Goal: Communication & Community: Participate in discussion

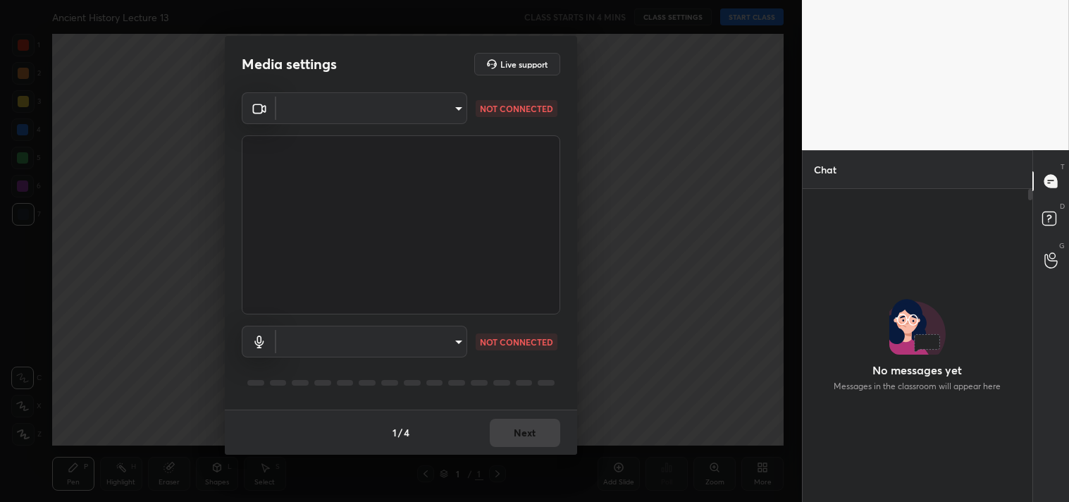
scroll to position [309, 225]
type input "095ab954e21c3827204dff3c3fe19fe699cc130b0b75f73ca305ddfe4adde6cc"
type input "4a875ac2fb1a689f1d67eef2f4f479b5c4ed765d2af545966df67847d3e6a11c"
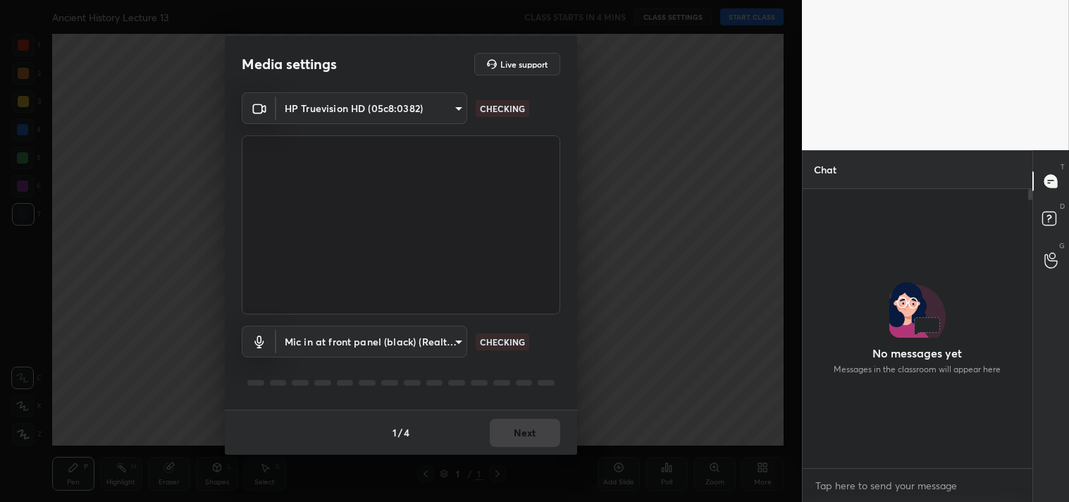
scroll to position [0, 0]
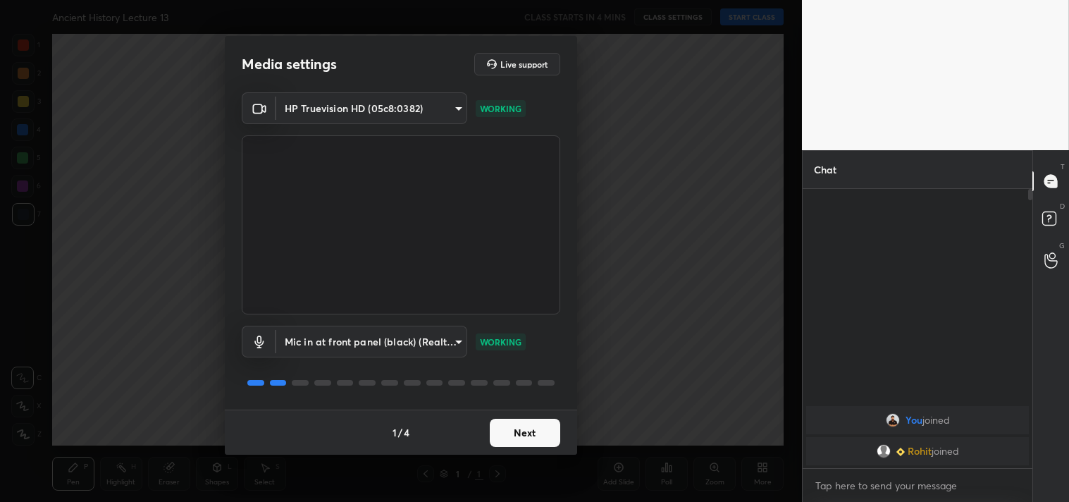
click at [328, 104] on body "1 2 3 4 5 6 7 C X Z C X Z E E Erase all H H Ancient History Lecture 13 CLASS ST…" at bounding box center [534, 251] width 1069 height 502
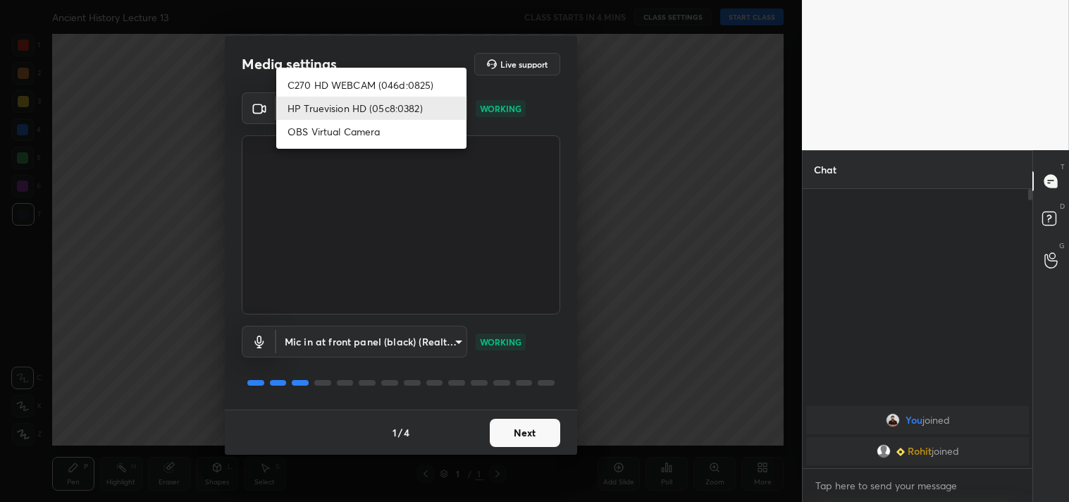
click at [349, 85] on li "C270 HD WEBCAM (046d:0825)" at bounding box center [371, 84] width 190 height 23
type input "7ec9bb56eb2b31a4c70addefc2309db67b4a47a9b487bd512d091c302c3c3067"
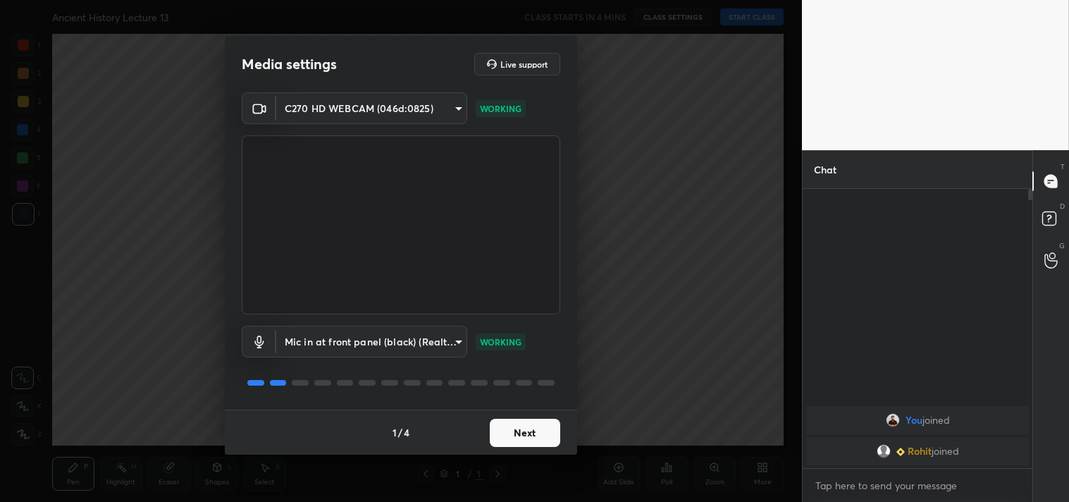
click at [544, 431] on button "Next" at bounding box center [525, 432] width 70 height 28
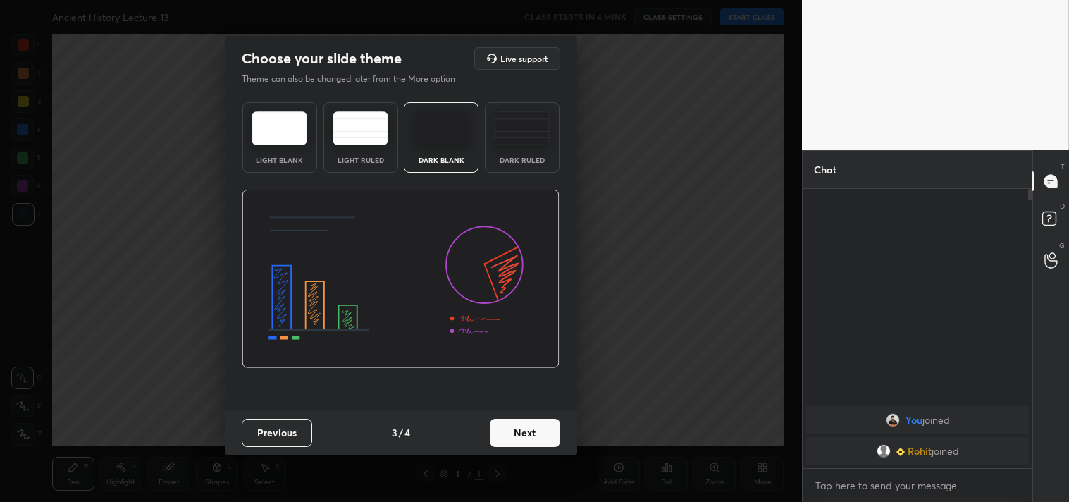
click at [544, 431] on button "Next" at bounding box center [525, 432] width 70 height 28
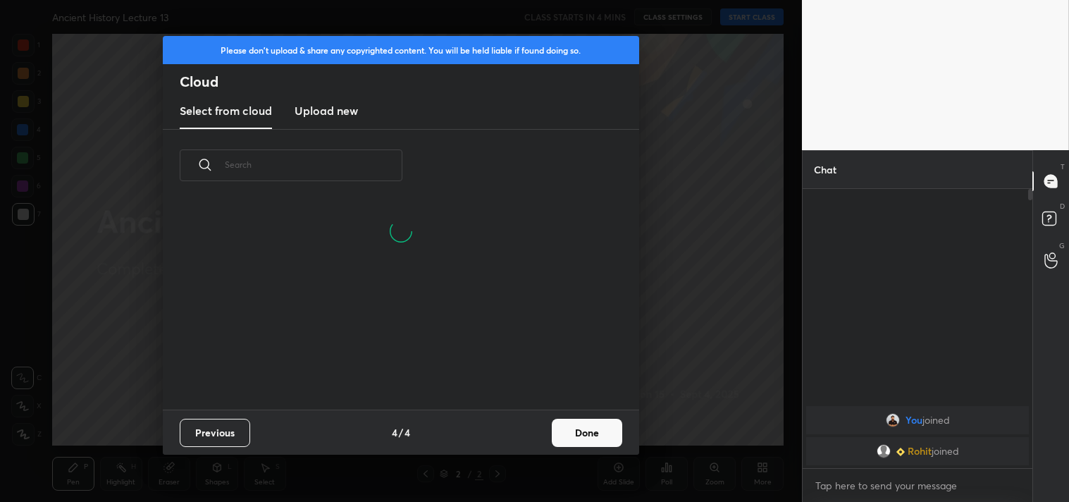
scroll to position [209, 452]
click at [600, 440] on button "Done" at bounding box center [587, 432] width 70 height 28
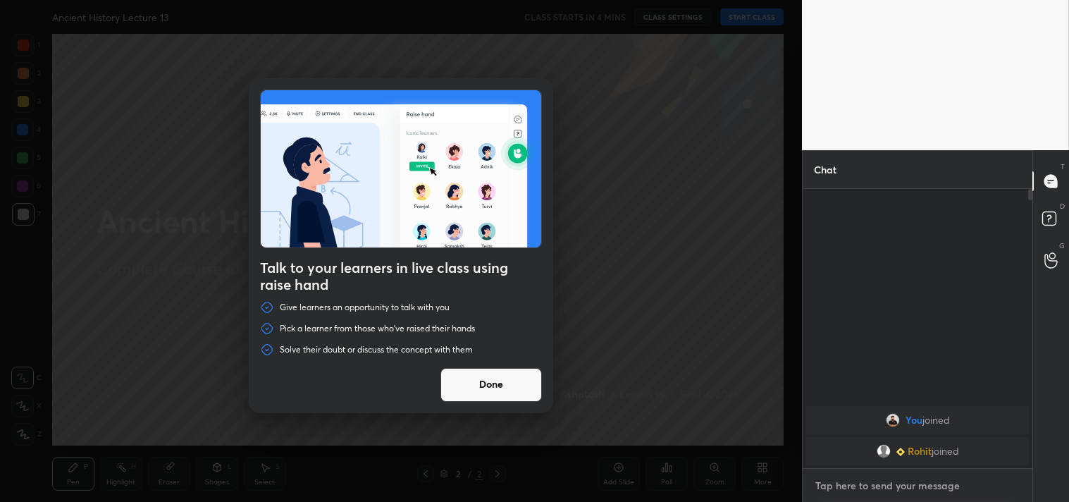
click at [857, 483] on textarea at bounding box center [917, 485] width 207 height 23
click at [508, 382] on button "Done" at bounding box center [490, 385] width 101 height 34
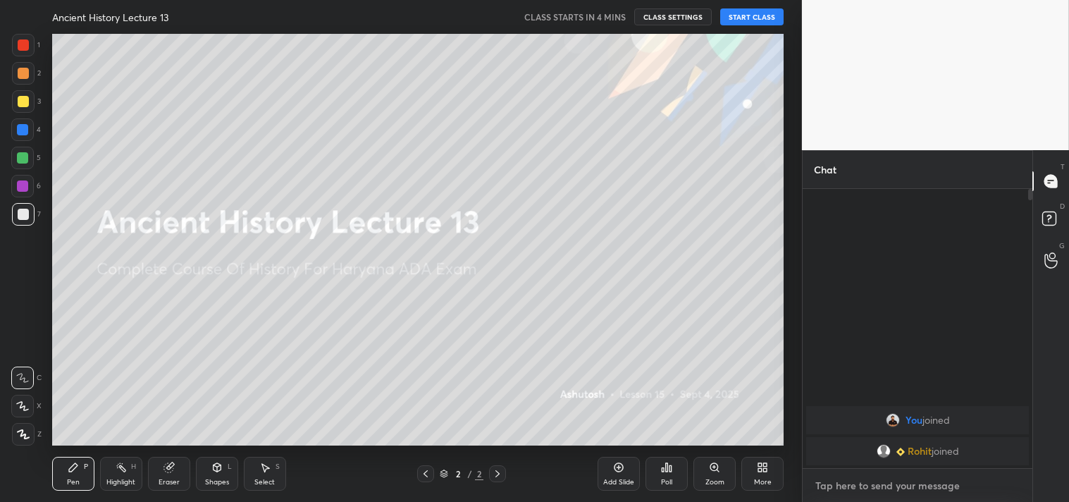
type textarea "x"
click at [858, 496] on textarea at bounding box center [917, 485] width 207 height 23
paste textarea "[URL][DOMAIN_NAME]"
type textarea "[URL][DOMAIN_NAME]"
type textarea "x"
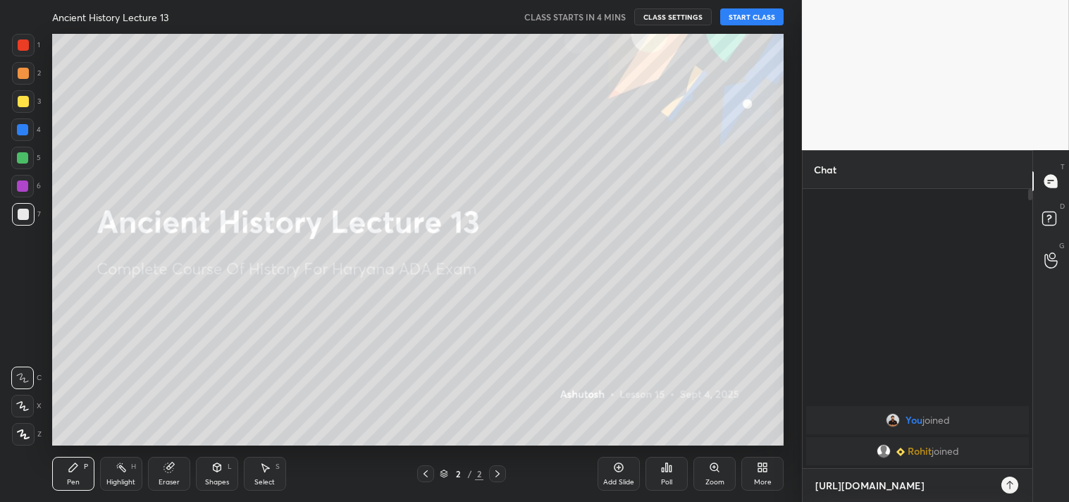
scroll to position [157, 225]
type textarea "[URL][DOMAIN_NAME]"
type textarea "x"
click at [1004, 483] on icon at bounding box center [1009, 484] width 11 height 11
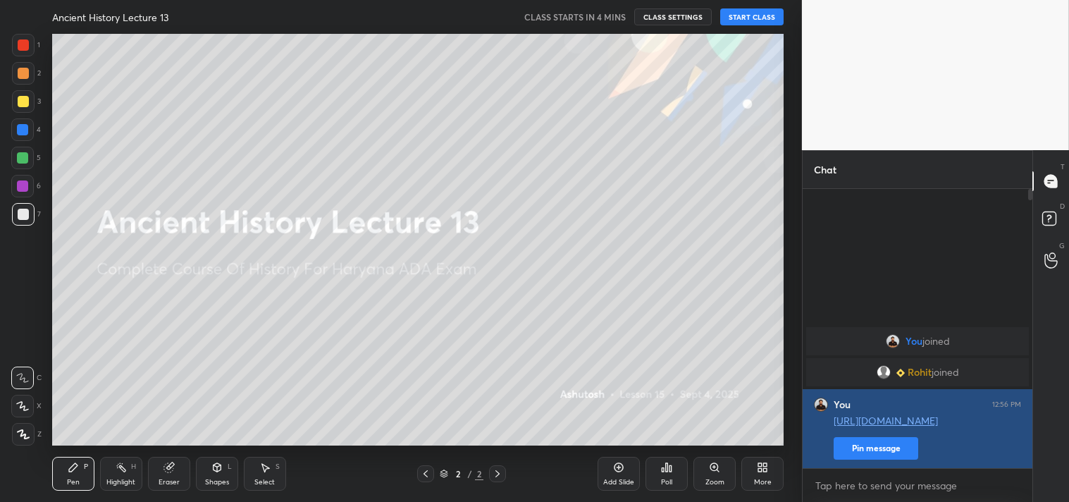
click at [877, 452] on button "Pin message" at bounding box center [875, 448] width 85 height 23
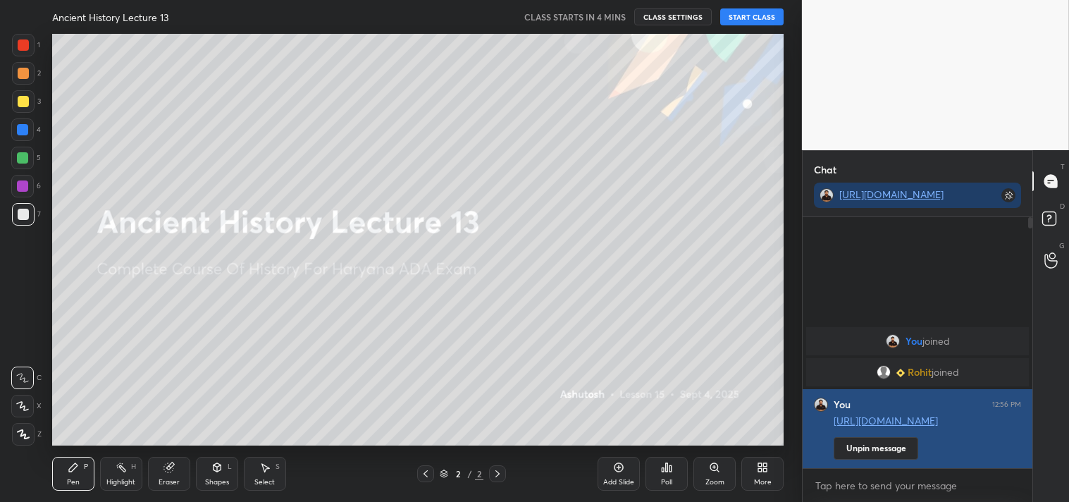
scroll to position [129, 225]
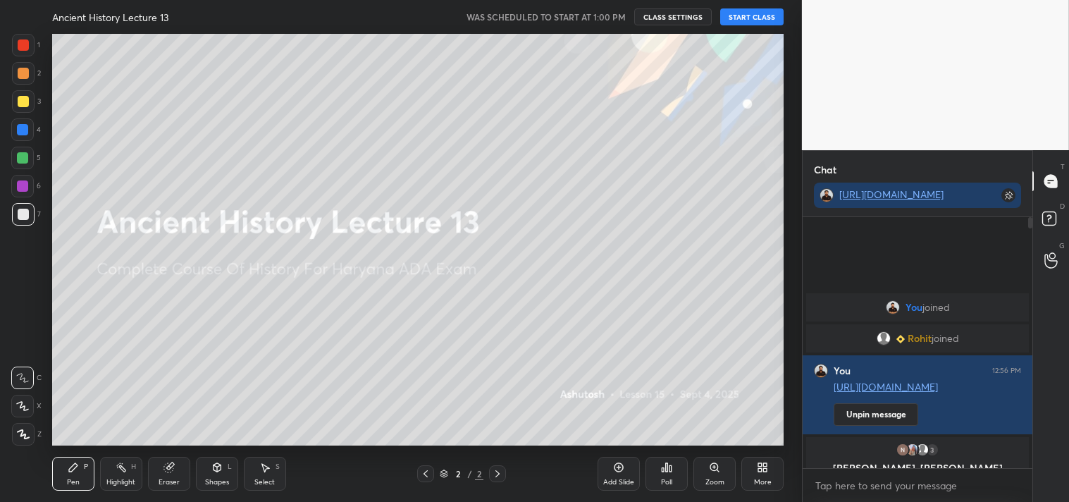
click at [759, 14] on button "START CLASS" at bounding box center [751, 16] width 63 height 17
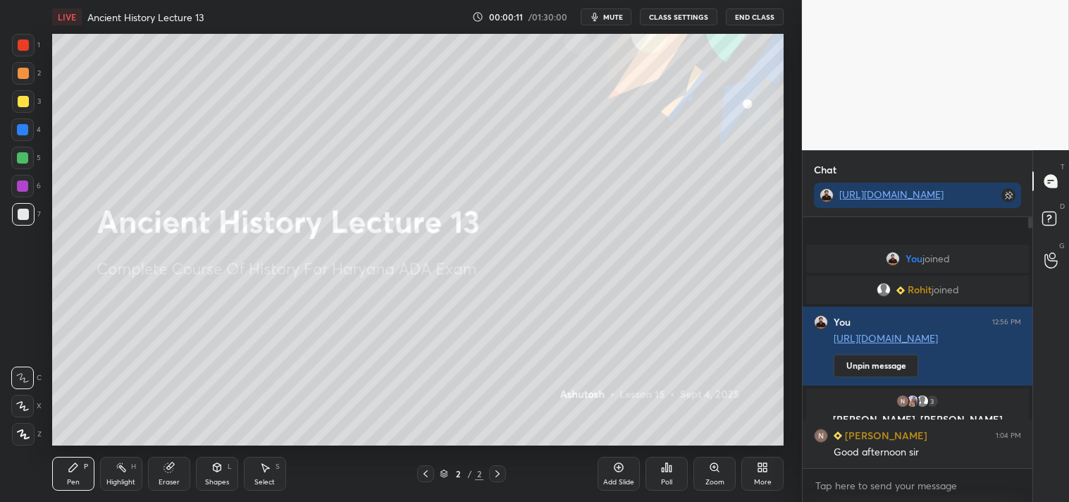
click at [623, 474] on div "Add Slide" at bounding box center [618, 473] width 42 height 34
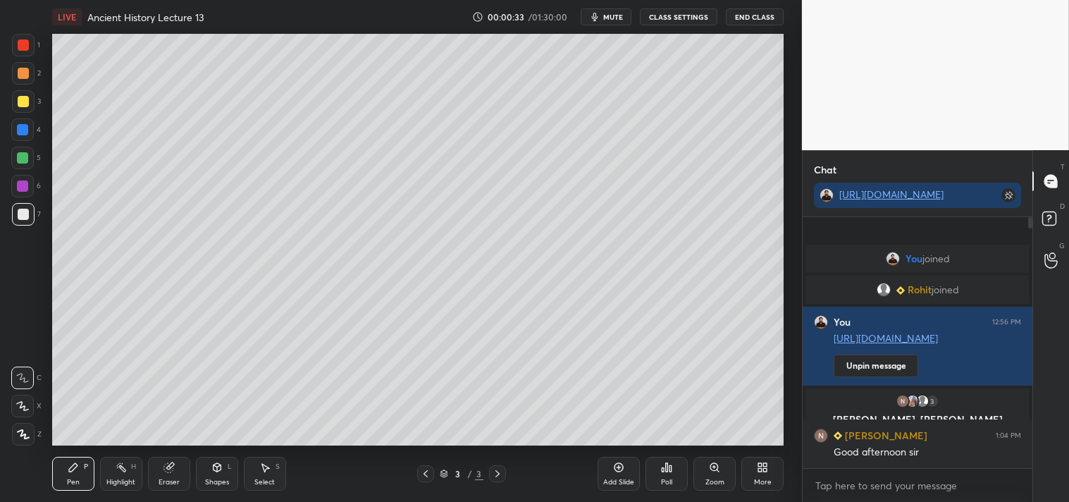
click at [21, 100] on div at bounding box center [23, 101] width 11 height 11
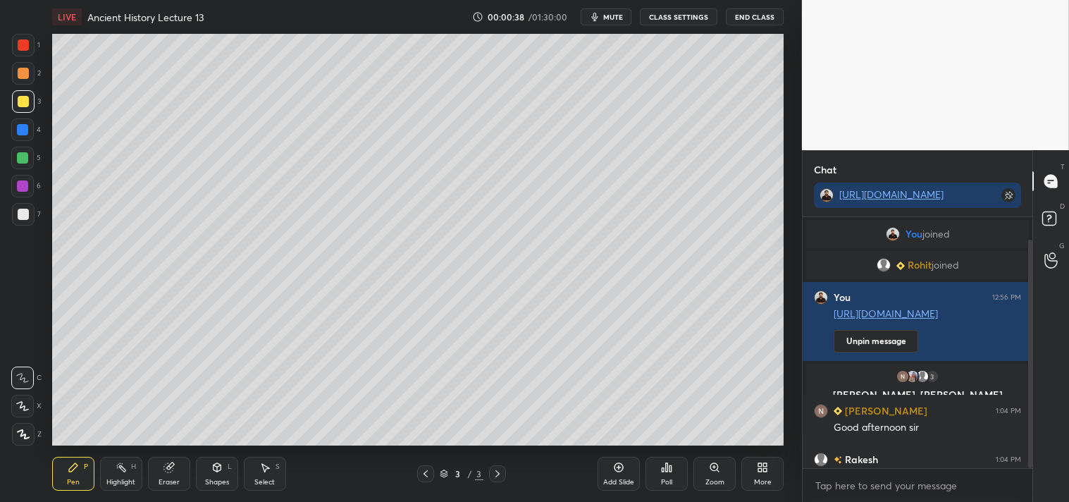
scroll to position [24, 0]
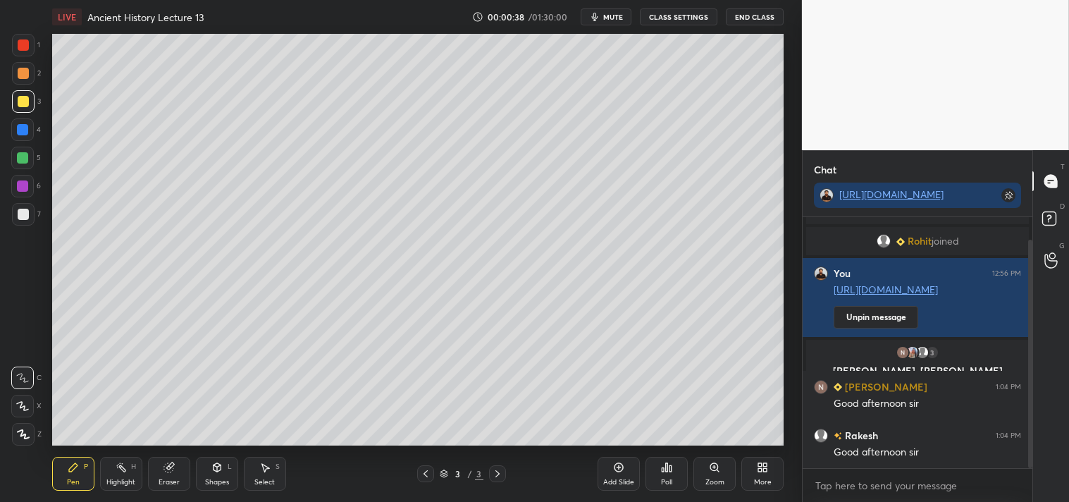
drag, startPoint x: 1030, startPoint y: 439, endPoint x: 1026, endPoint y: 476, distance: 36.8
click at [1027, 476] on div "You joined Rohit joined You 12:56 PM https://t.me/+xhcrPAg4YrE3ZTBl Unpin messa…" at bounding box center [917, 359] width 230 height 285
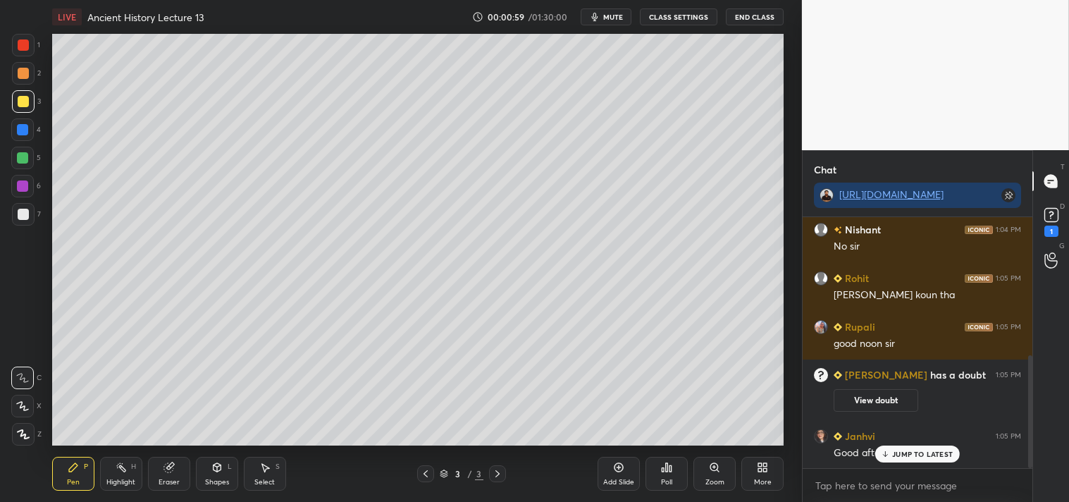
scroll to position [341, 0]
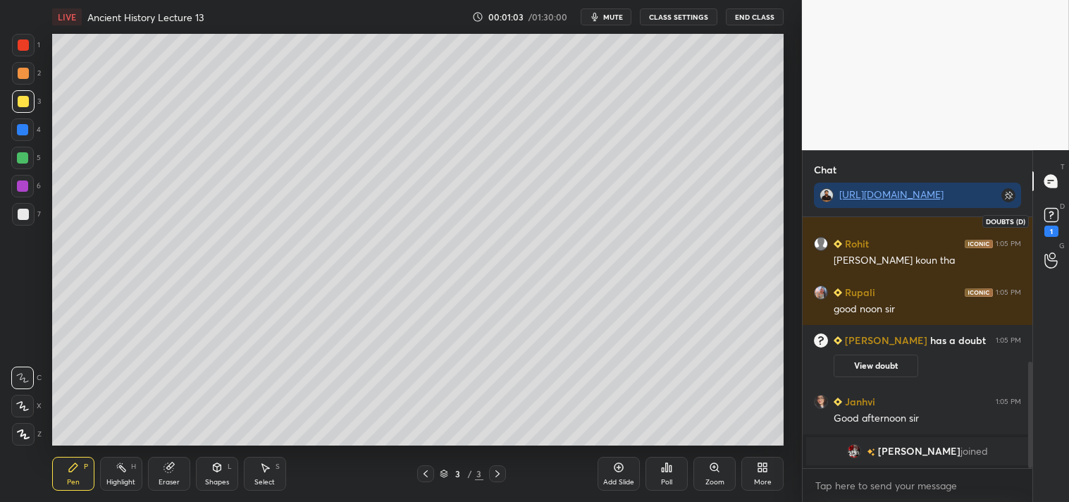
click at [1050, 219] on rect at bounding box center [1050, 215] width 13 height 13
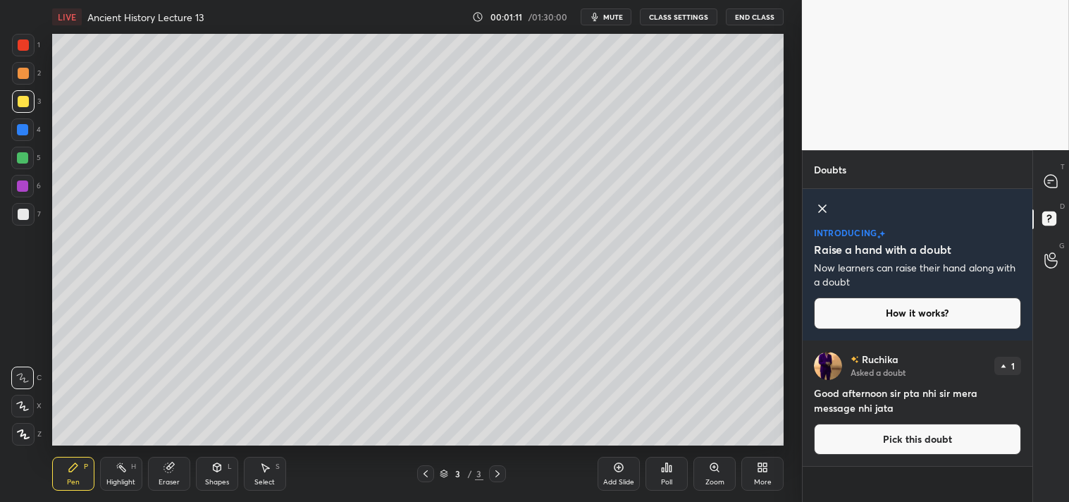
click at [820, 209] on icon at bounding box center [822, 208] width 17 height 17
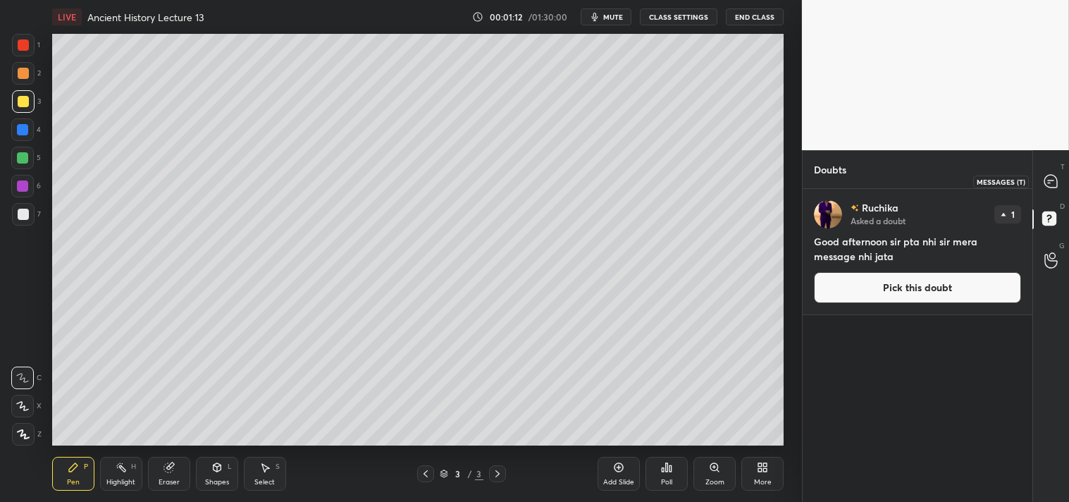
drag, startPoint x: 1052, startPoint y: 185, endPoint x: 1044, endPoint y: 185, distance: 7.7
click at [1052, 185] on icon at bounding box center [1050, 181] width 13 height 13
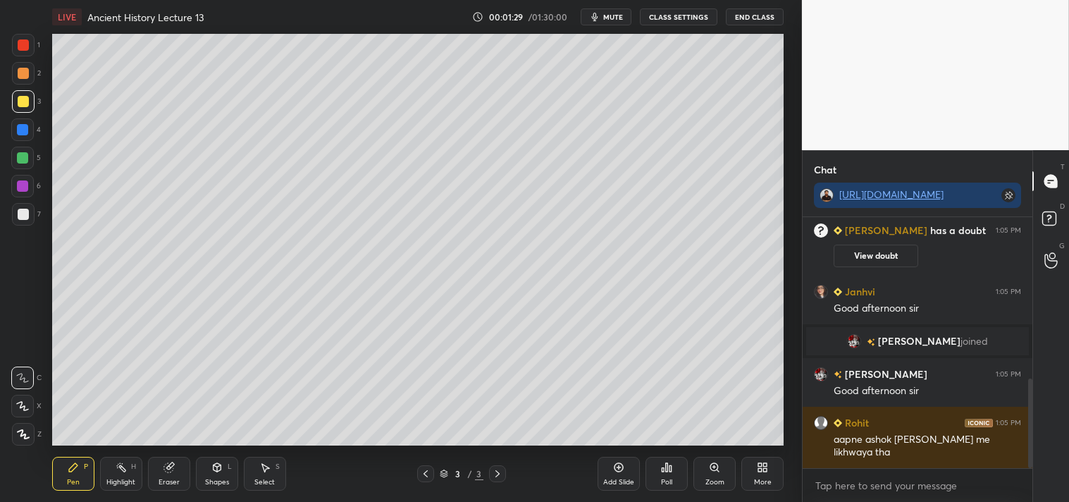
scroll to position [499, 0]
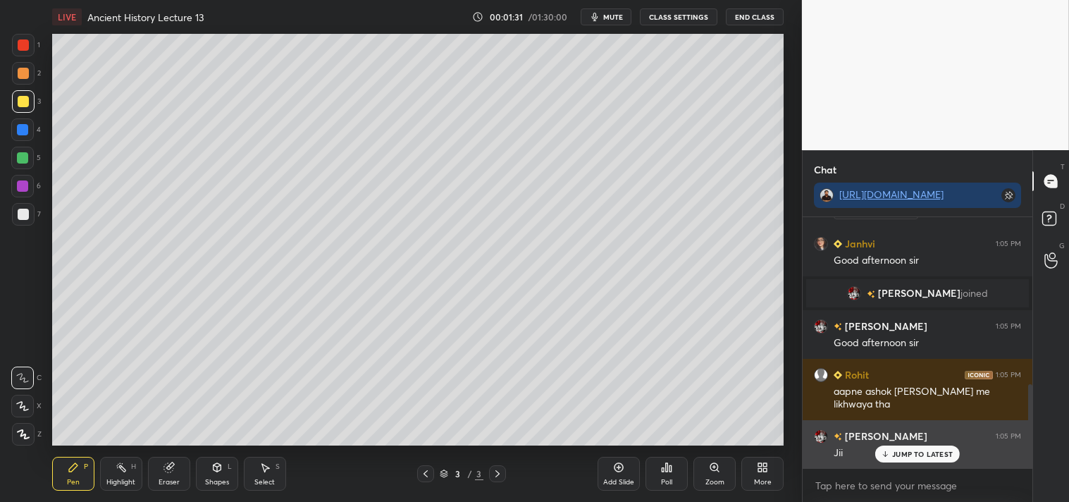
click at [924, 452] on p "JUMP TO LATEST" at bounding box center [922, 453] width 61 height 8
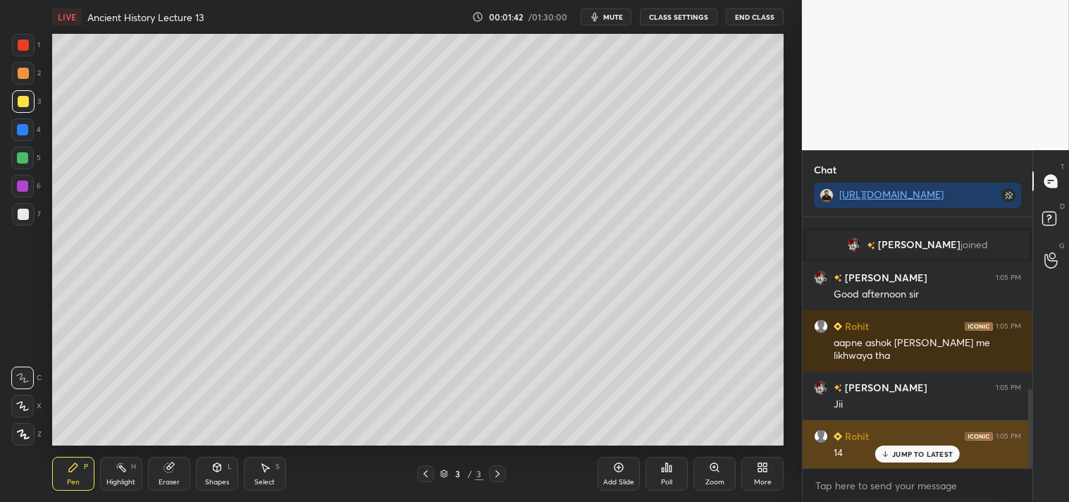
click at [926, 454] on p "JUMP TO LATEST" at bounding box center [922, 453] width 61 height 8
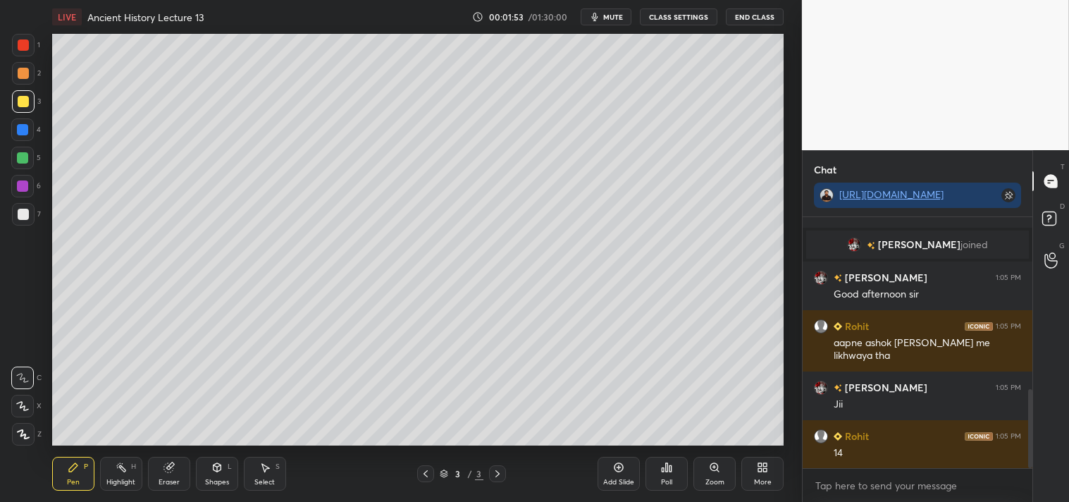
scroll to position [596, 0]
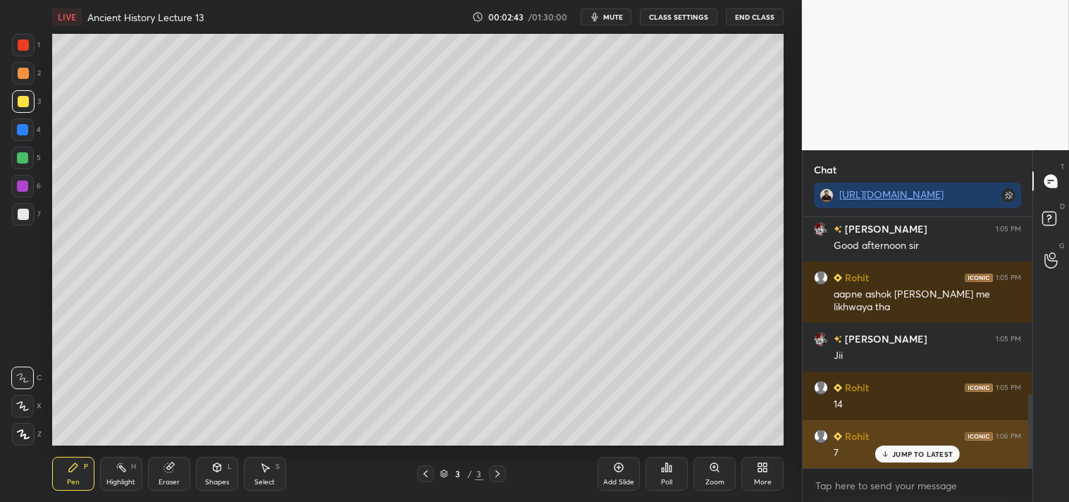
click at [909, 452] on p "JUMP TO LATEST" at bounding box center [922, 453] width 61 height 8
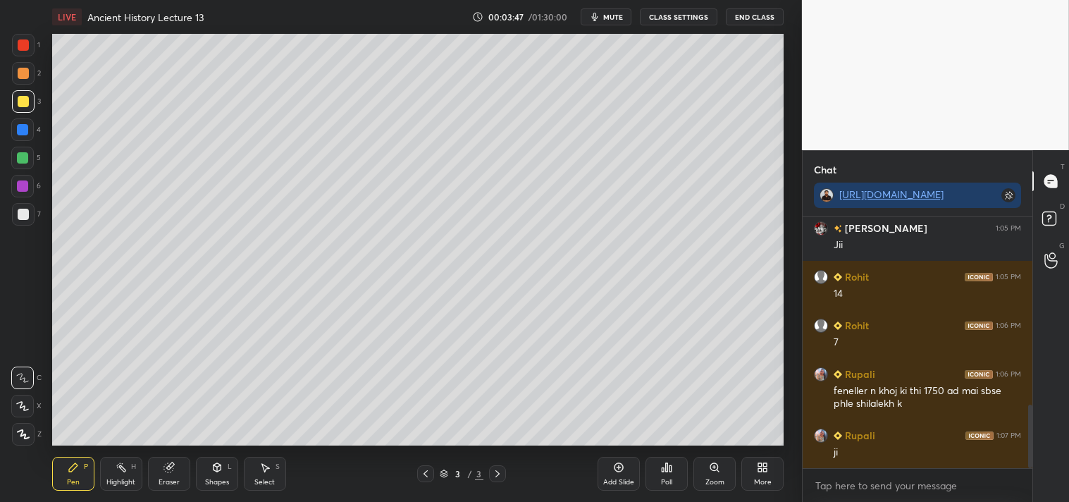
scroll to position [740, 0]
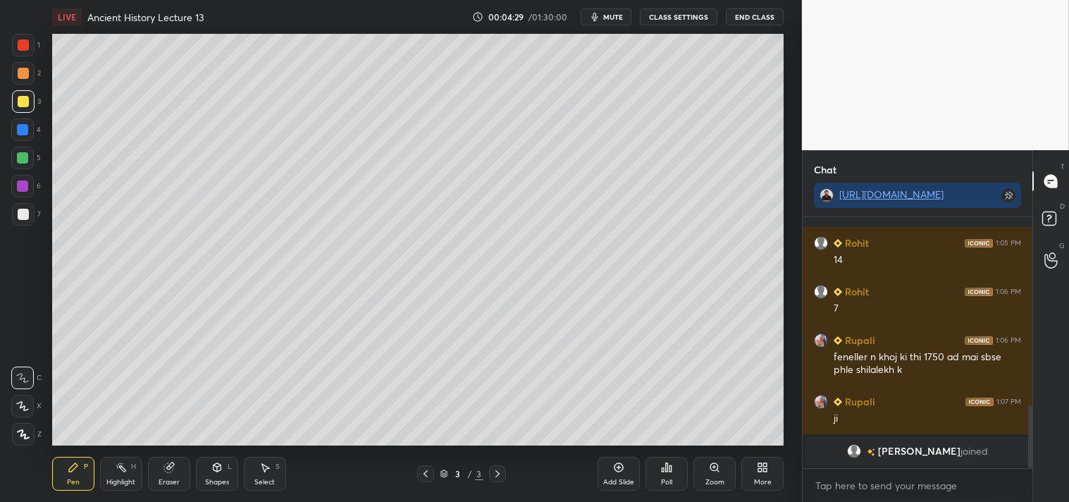
click at [21, 221] on div at bounding box center [23, 214] width 23 height 23
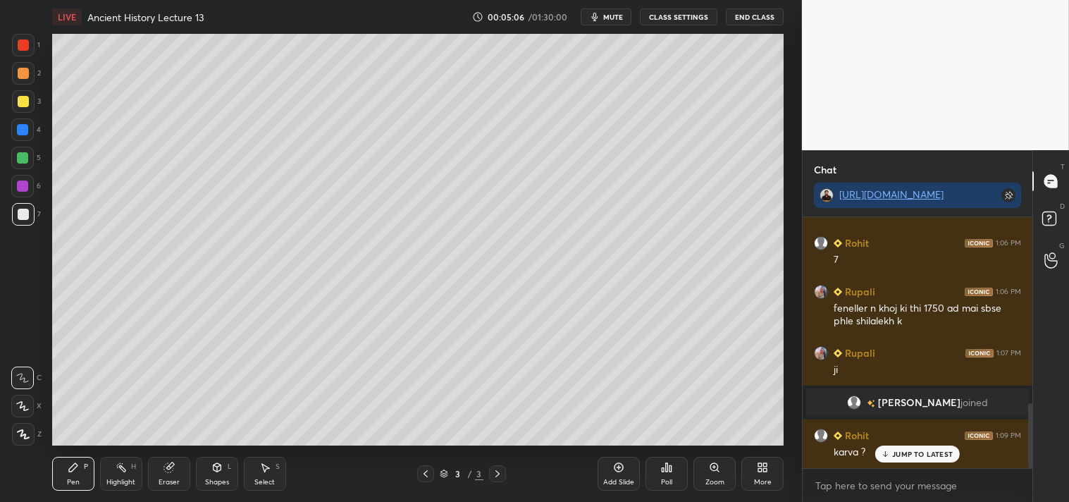
scroll to position [723, 0]
click at [617, 472] on icon at bounding box center [618, 466] width 11 height 11
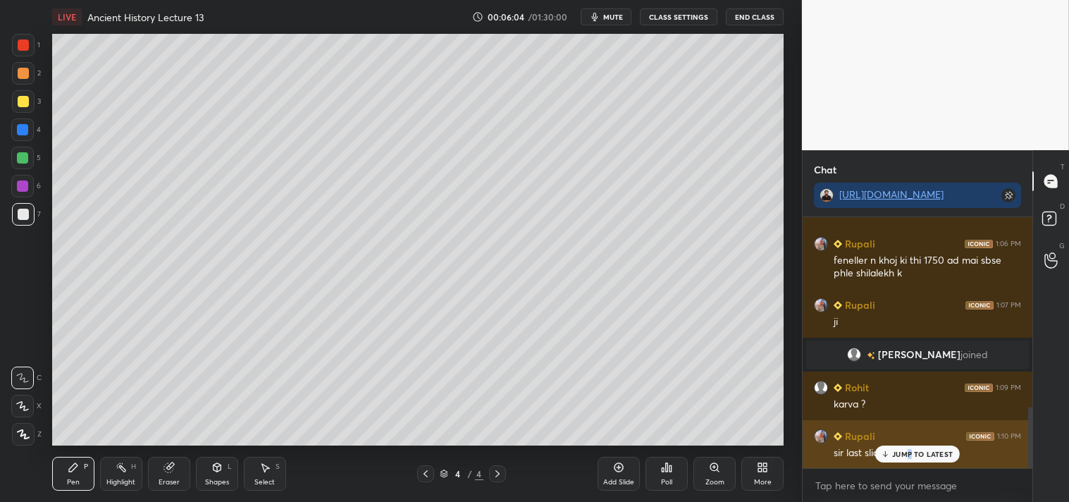
drag, startPoint x: 912, startPoint y: 458, endPoint x: 905, endPoint y: 454, distance: 8.8
click at [911, 458] on div "JUMP TO LATEST" at bounding box center [917, 453] width 85 height 17
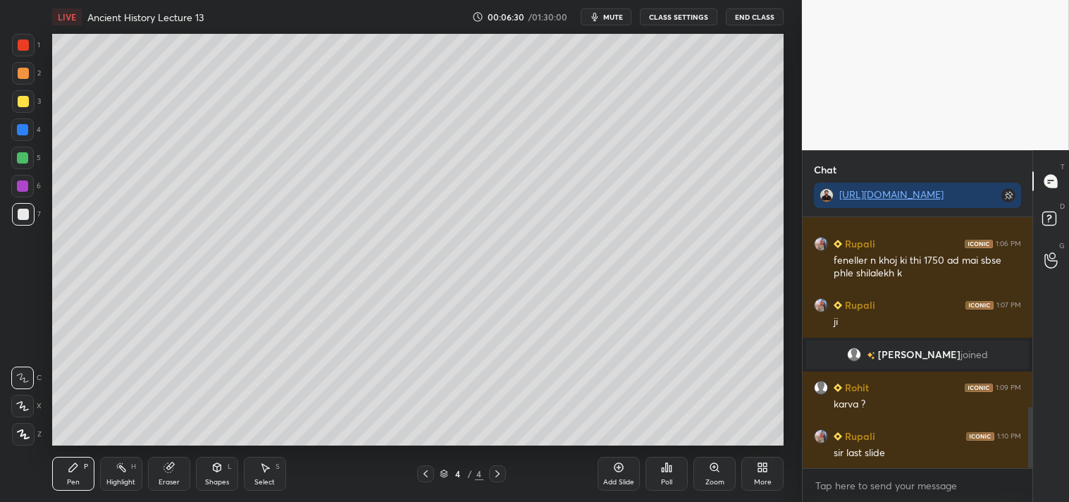
click at [423, 473] on icon at bounding box center [425, 473] width 11 height 11
click at [597, 441] on div "LIVE Ancient History Lecture 13 00:07:23 / 01:30:00 mute CLASS SETTINGS End Cla…" at bounding box center [417, 251] width 745 height 502
click at [498, 471] on icon at bounding box center [497, 473] width 11 height 11
click at [424, 472] on icon at bounding box center [425, 473] width 11 height 11
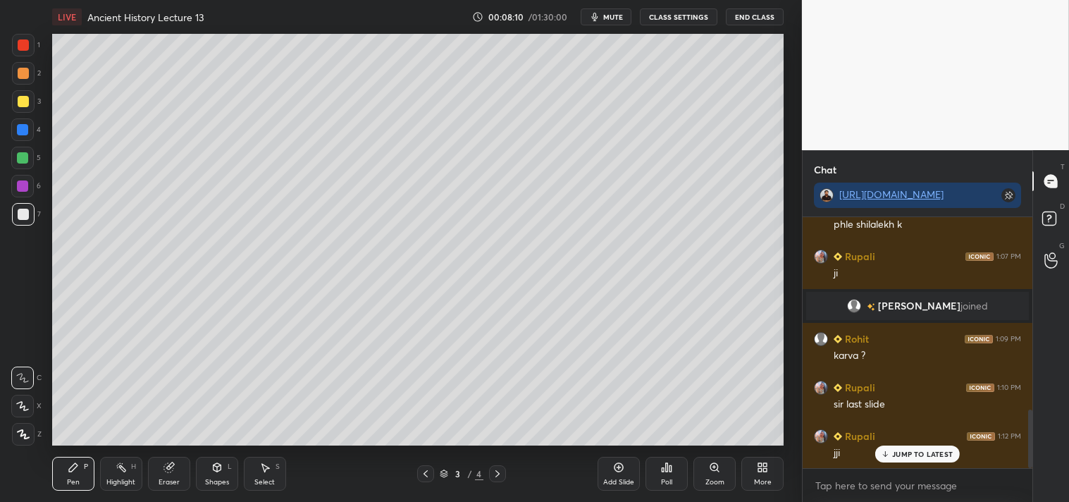
scroll to position [870, 0]
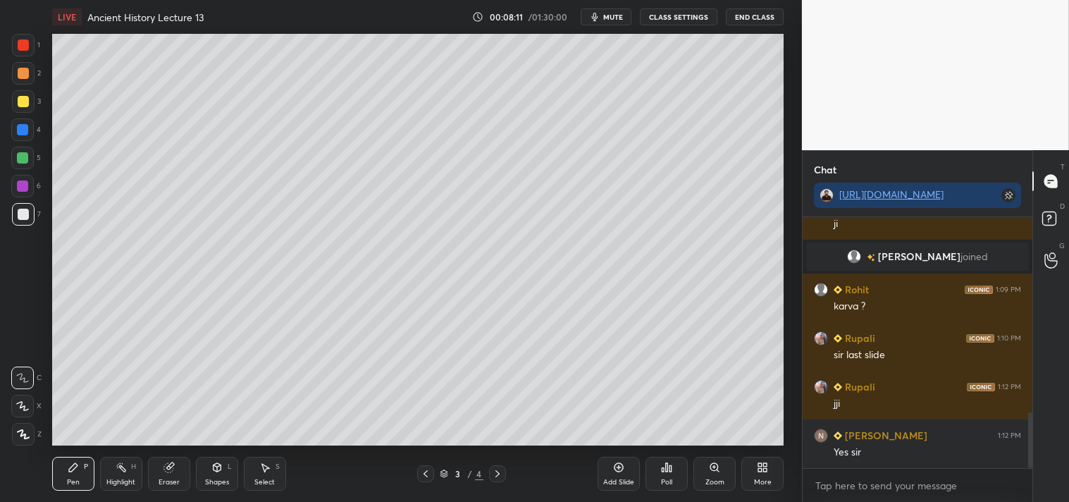
click at [497, 476] on icon at bounding box center [497, 473] width 11 height 11
click at [16, 106] on div at bounding box center [23, 101] width 23 height 23
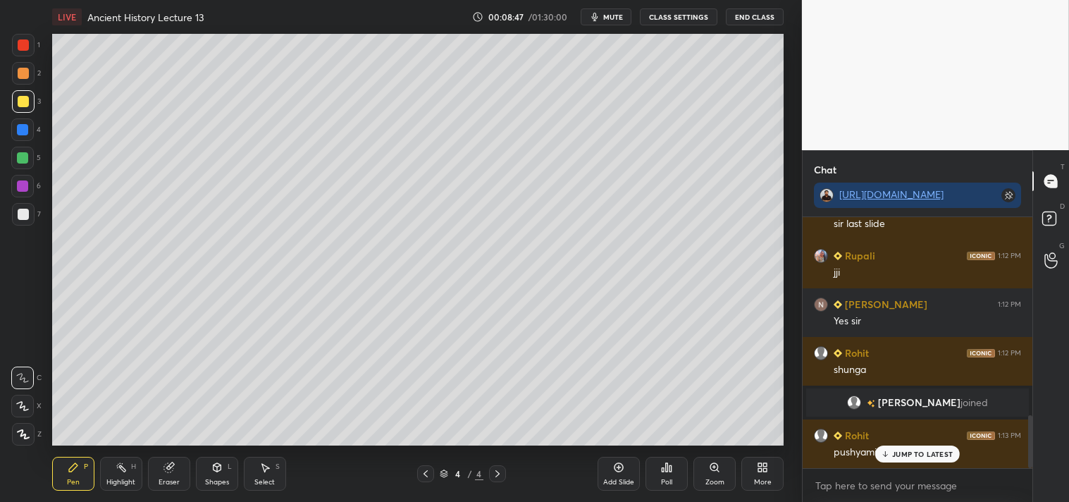
scroll to position [933, 0]
click at [916, 453] on p "JUMP TO LATEST" at bounding box center [922, 453] width 61 height 8
click at [21, 213] on div at bounding box center [23, 214] width 11 height 11
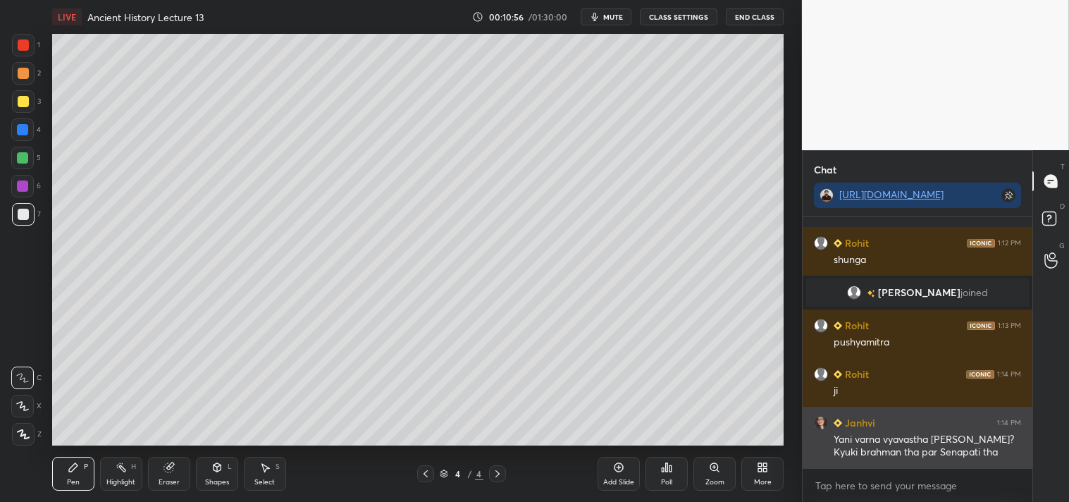
scroll to position [1093, 0]
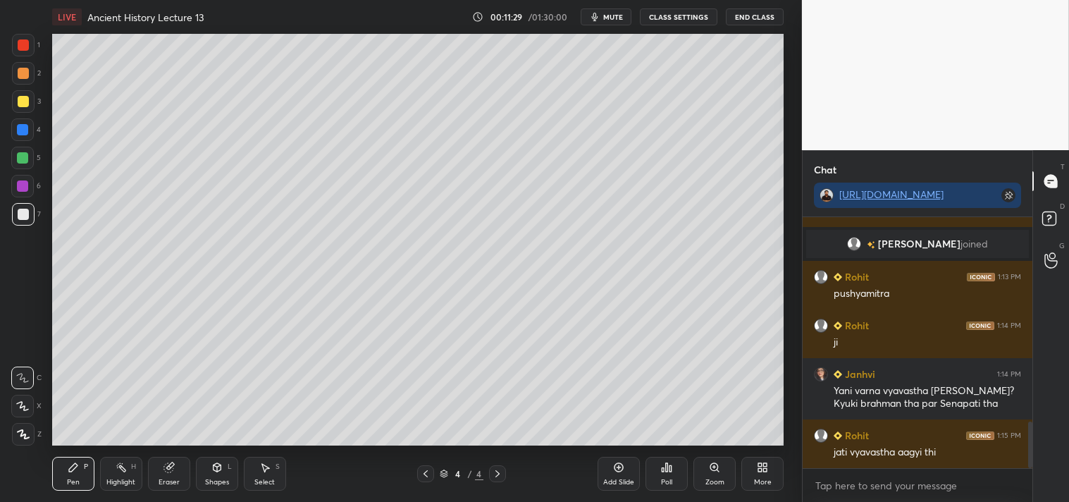
click at [621, 469] on icon at bounding box center [618, 466] width 11 height 11
click at [19, 97] on div at bounding box center [23, 101] width 11 height 11
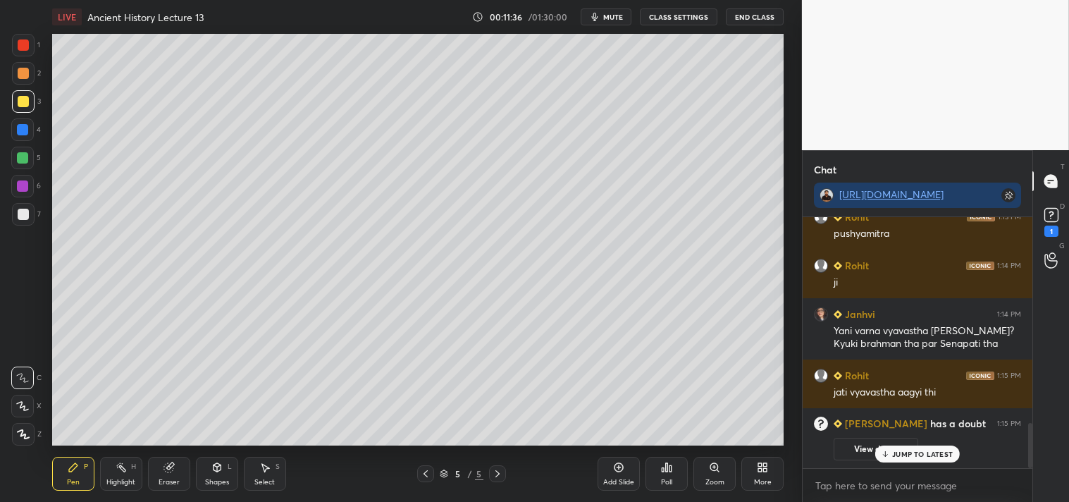
scroll to position [1098, 0]
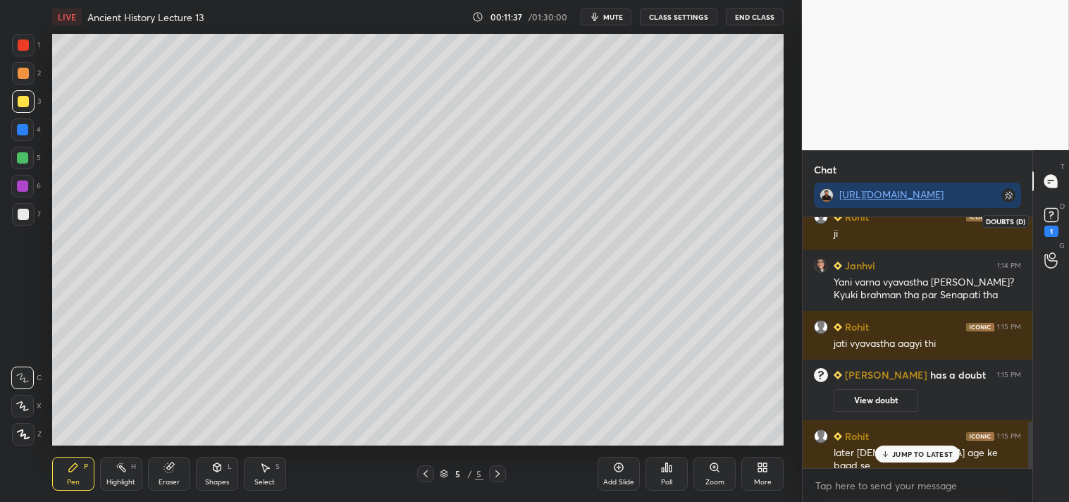
click at [1061, 215] on icon at bounding box center [1050, 214] width 21 height 21
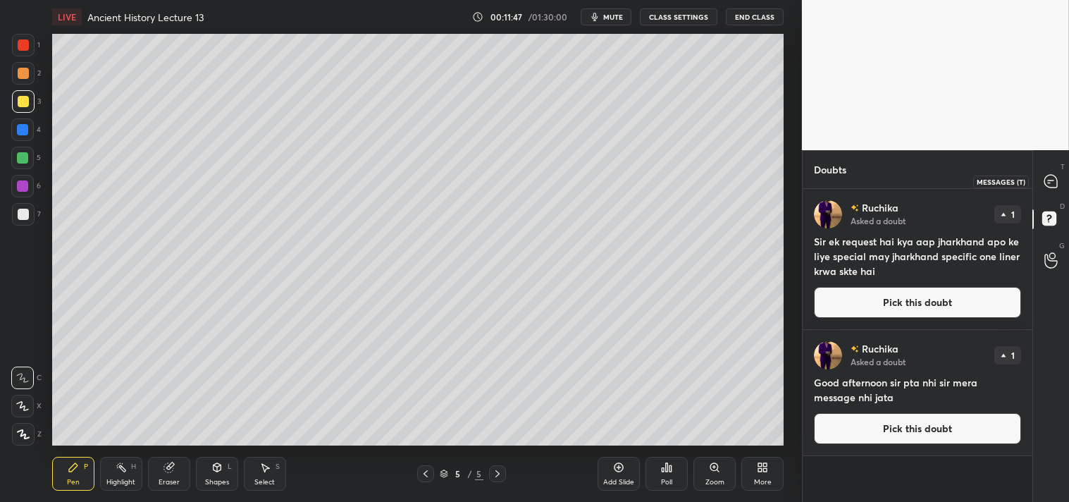
click at [1057, 180] on icon at bounding box center [1050, 181] width 15 height 15
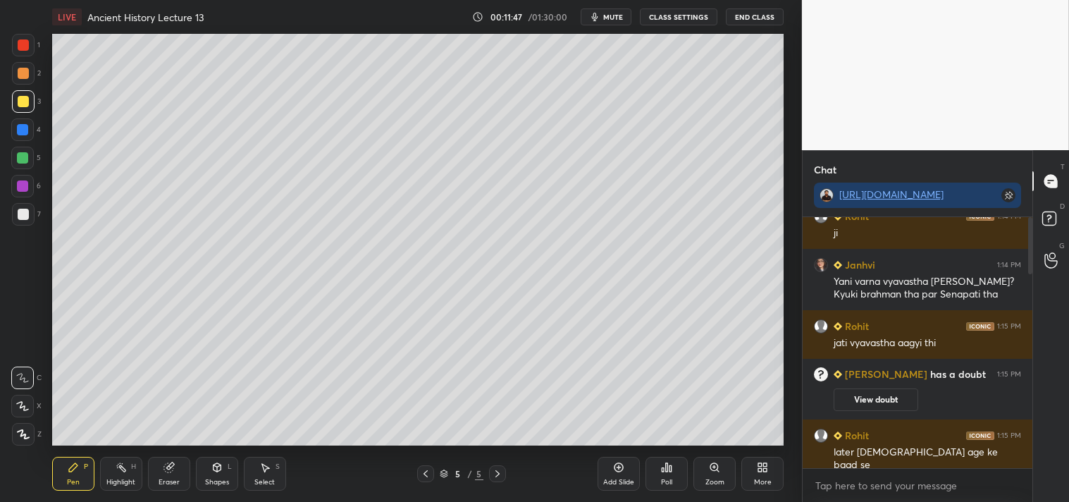
scroll to position [247, 225]
click at [25, 214] on div at bounding box center [23, 214] width 11 height 11
click at [21, 97] on div at bounding box center [23, 101] width 11 height 11
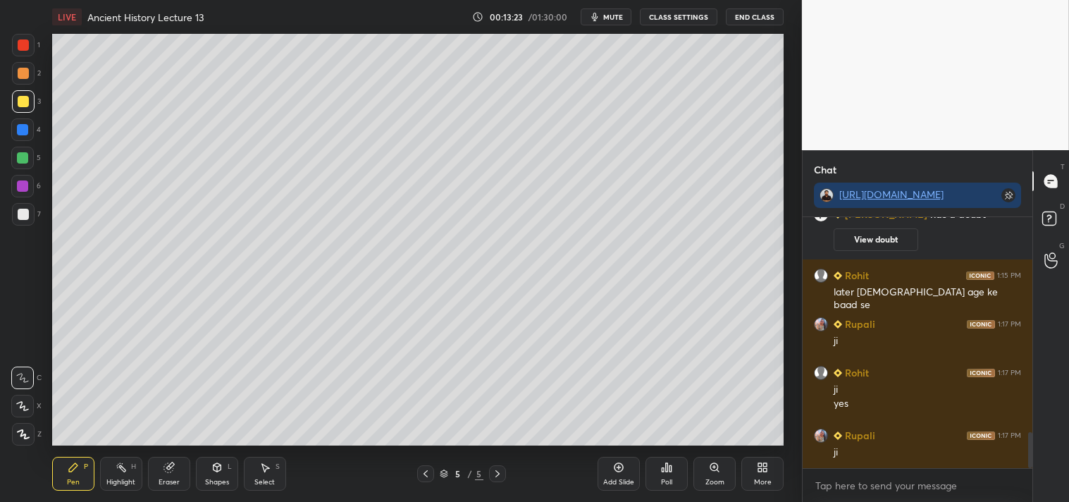
scroll to position [1541, 0]
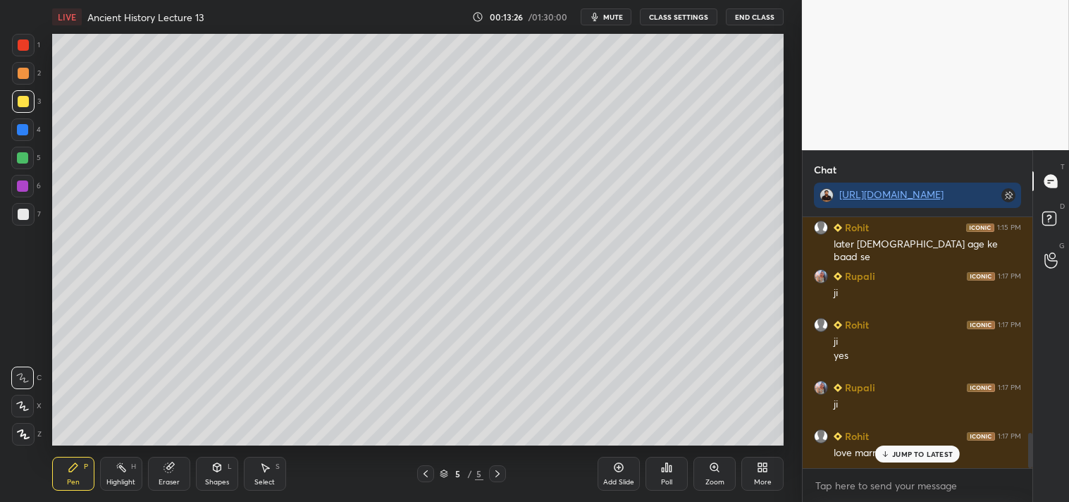
click at [921, 453] on p "JUMP TO LATEST" at bounding box center [922, 453] width 61 height 8
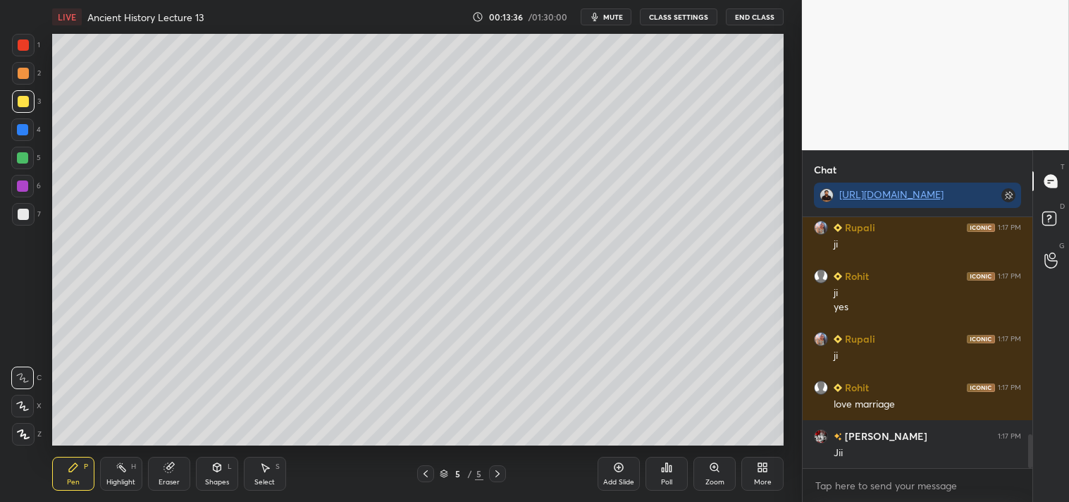
click at [26, 209] on div at bounding box center [23, 214] width 11 height 11
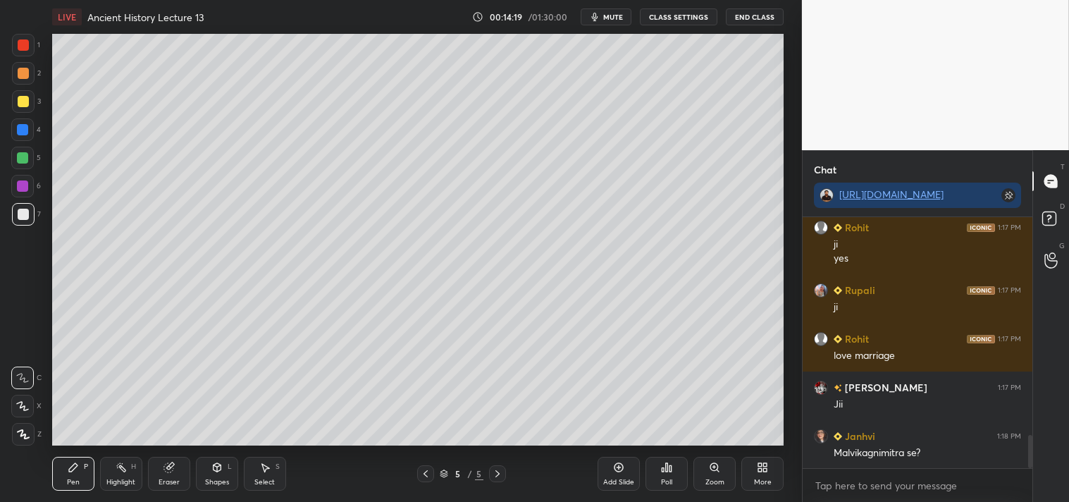
scroll to position [1687, 0]
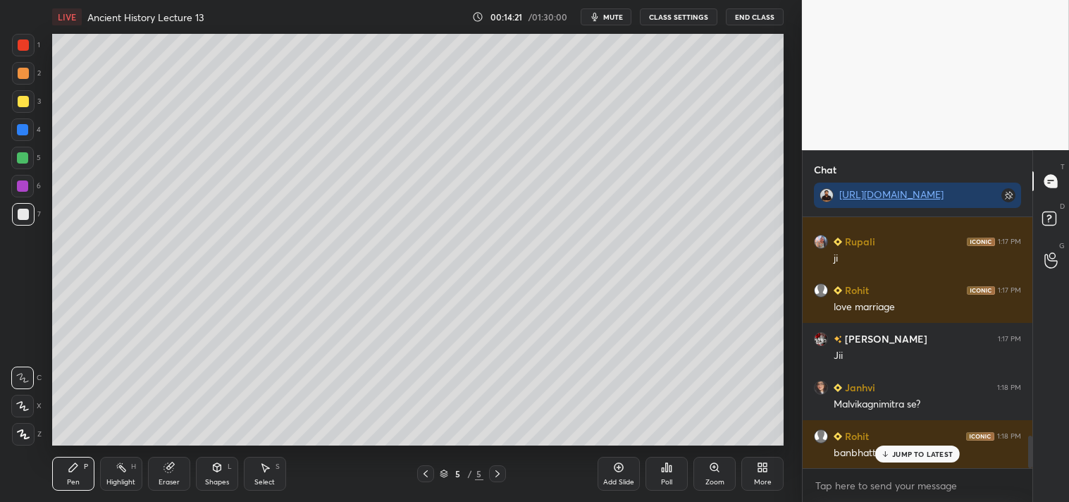
click at [912, 449] on p "JUMP TO LATEST" at bounding box center [922, 453] width 61 height 8
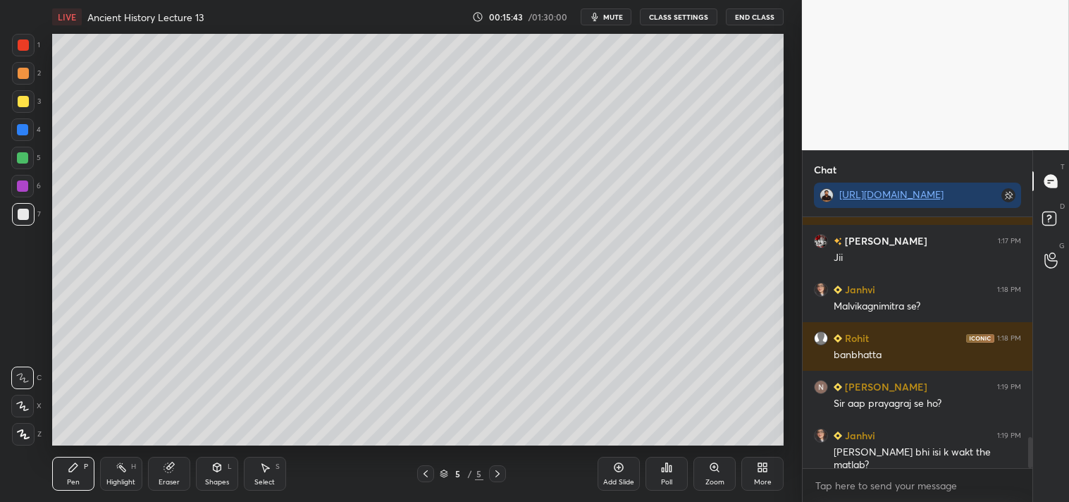
scroll to position [1834, 0]
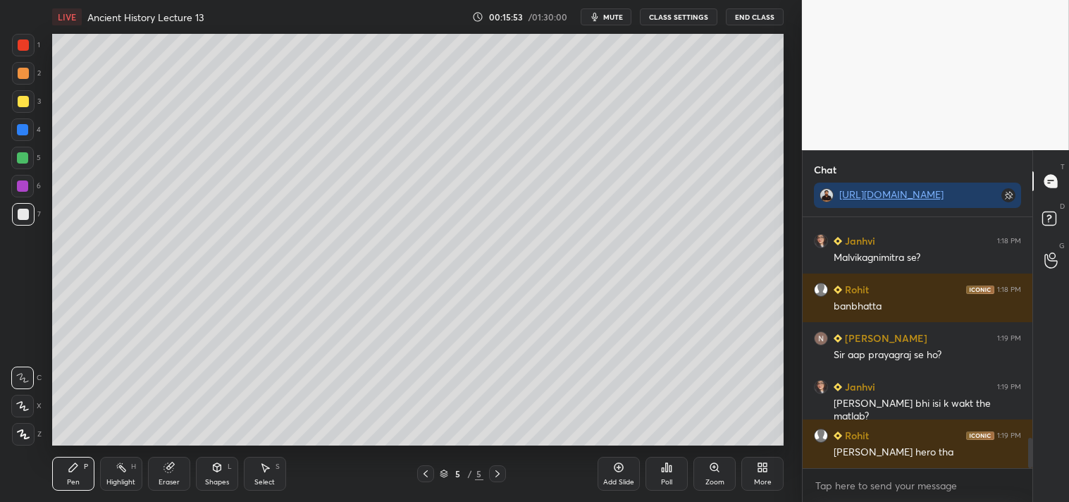
click at [621, 476] on div "Add Slide" at bounding box center [618, 473] width 42 height 34
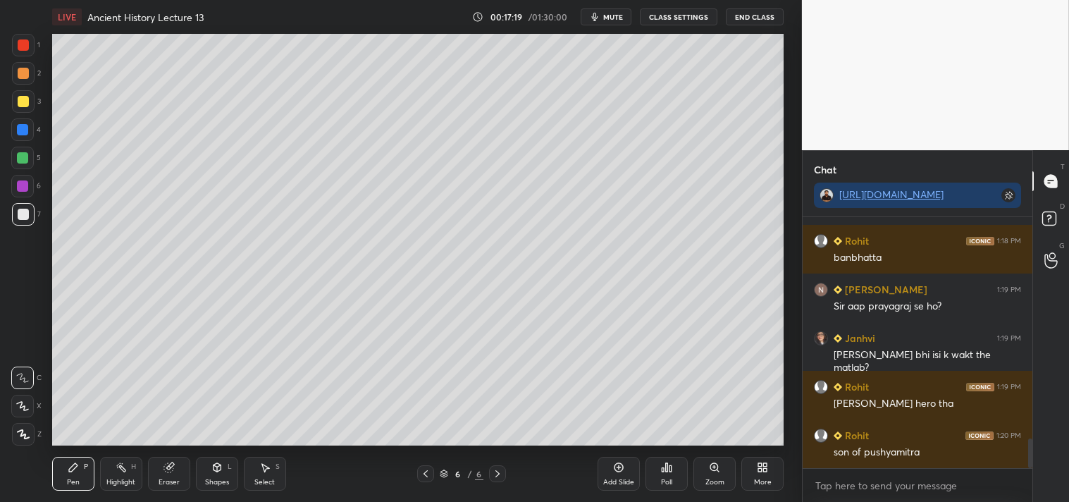
click at [426, 470] on icon at bounding box center [425, 473] width 11 height 11
click at [26, 128] on div at bounding box center [22, 129] width 11 height 11
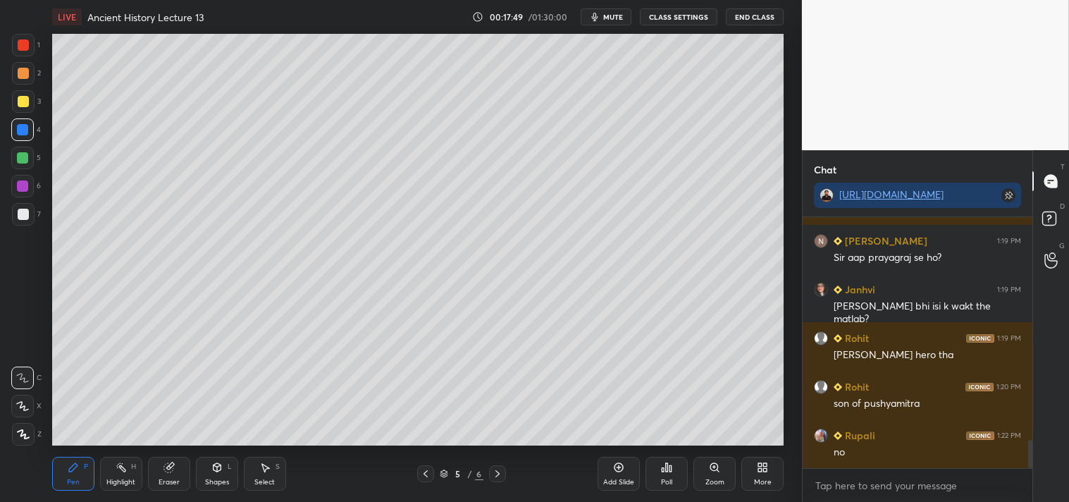
scroll to position [1980, 0]
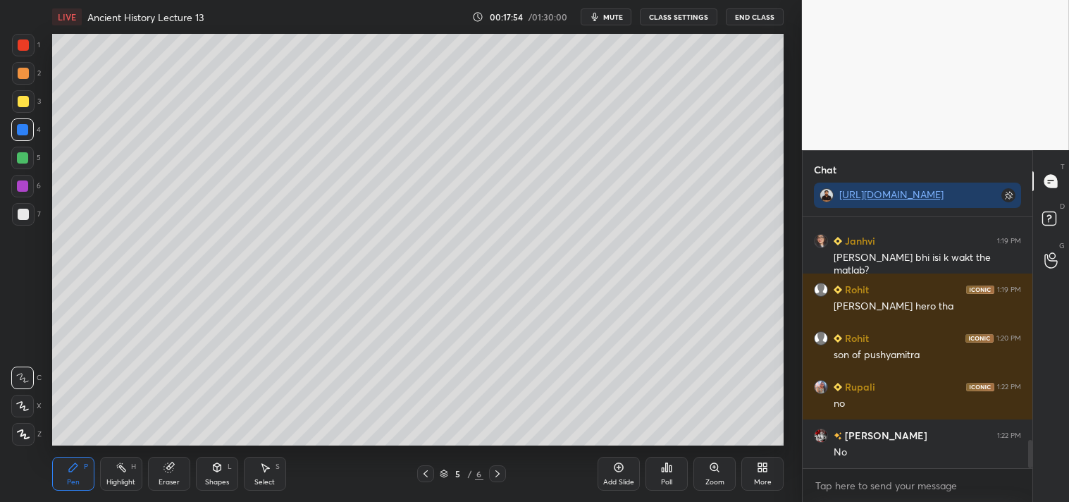
click at [20, 216] on div at bounding box center [23, 214] width 11 height 11
click at [790, 200] on div "Setting up your live class Poll for secs No correct answer Start poll" at bounding box center [417, 239] width 745 height 411
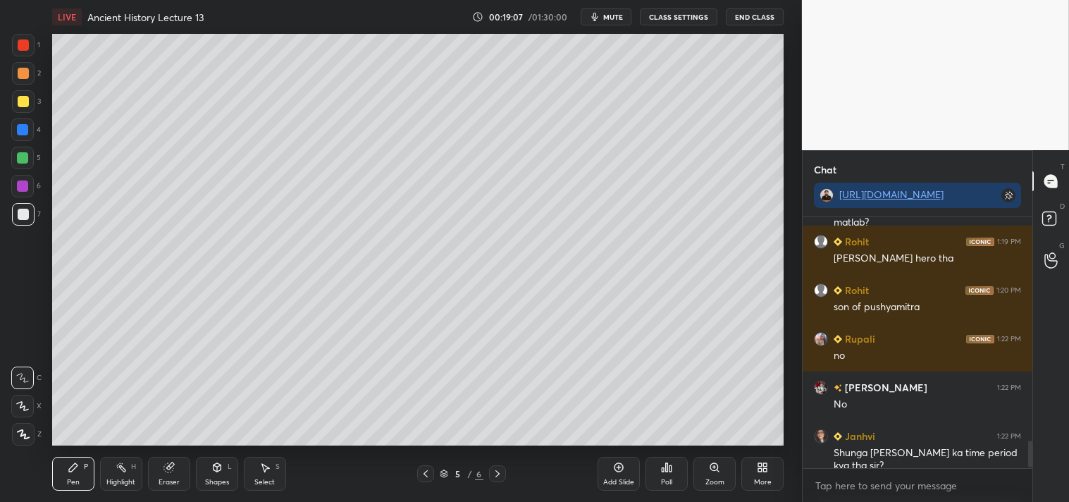
scroll to position [2076, 0]
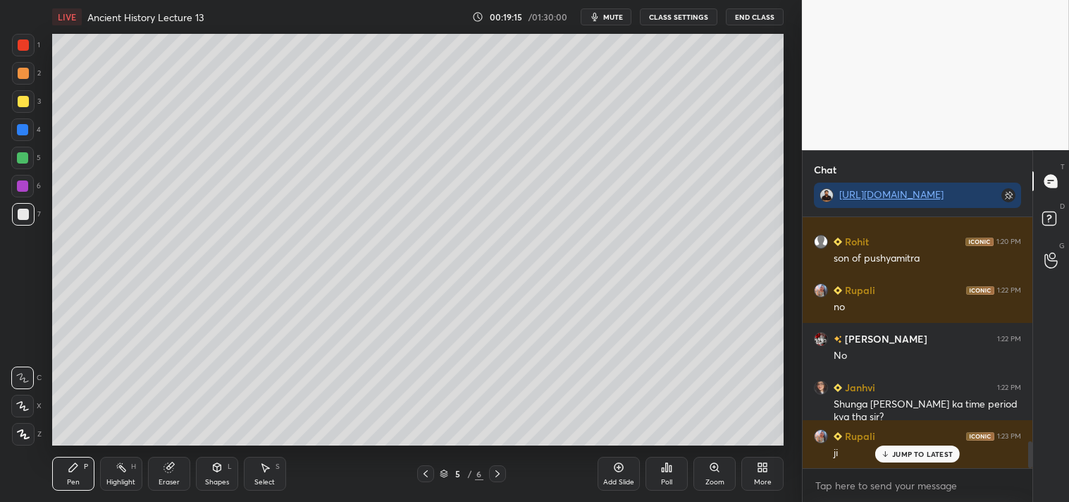
click at [421, 473] on icon at bounding box center [425, 473] width 11 height 11
click at [428, 470] on icon at bounding box center [425, 473] width 11 height 11
click at [497, 471] on icon at bounding box center [497, 473] width 11 height 11
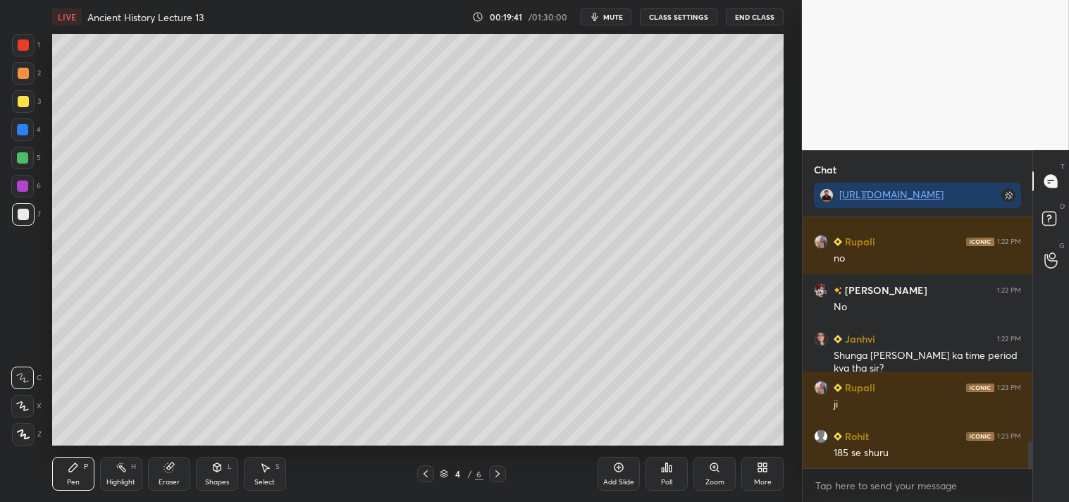
scroll to position [2139, 0]
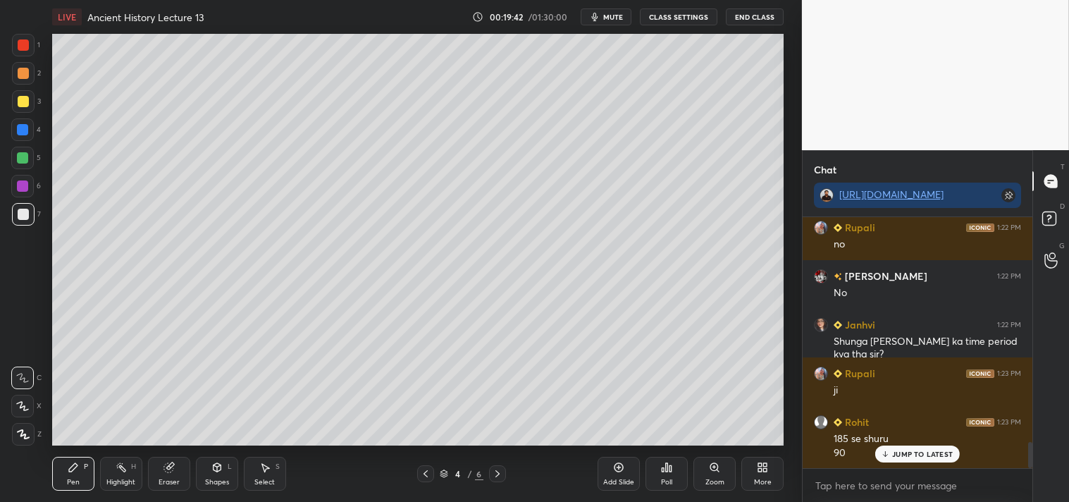
click at [23, 125] on div at bounding box center [22, 129] width 11 height 11
click at [909, 454] on p "JUMP TO LATEST" at bounding box center [922, 453] width 61 height 8
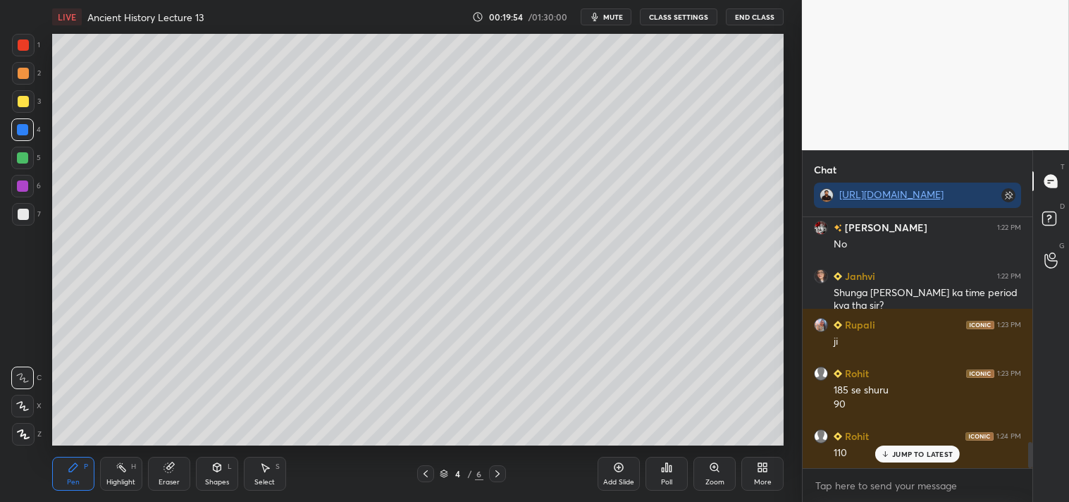
click at [499, 473] on icon at bounding box center [497, 473] width 11 height 11
click at [500, 471] on icon at bounding box center [497, 473] width 11 height 11
click at [616, 471] on icon at bounding box center [618, 466] width 11 height 11
click at [25, 104] on div at bounding box center [23, 101] width 11 height 11
click at [1053, 220] on rect at bounding box center [1050, 215] width 13 height 13
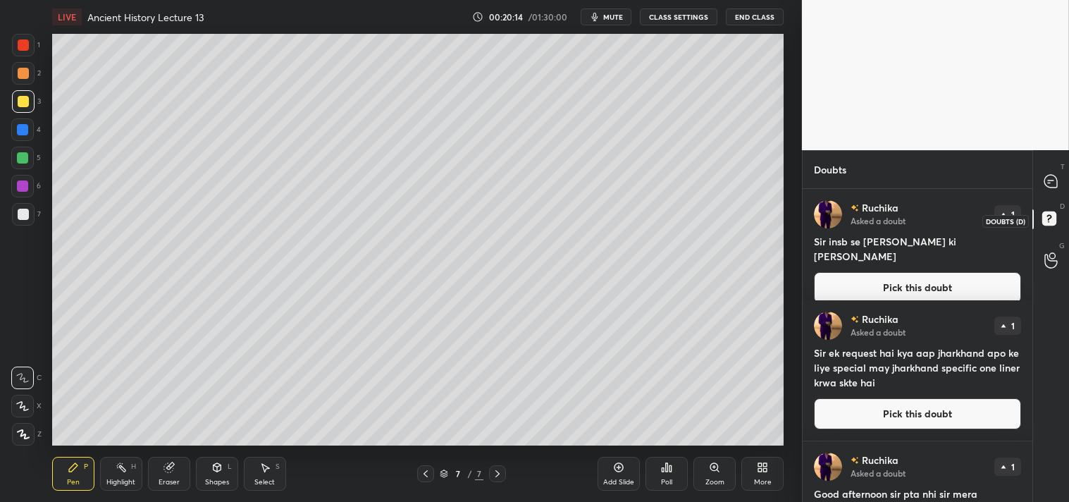
scroll to position [309, 225]
click at [1053, 183] on icon at bounding box center [1050, 181] width 13 height 13
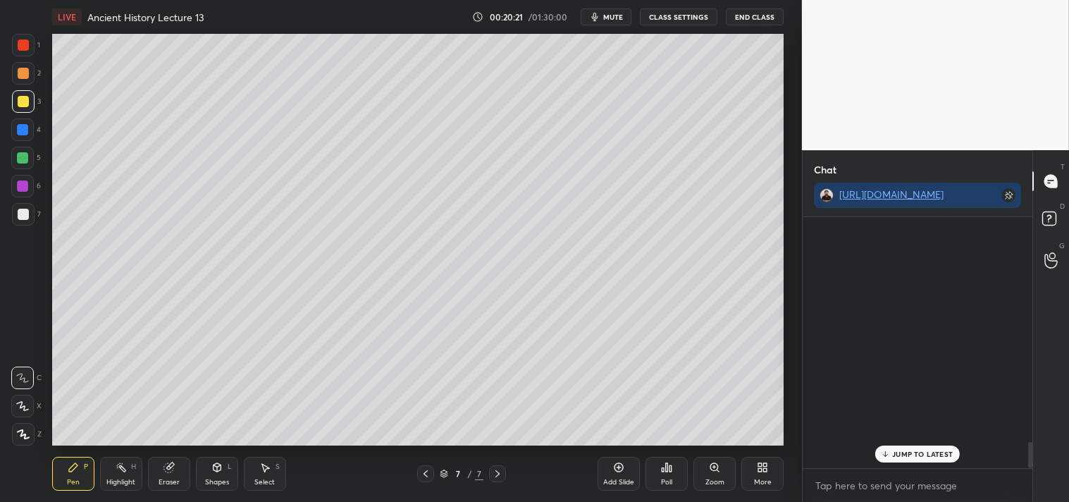
scroll to position [247, 225]
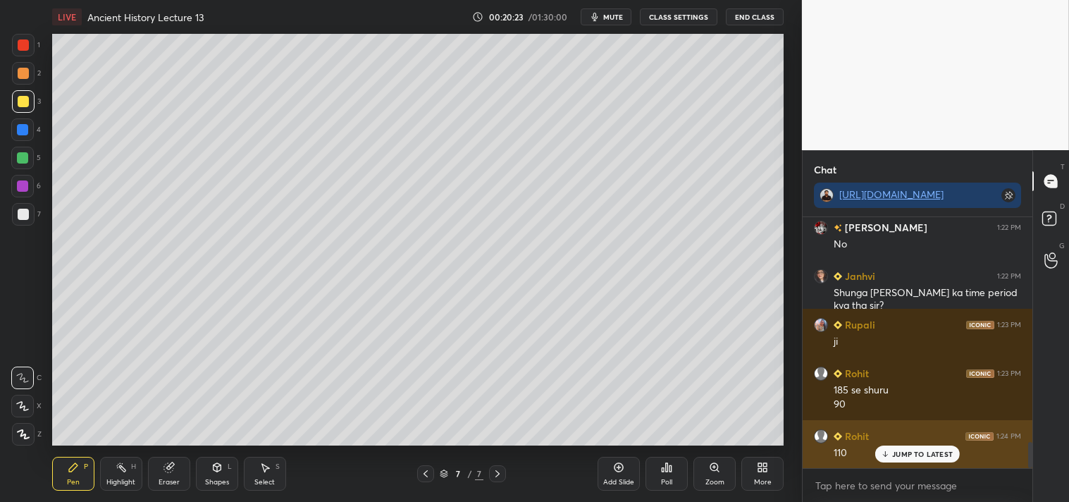
click at [926, 454] on p "JUMP TO LATEST" at bounding box center [922, 453] width 61 height 8
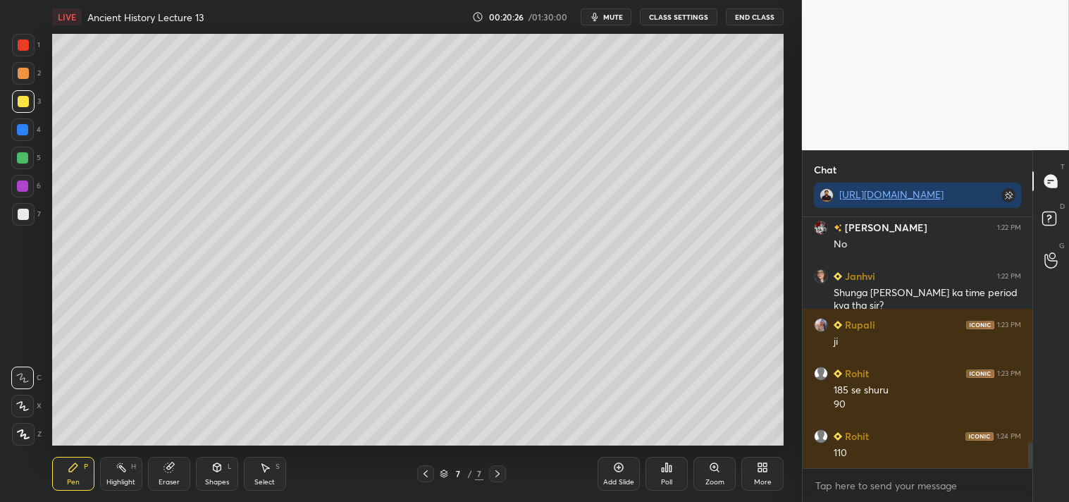
click at [424, 477] on icon at bounding box center [425, 473] width 11 height 11
click at [425, 469] on icon at bounding box center [425, 473] width 11 height 11
click at [501, 476] on icon at bounding box center [497, 473] width 11 height 11
click at [500, 476] on icon at bounding box center [497, 473] width 11 height 11
click at [29, 212] on div at bounding box center [23, 214] width 23 height 23
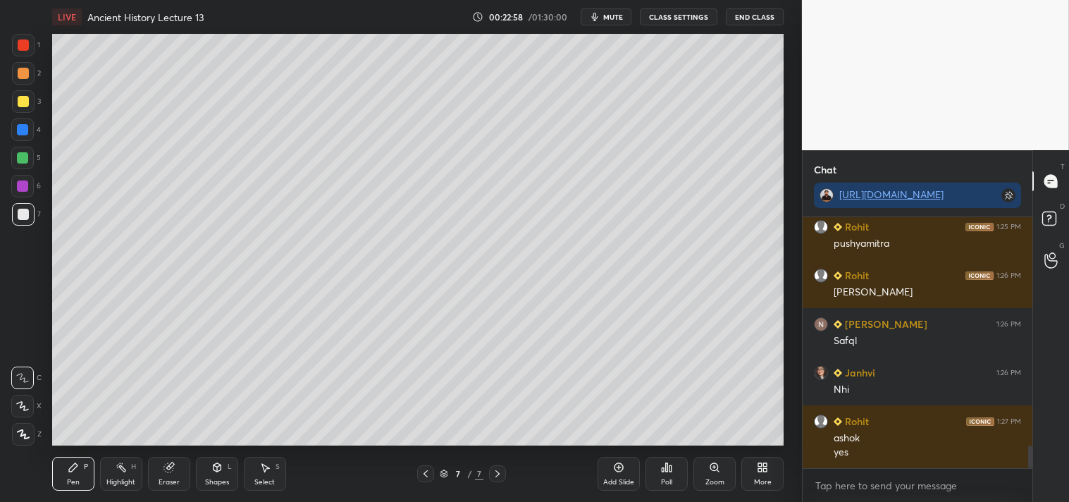
scroll to position [2542, 0]
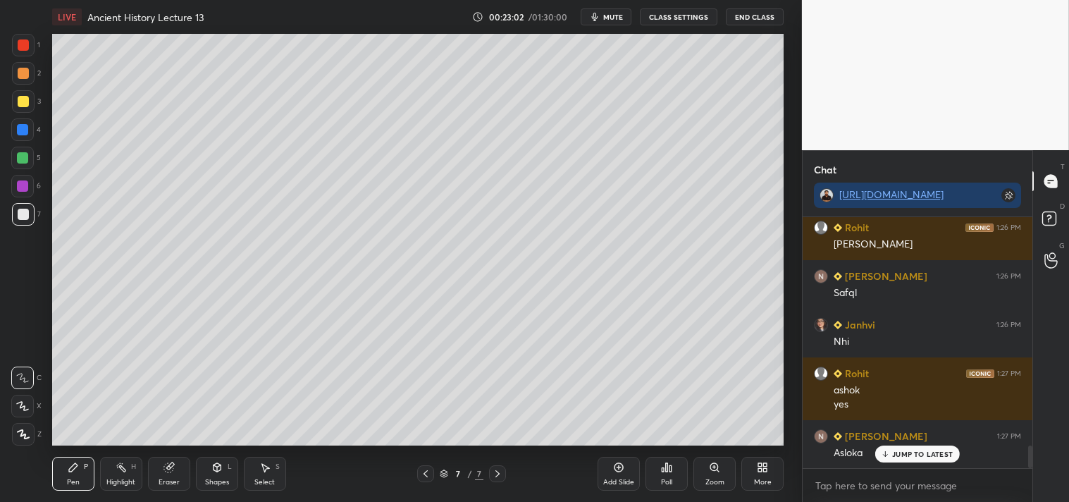
click at [20, 100] on div at bounding box center [23, 101] width 11 height 11
click at [18, 125] on div at bounding box center [22, 129] width 11 height 11
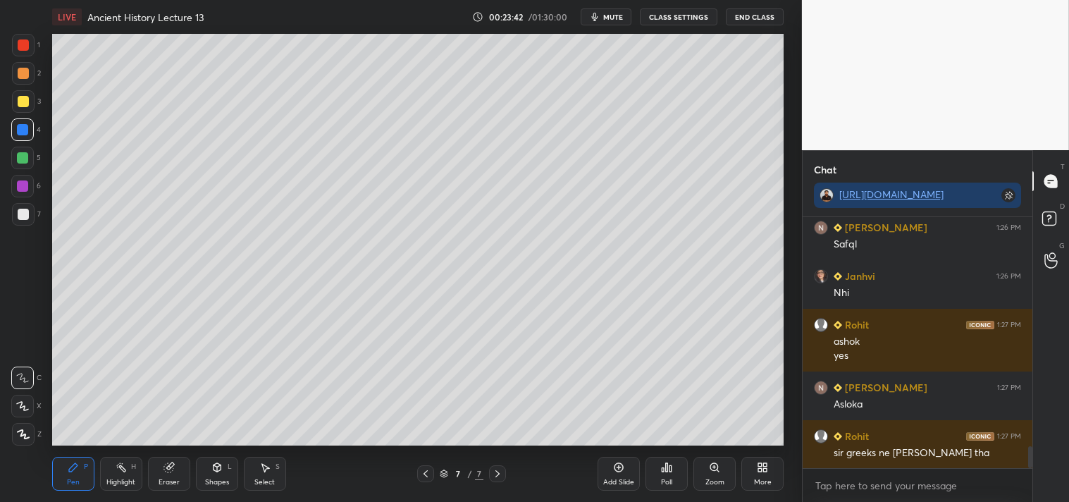
click at [26, 213] on div at bounding box center [23, 214] width 11 height 11
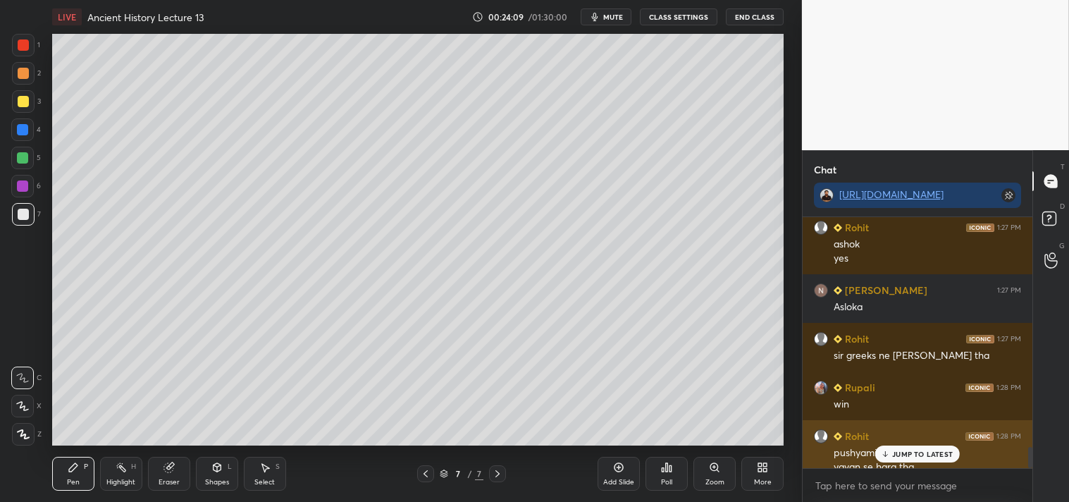
scroll to position [2702, 0]
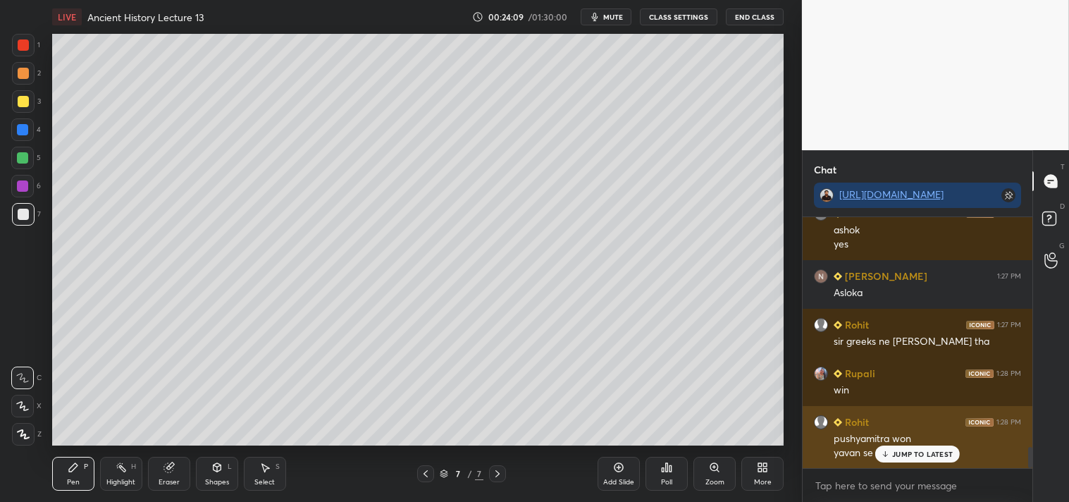
click at [921, 453] on p "JUMP TO LATEST" at bounding box center [922, 453] width 61 height 8
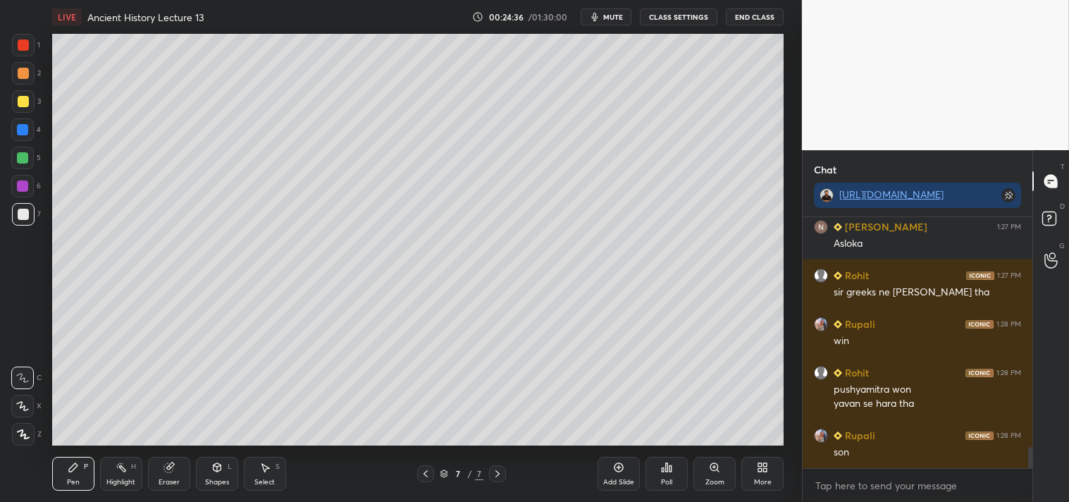
drag, startPoint x: 160, startPoint y: 475, endPoint x: 146, endPoint y: 476, distance: 14.1
click at [159, 476] on div "Eraser" at bounding box center [169, 473] width 42 height 34
click at [66, 483] on div "Pen P" at bounding box center [73, 473] width 42 height 34
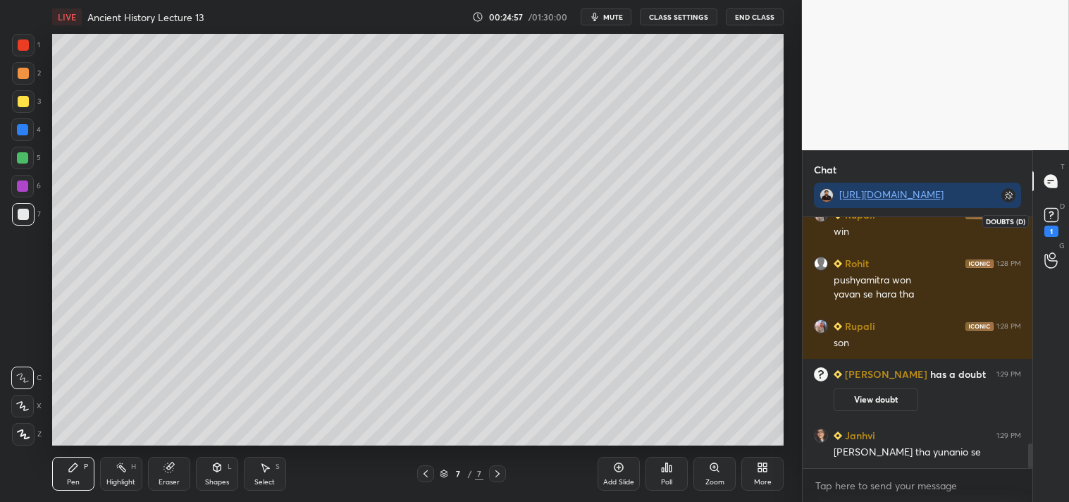
scroll to position [2275, 0]
click at [1052, 219] on rect at bounding box center [1050, 215] width 13 height 13
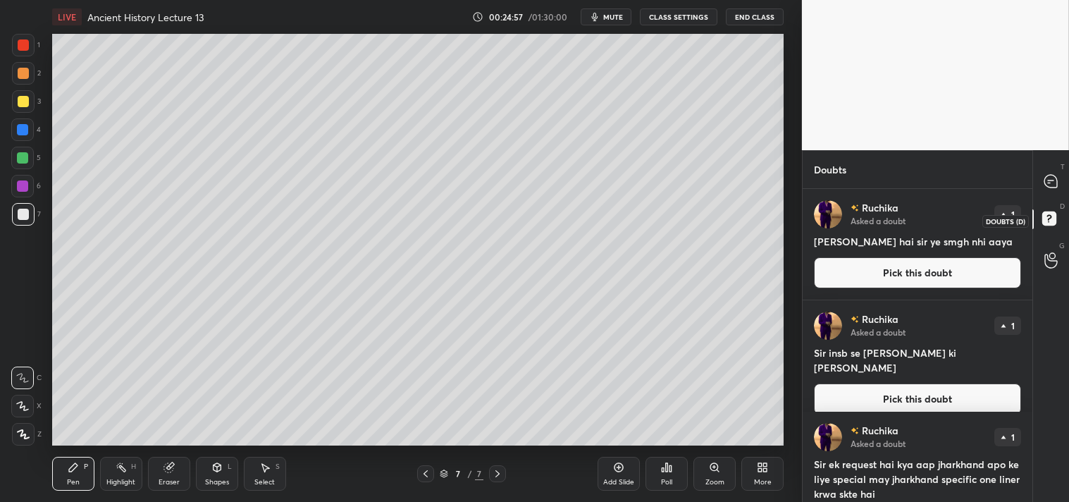
scroll to position [309, 225]
click at [1055, 180] on icon at bounding box center [1050, 181] width 13 height 13
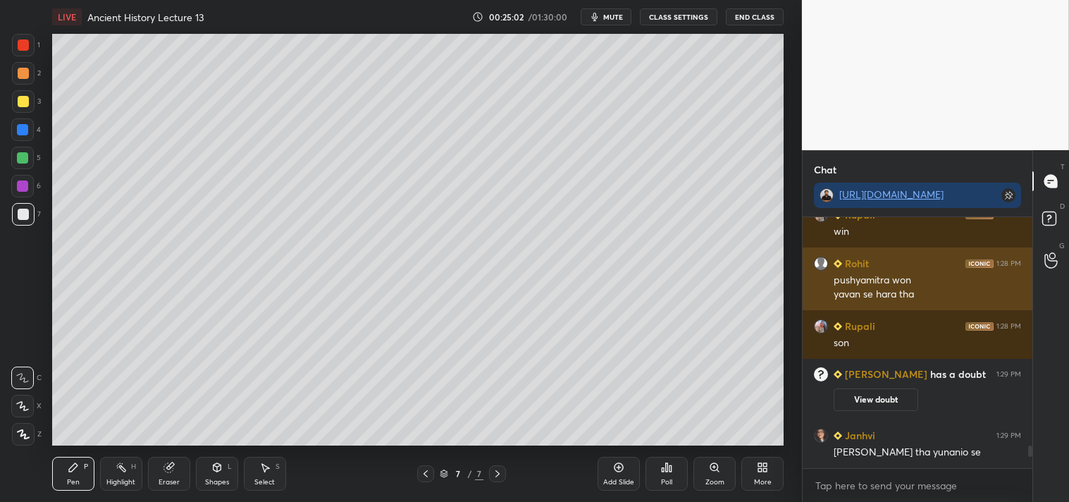
scroll to position [247, 225]
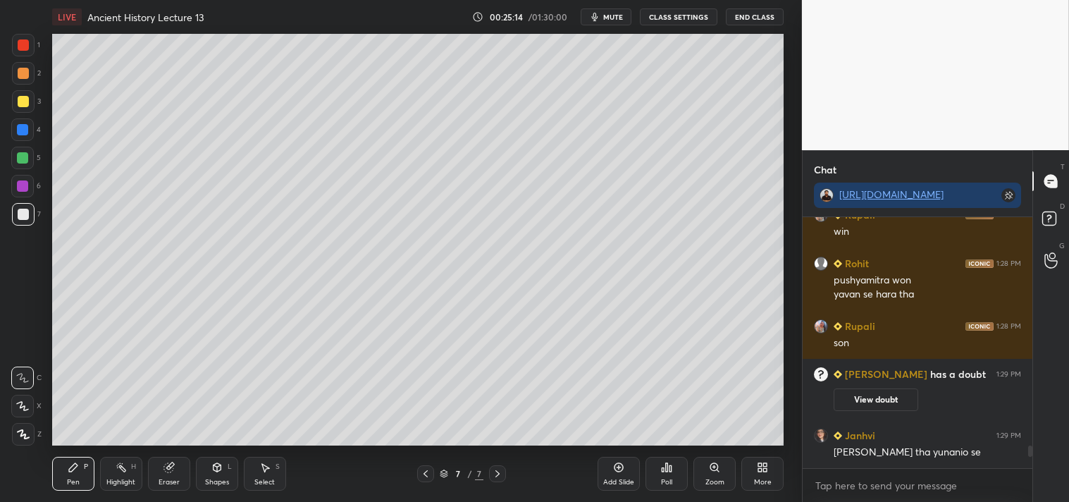
click at [168, 472] on icon at bounding box center [168, 466] width 11 height 11
click at [80, 473] on div "Pen P" at bounding box center [73, 473] width 42 height 34
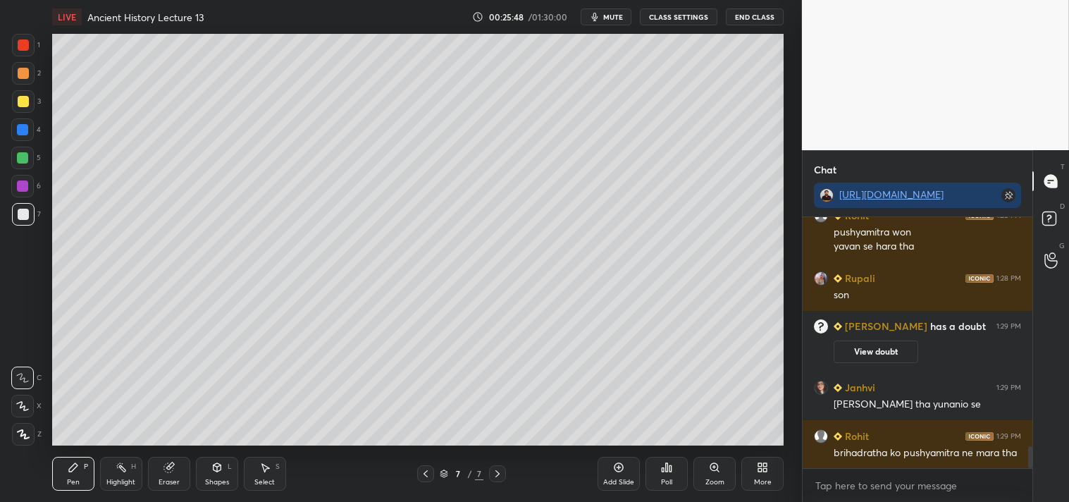
drag, startPoint x: 621, startPoint y: 475, endPoint x: 616, endPoint y: 468, distance: 8.5
click at [621, 475] on div "Add Slide" at bounding box center [618, 473] width 42 height 34
click at [425, 472] on icon at bounding box center [425, 473] width 11 height 11
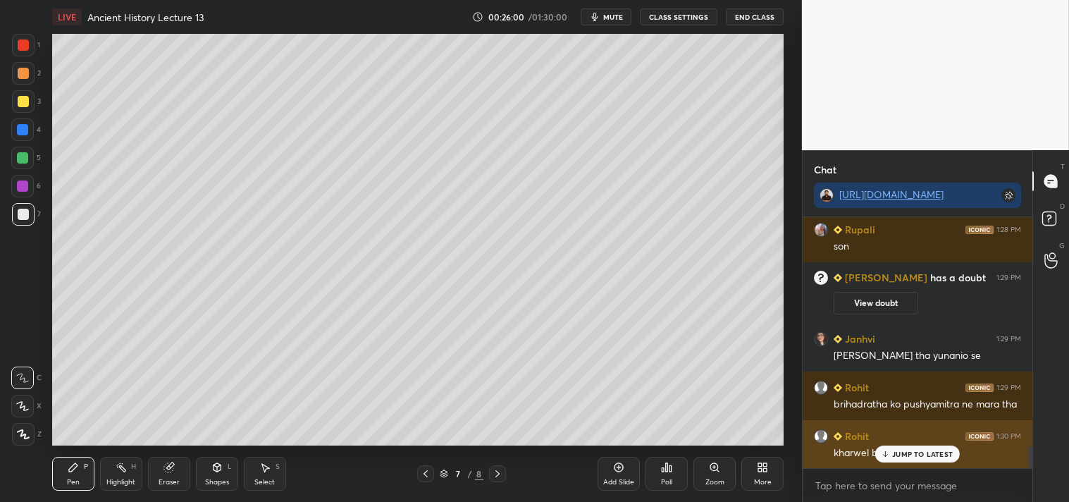
click at [909, 454] on p "JUMP TO LATEST" at bounding box center [922, 453] width 61 height 8
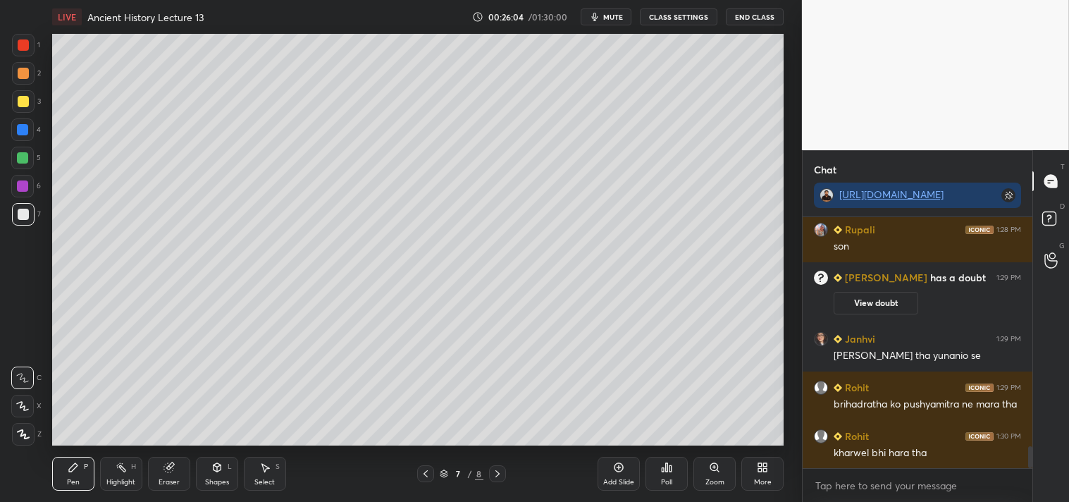
click at [26, 99] on div at bounding box center [23, 101] width 11 height 11
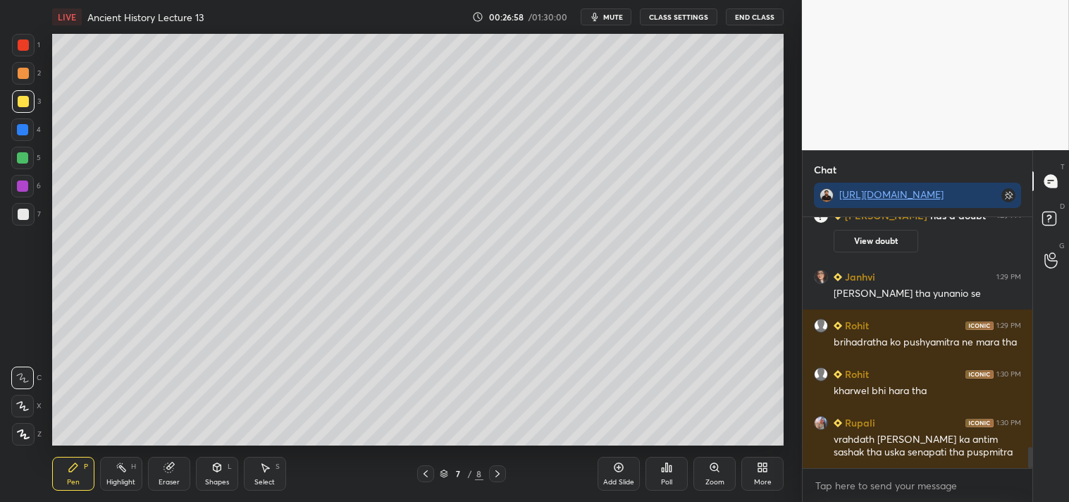
click at [621, 475] on div "Add Slide" at bounding box center [618, 473] width 42 height 34
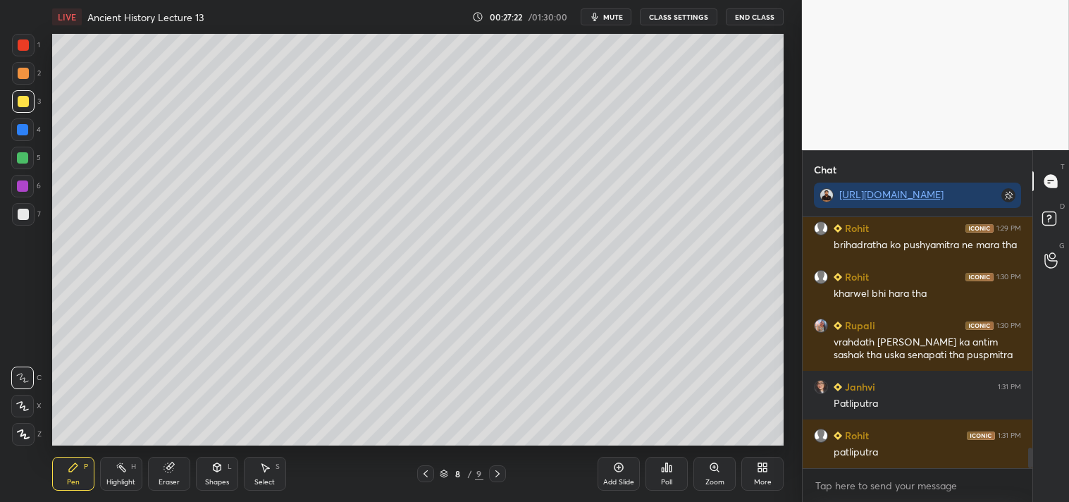
scroll to position [2854, 0]
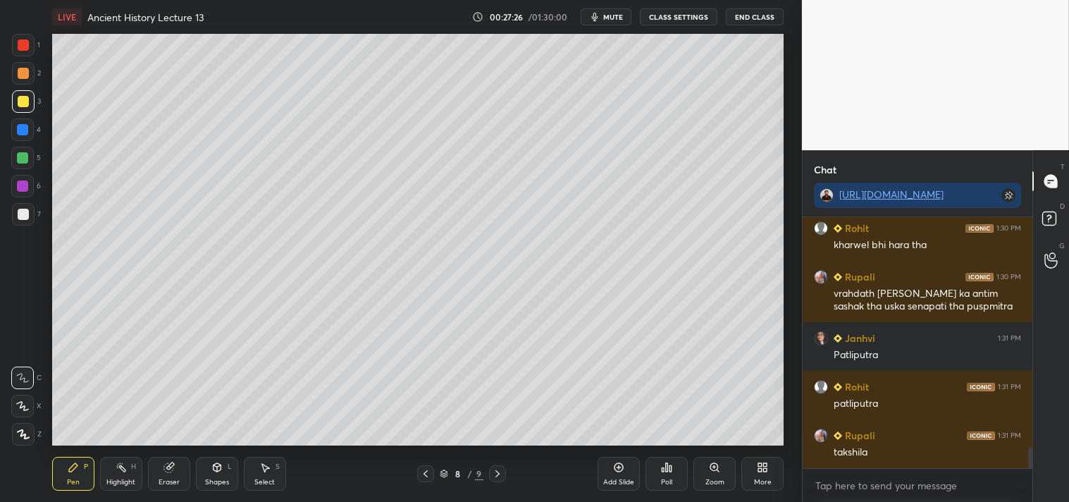
click at [24, 216] on div at bounding box center [23, 214] width 11 height 11
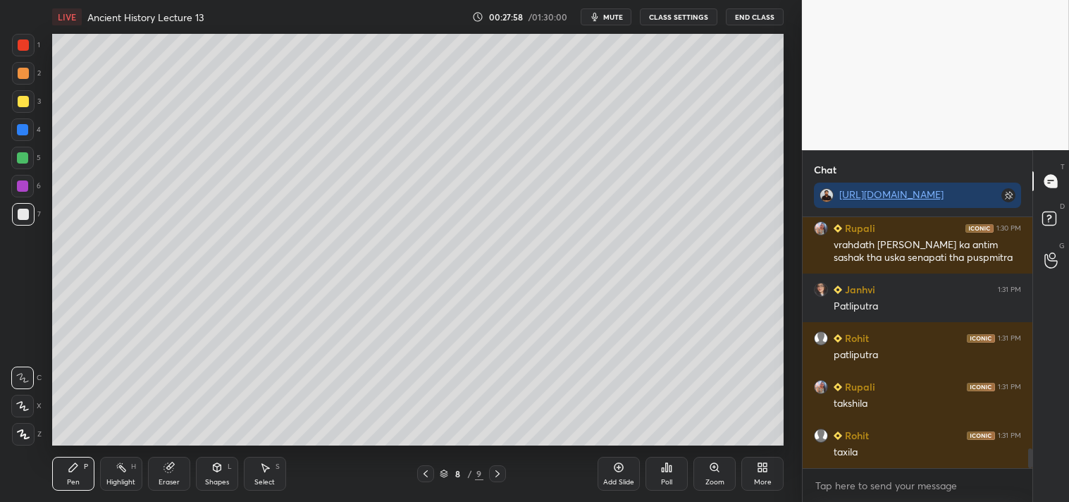
scroll to position [2952, 0]
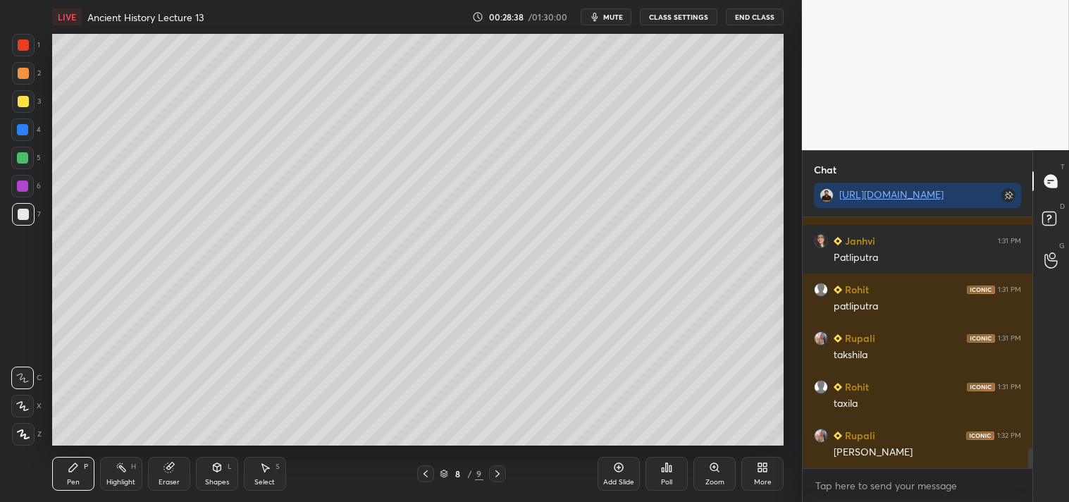
click at [20, 99] on div at bounding box center [23, 101] width 11 height 11
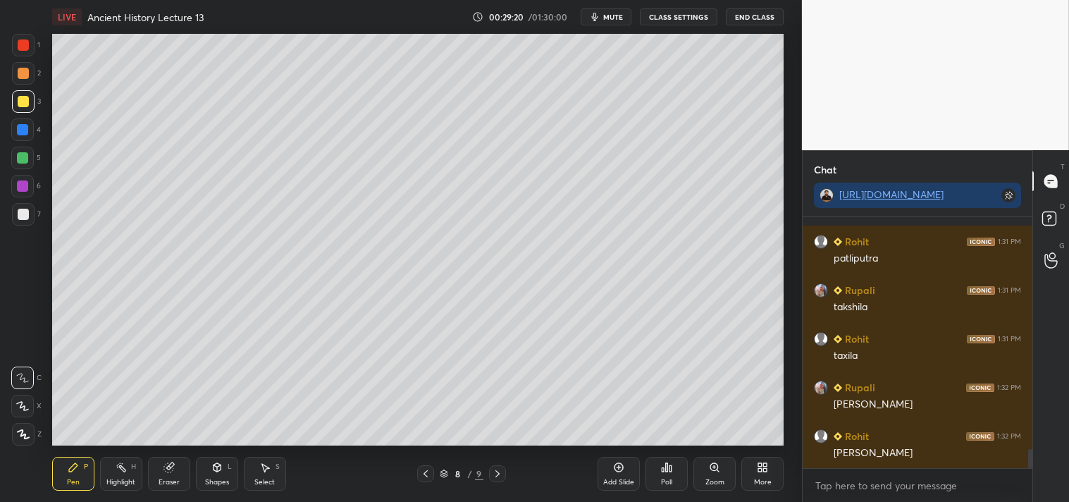
scroll to position [3048, 0]
click at [23, 209] on div at bounding box center [23, 214] width 11 height 11
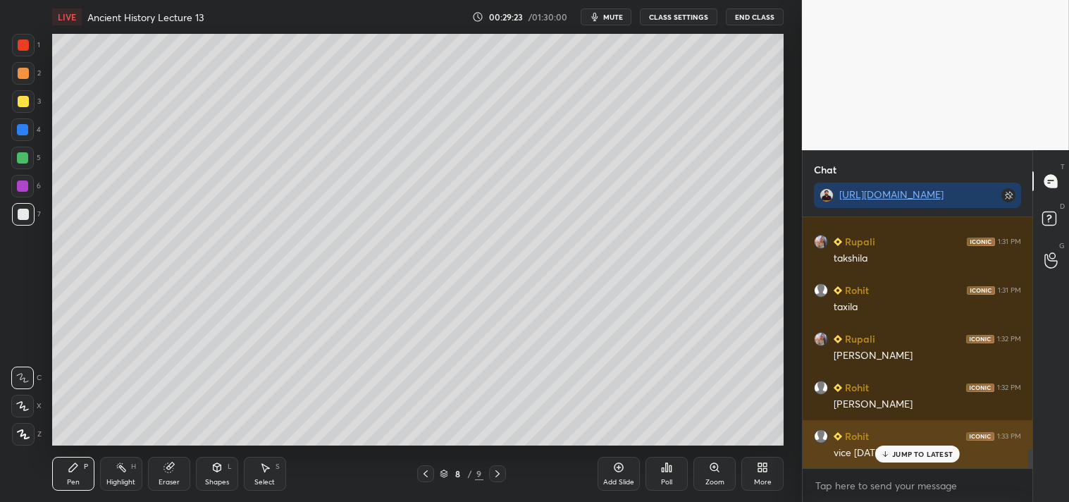
click at [905, 454] on p "JUMP TO LATEST" at bounding box center [922, 453] width 61 height 8
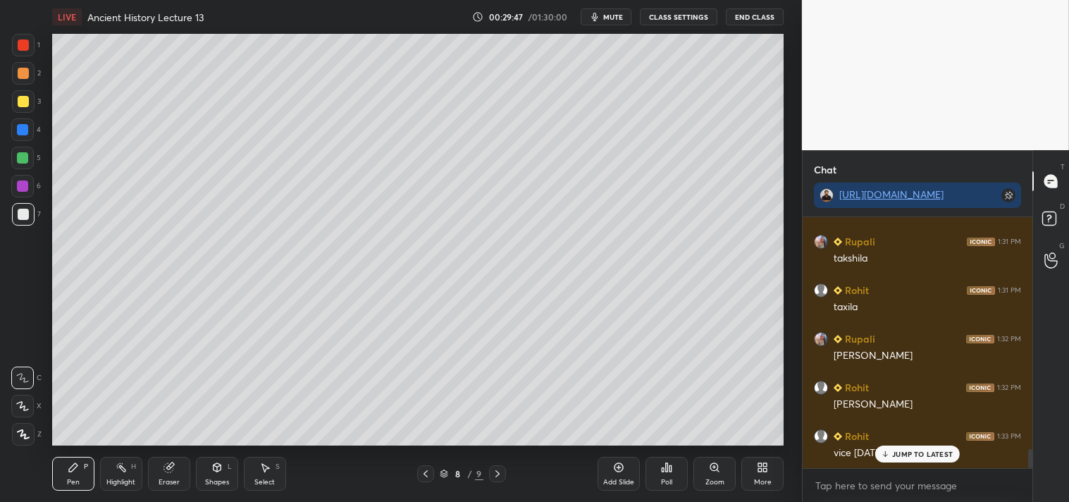
scroll to position [3097, 0]
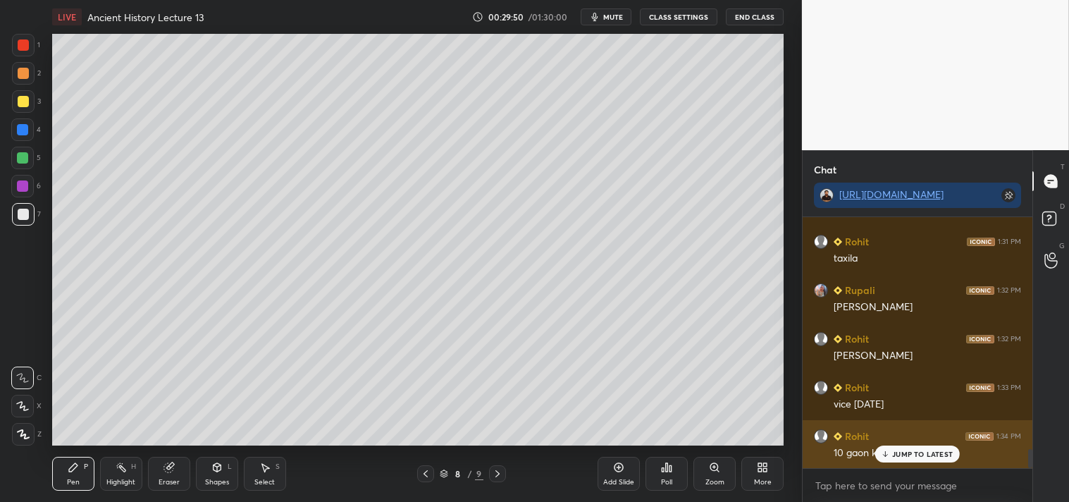
click at [909, 452] on p "JUMP TO LATEST" at bounding box center [922, 453] width 61 height 8
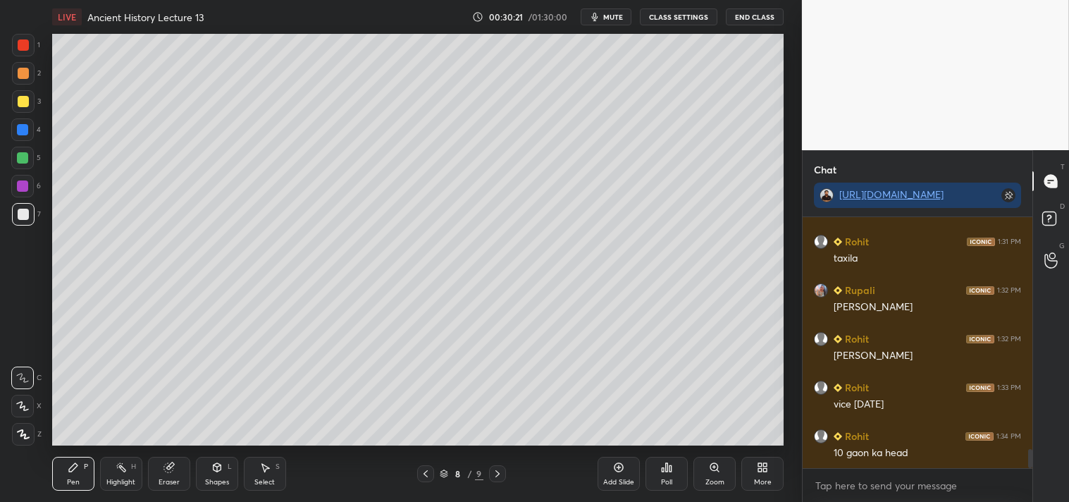
scroll to position [3145, 0]
click at [617, 466] on icon at bounding box center [618, 466] width 11 height 11
click at [22, 97] on div at bounding box center [23, 101] width 11 height 11
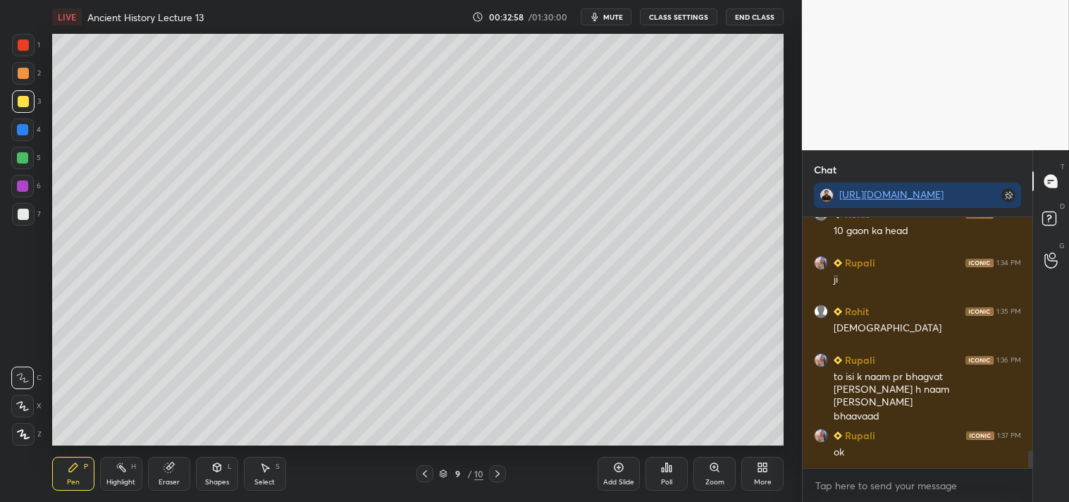
scroll to position [3367, 0]
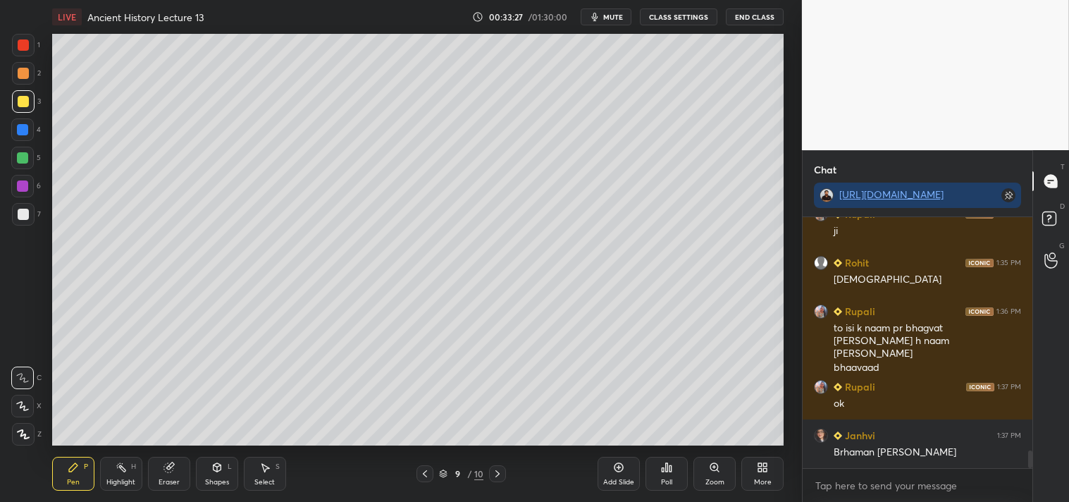
click at [629, 479] on div "Add Slide" at bounding box center [618, 481] width 31 height 7
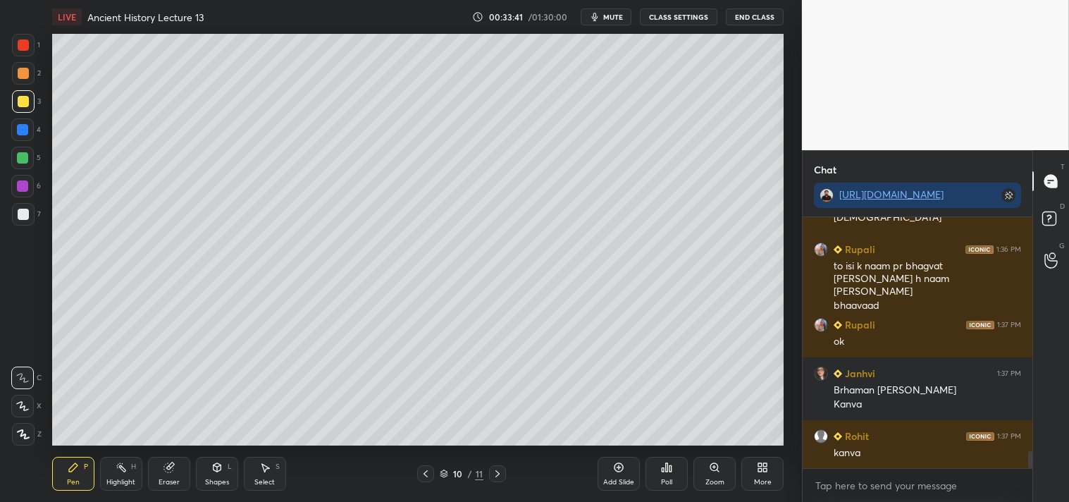
scroll to position [3478, 0]
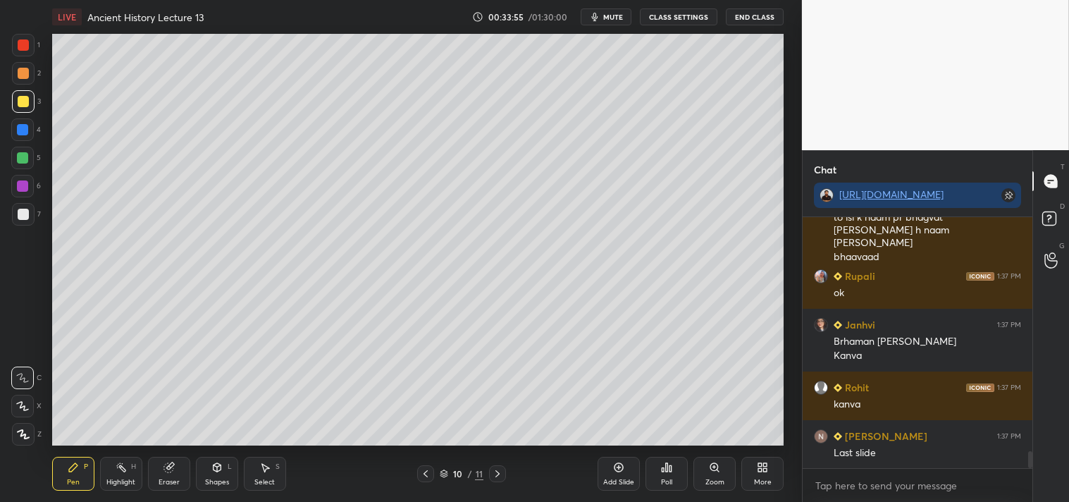
click at [427, 474] on icon at bounding box center [425, 473] width 11 height 11
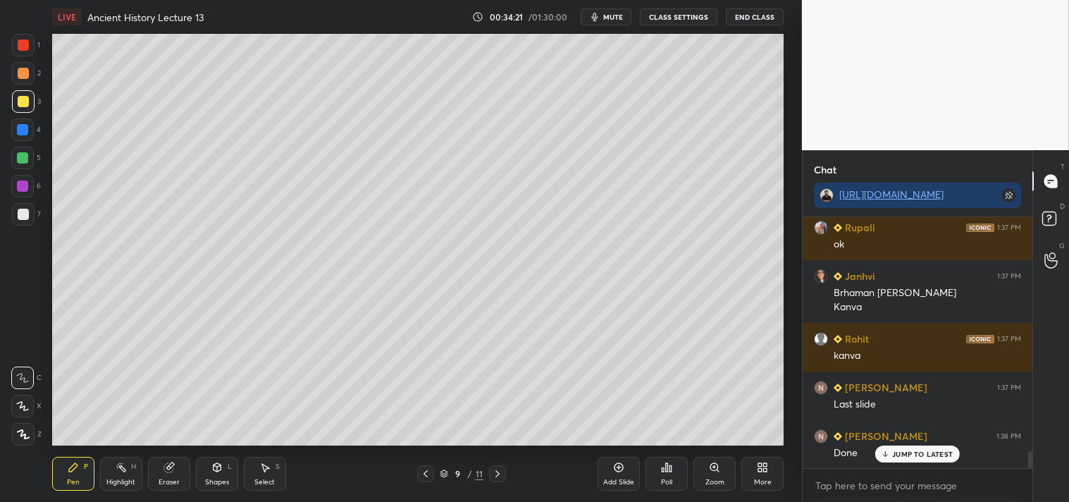
click at [497, 470] on icon at bounding box center [497, 473] width 11 height 11
click at [29, 210] on div at bounding box center [23, 214] width 23 height 23
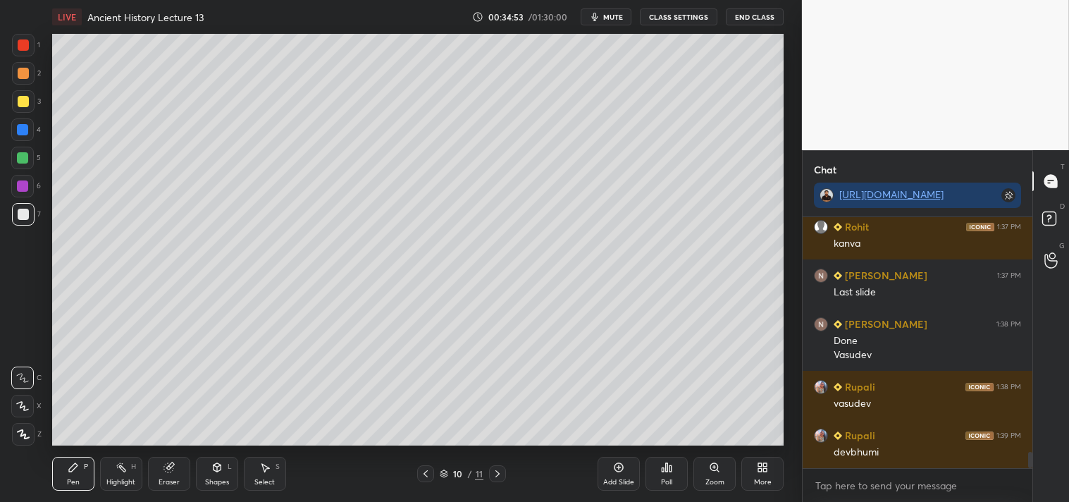
scroll to position [3687, 0]
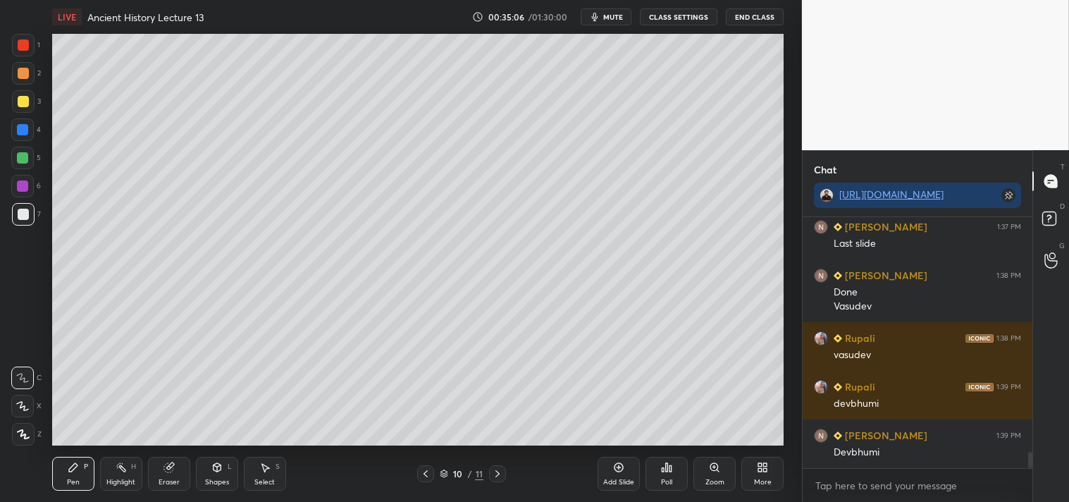
click at [23, 102] on div at bounding box center [23, 101] width 11 height 11
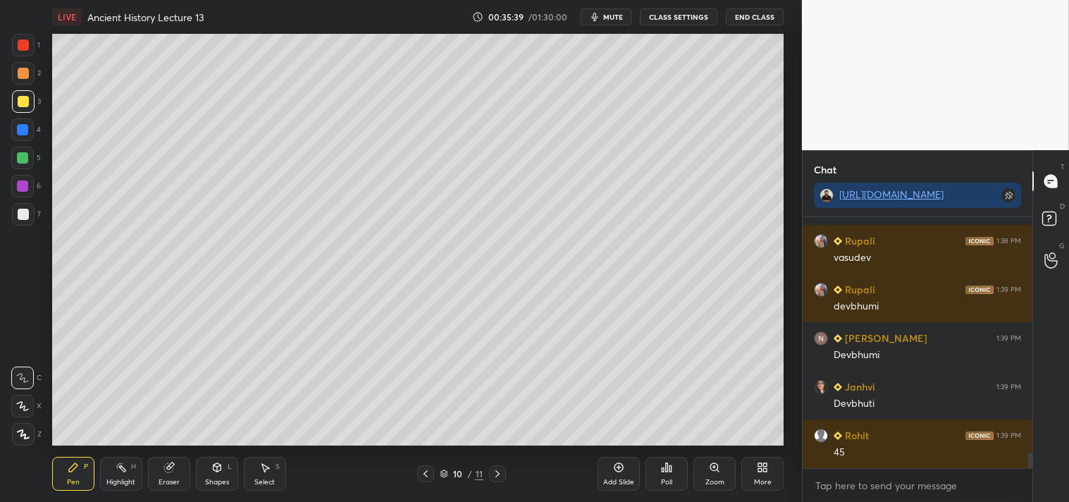
scroll to position [3833, 0]
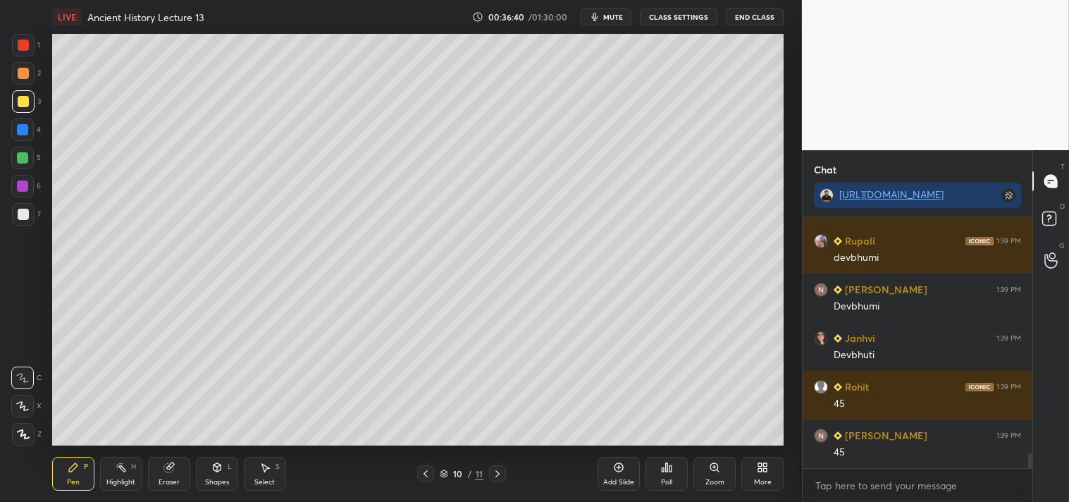
click at [21, 211] on div at bounding box center [23, 214] width 11 height 11
click at [787, 402] on div "Setting up your live class Poll for secs No correct answer Start poll" at bounding box center [417, 239] width 745 height 411
click at [617, 468] on icon at bounding box center [618, 466] width 11 height 11
click at [25, 101] on div at bounding box center [23, 101] width 11 height 11
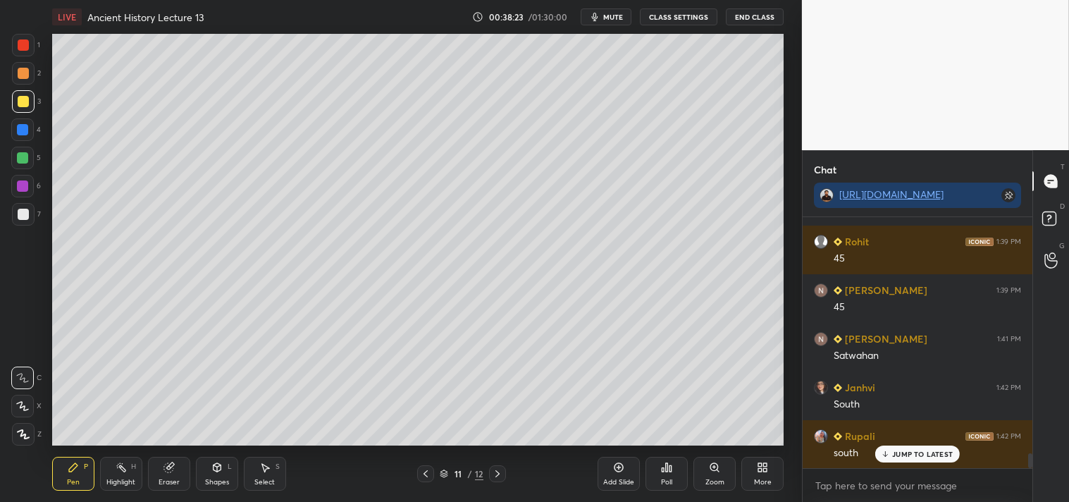
scroll to position [4027, 0]
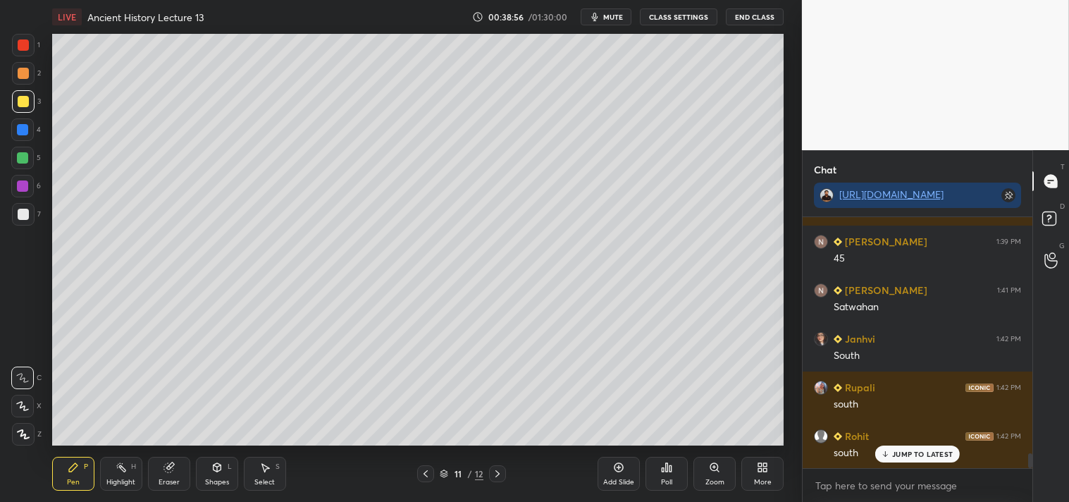
click at [29, 213] on div at bounding box center [23, 214] width 23 height 23
click at [174, 487] on div "Eraser" at bounding box center [169, 473] width 42 height 34
click at [81, 462] on div "Pen P" at bounding box center [73, 473] width 42 height 34
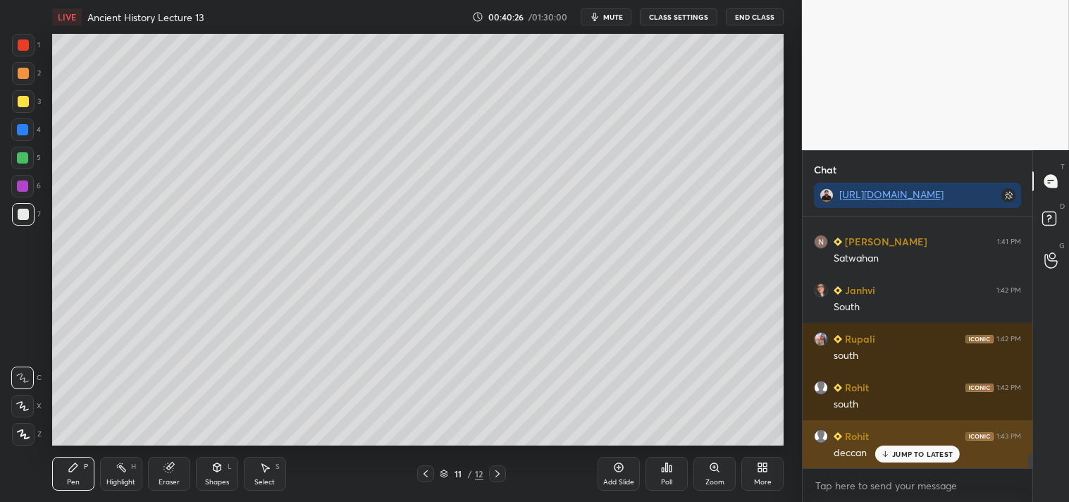
click at [916, 452] on p "JUMP TO LATEST" at bounding box center [922, 453] width 61 height 8
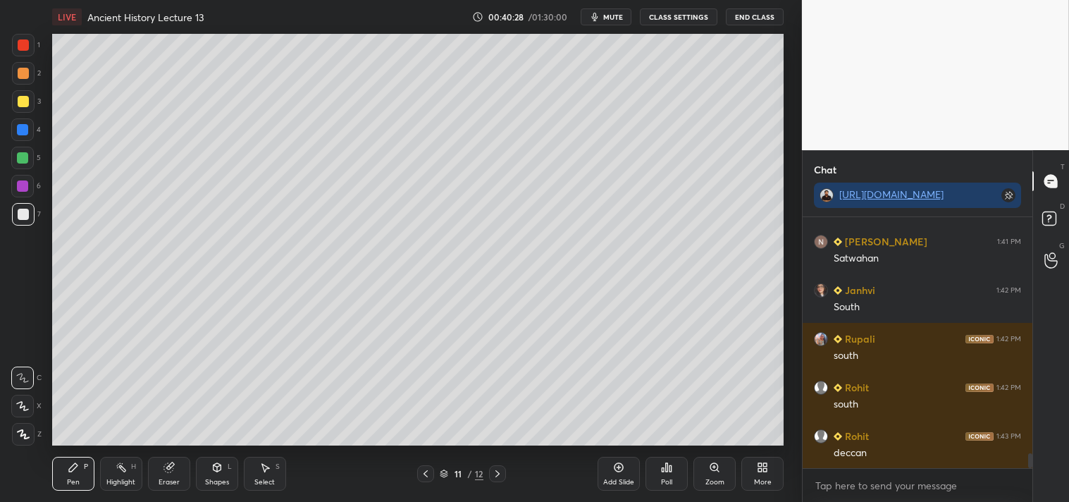
click at [13, 101] on div at bounding box center [23, 101] width 23 height 23
click at [26, 216] on div at bounding box center [23, 214] width 11 height 11
click at [22, 97] on div at bounding box center [23, 101] width 11 height 11
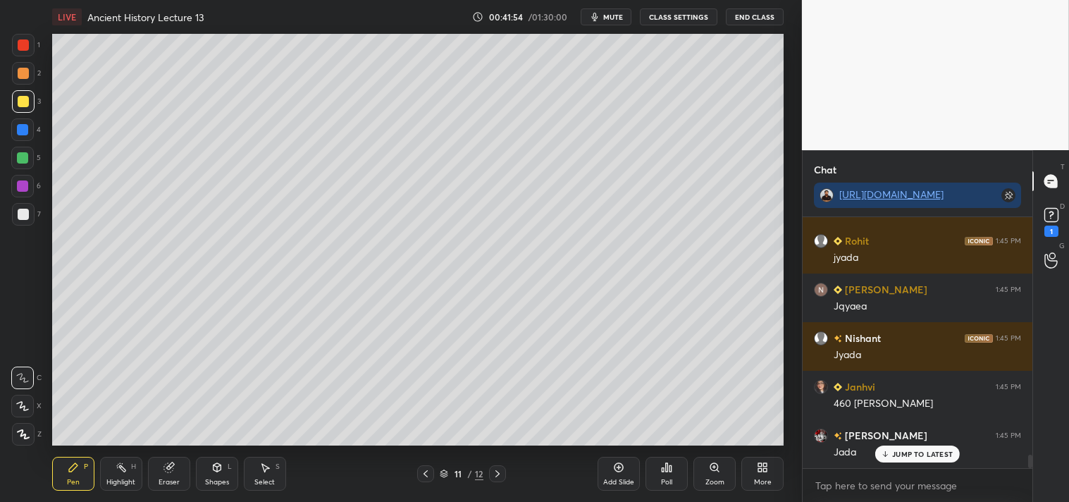
scroll to position [4379, 0]
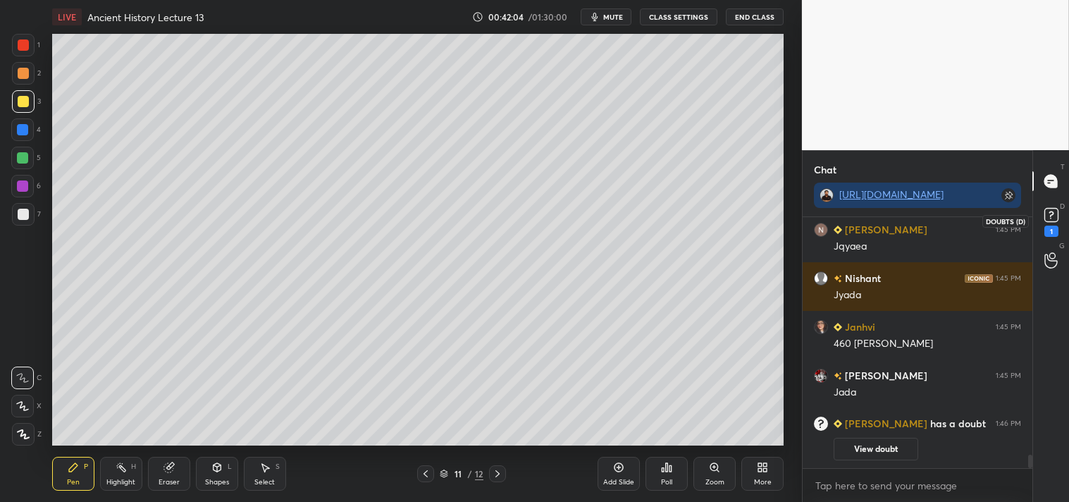
click at [1053, 217] on rect at bounding box center [1050, 215] width 13 height 13
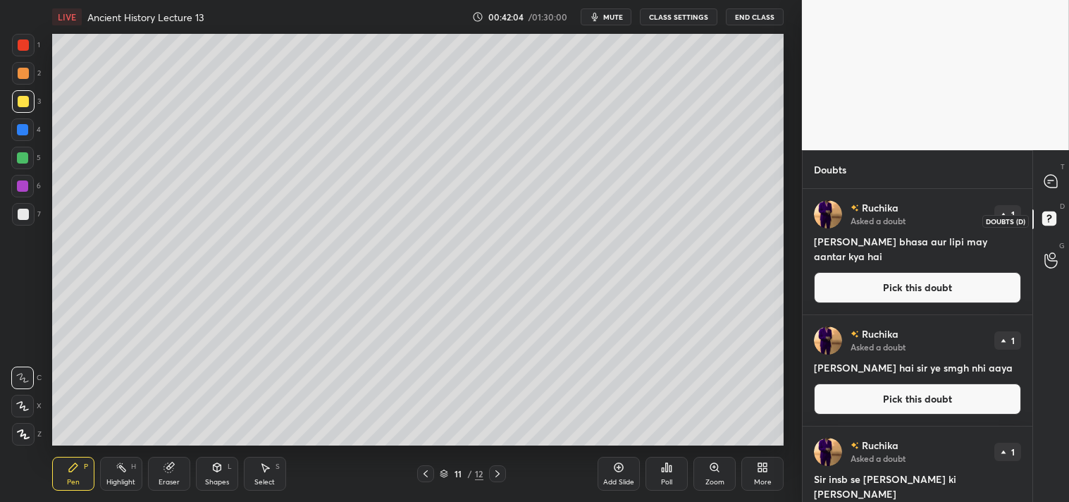
scroll to position [309, 225]
drag, startPoint x: 1048, startPoint y: 175, endPoint x: 1025, endPoint y: 187, distance: 25.5
click at [1048, 177] on icon at bounding box center [1050, 181] width 13 height 13
type textarea "x"
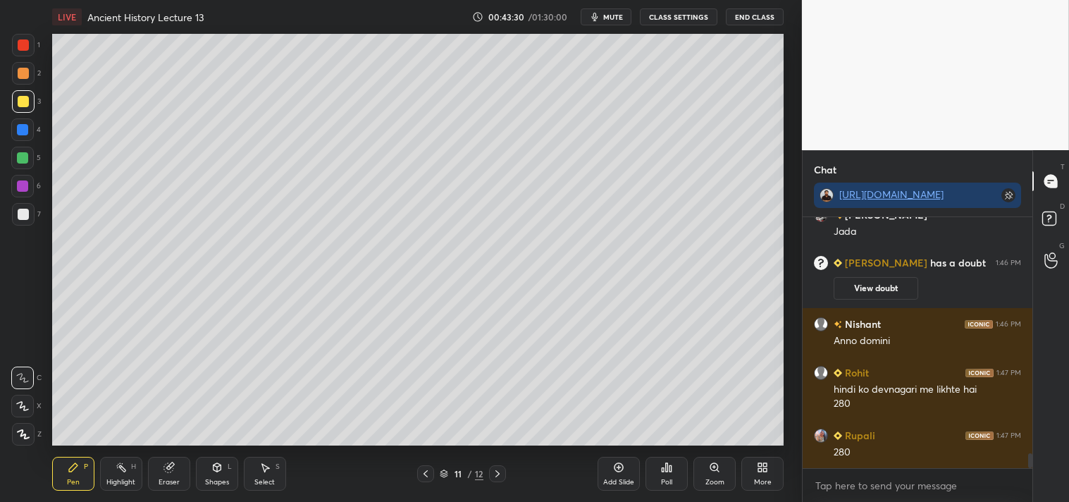
scroll to position [3932, 0]
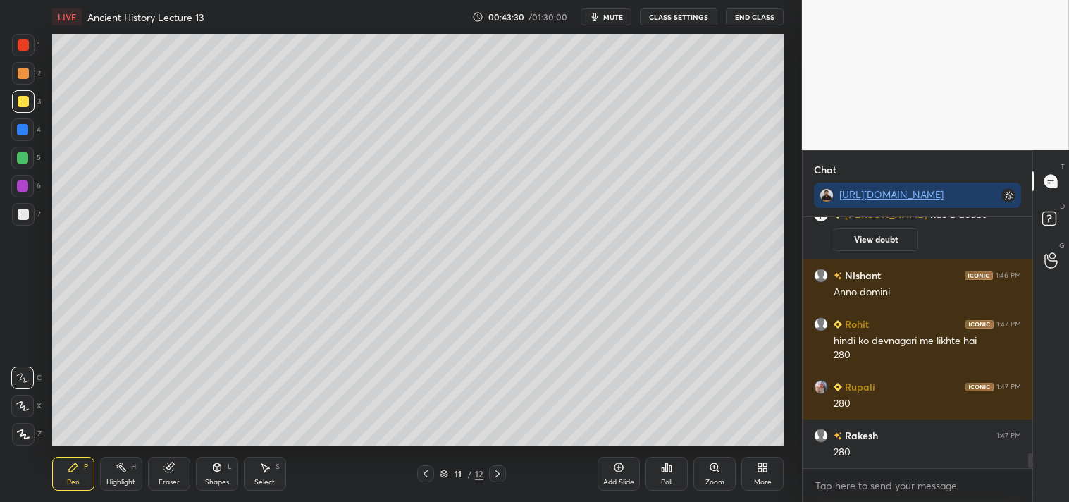
click at [23, 210] on div at bounding box center [23, 214] width 11 height 11
click at [501, 472] on icon at bounding box center [497, 473] width 11 height 11
click at [25, 102] on div at bounding box center [23, 101] width 11 height 11
click at [25, 213] on div at bounding box center [23, 214] width 11 height 11
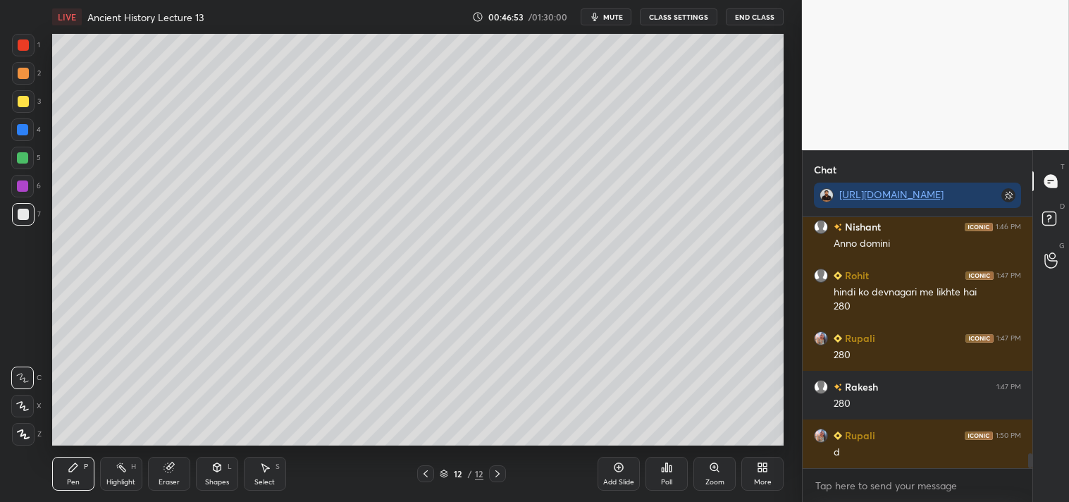
click at [25, 97] on div at bounding box center [23, 101] width 11 height 11
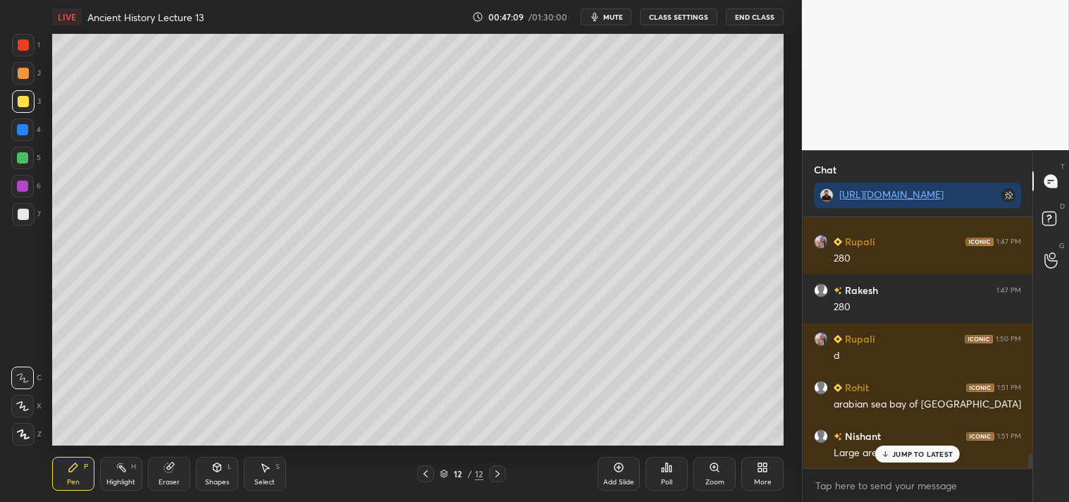
scroll to position [4126, 0]
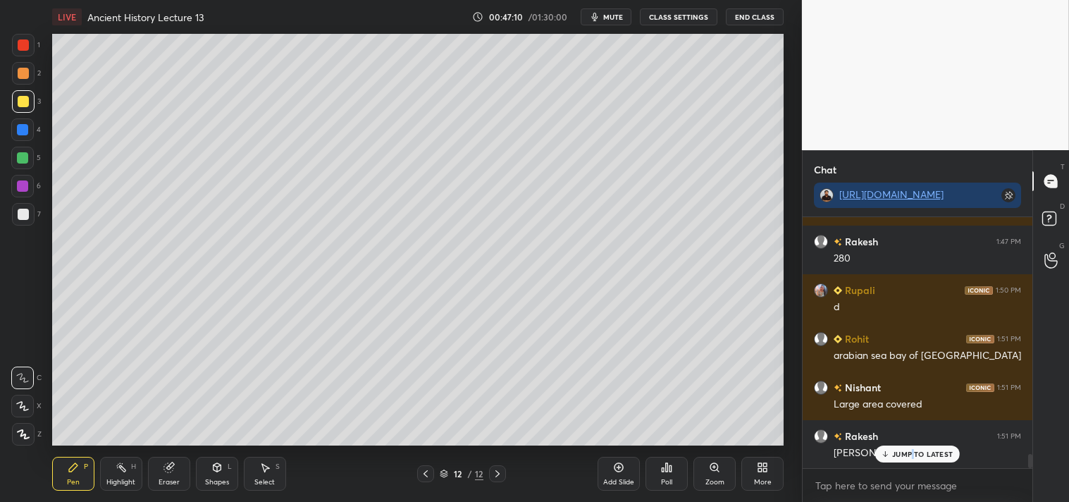
click at [914, 451] on p "JUMP TO LATEST" at bounding box center [922, 453] width 61 height 8
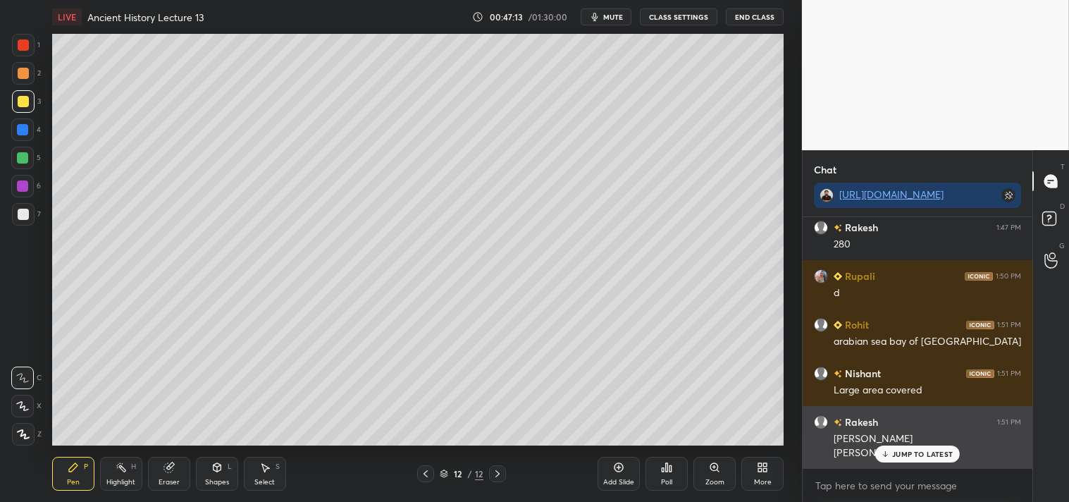
click at [907, 453] on p "JUMP TO LATEST" at bounding box center [922, 453] width 61 height 8
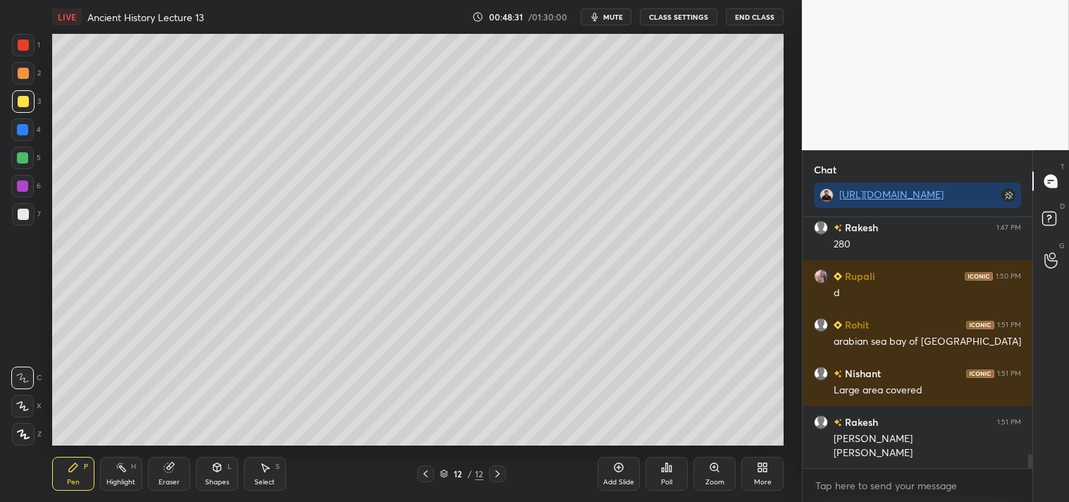
click at [616, 16] on span "mute" at bounding box center [613, 17] width 20 height 10
click at [614, 16] on span "unmute" at bounding box center [612, 17] width 30 height 10
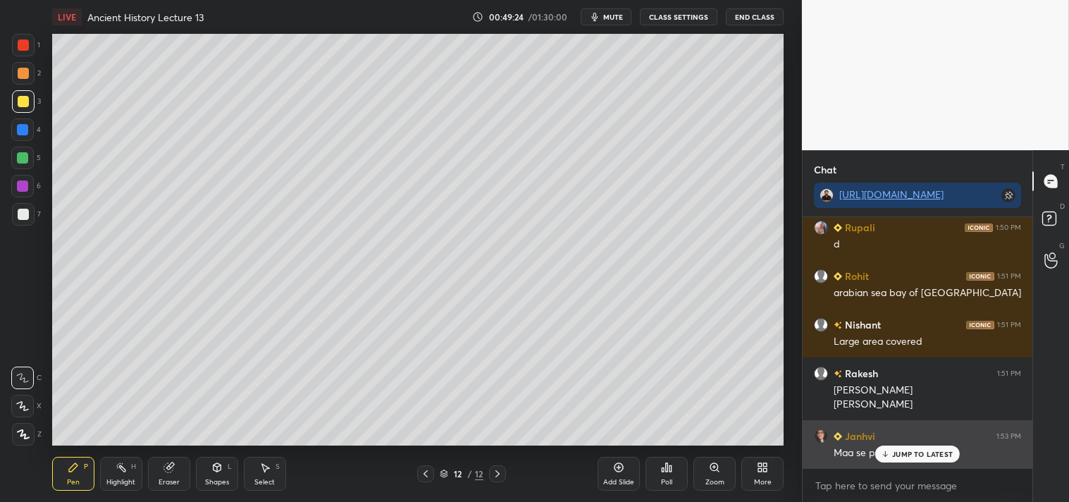
click at [912, 453] on p "JUMP TO LATEST" at bounding box center [922, 453] width 61 height 8
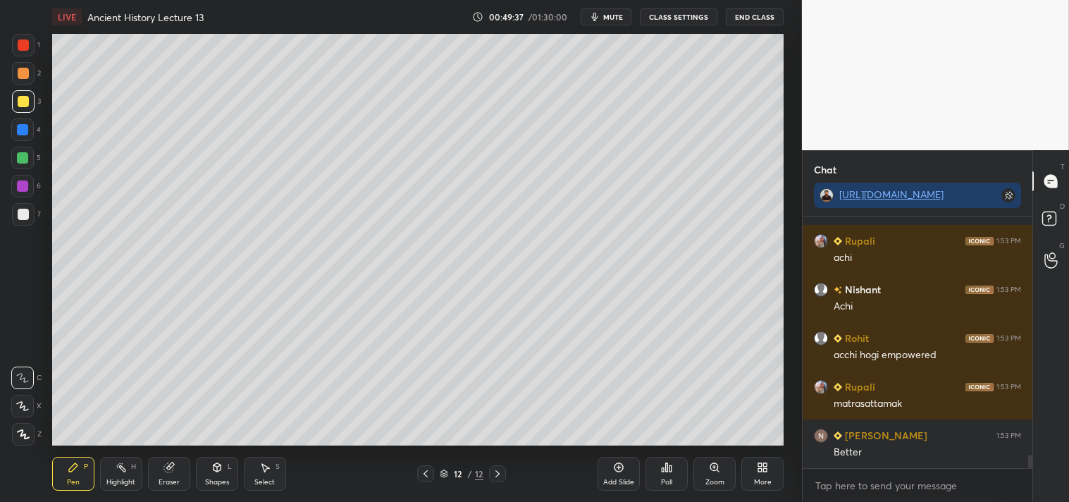
scroll to position [4481, 0]
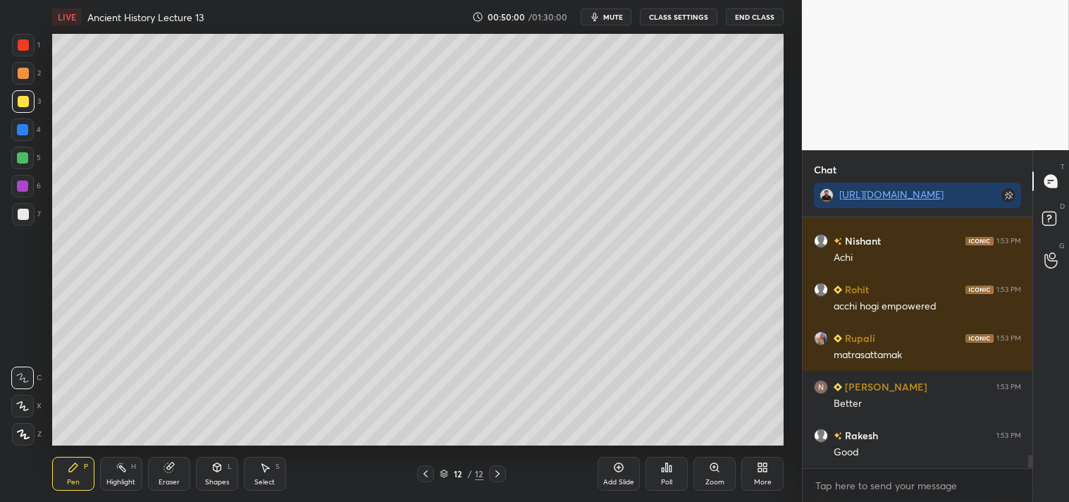
click at [625, 472] on div "Add Slide" at bounding box center [618, 473] width 42 height 34
click at [25, 213] on div at bounding box center [23, 214] width 11 height 11
click at [21, 90] on div at bounding box center [23, 101] width 23 height 23
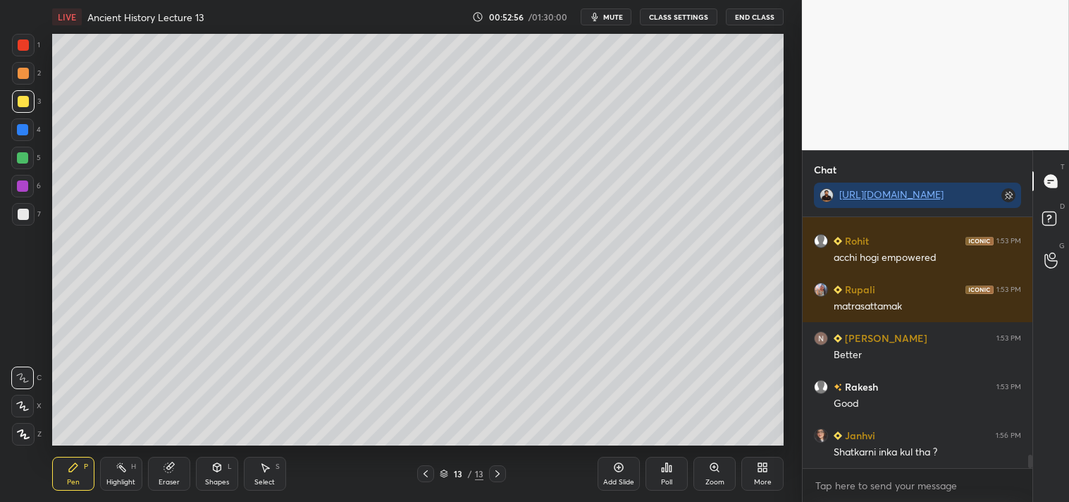
click at [618, 468] on icon at bounding box center [618, 466] width 11 height 11
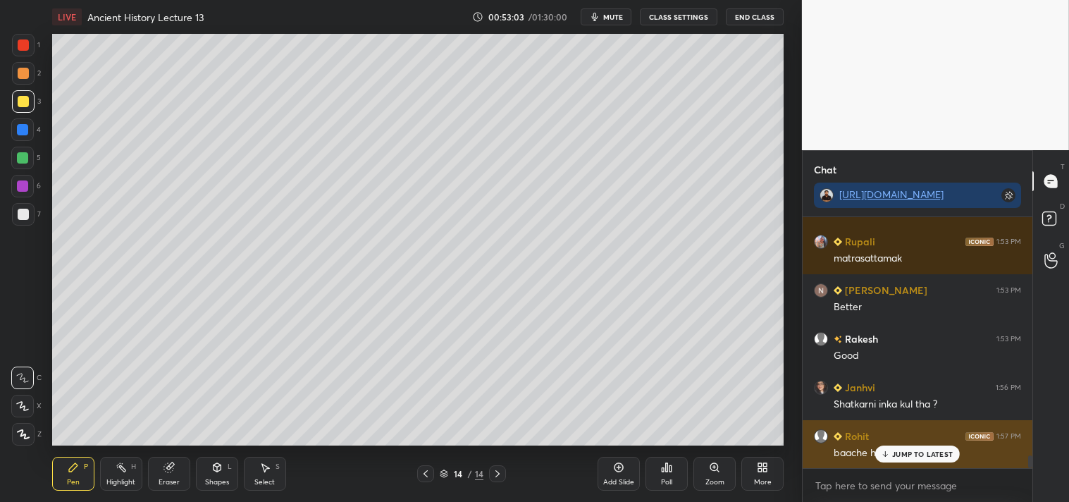
drag, startPoint x: 912, startPoint y: 449, endPoint x: 902, endPoint y: 461, distance: 14.5
click at [912, 451] on p "JUMP TO LATEST" at bounding box center [922, 453] width 61 height 8
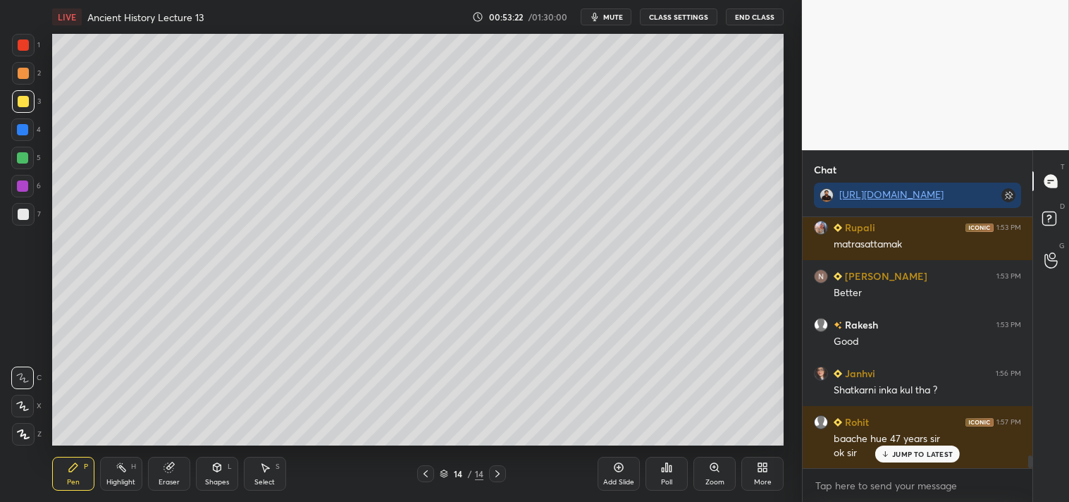
click at [24, 209] on div at bounding box center [23, 214] width 11 height 11
click at [23, 99] on div at bounding box center [23, 101] width 11 height 11
click at [23, 219] on div at bounding box center [23, 214] width 11 height 11
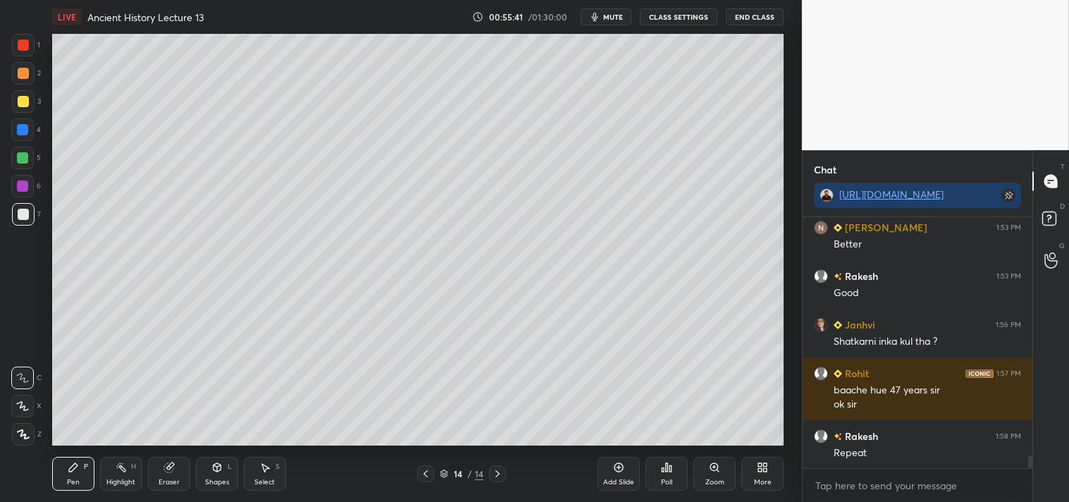
click at [20, 102] on div at bounding box center [23, 101] width 11 height 11
click at [22, 216] on div at bounding box center [23, 214] width 11 height 11
click at [24, 104] on div at bounding box center [23, 101] width 11 height 11
click at [25, 206] on div at bounding box center [23, 214] width 23 height 23
click at [785, 375] on div "Setting up your live class Poll for secs No correct answer Start poll" at bounding box center [417, 239] width 745 height 411
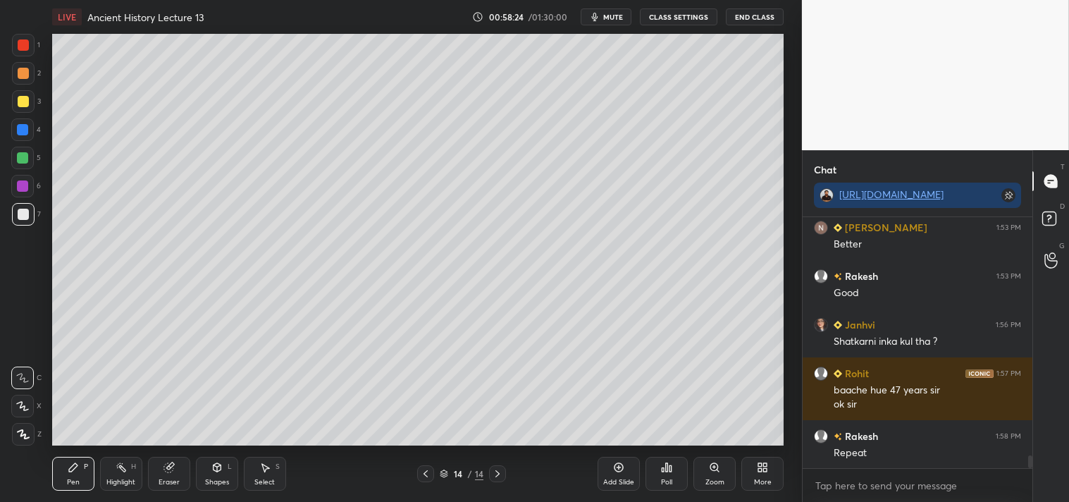
click at [709, 437] on div "LIVE Ancient History Lecture 13 00:58:24 / 01:30:00 mute CLASS SETTINGS End Cla…" at bounding box center [417, 251] width 745 height 502
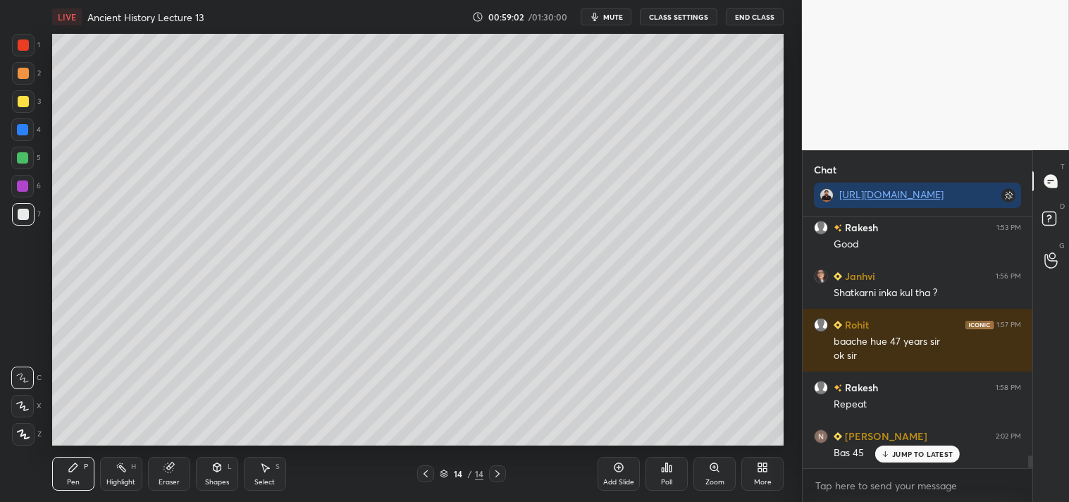
scroll to position [4737, 0]
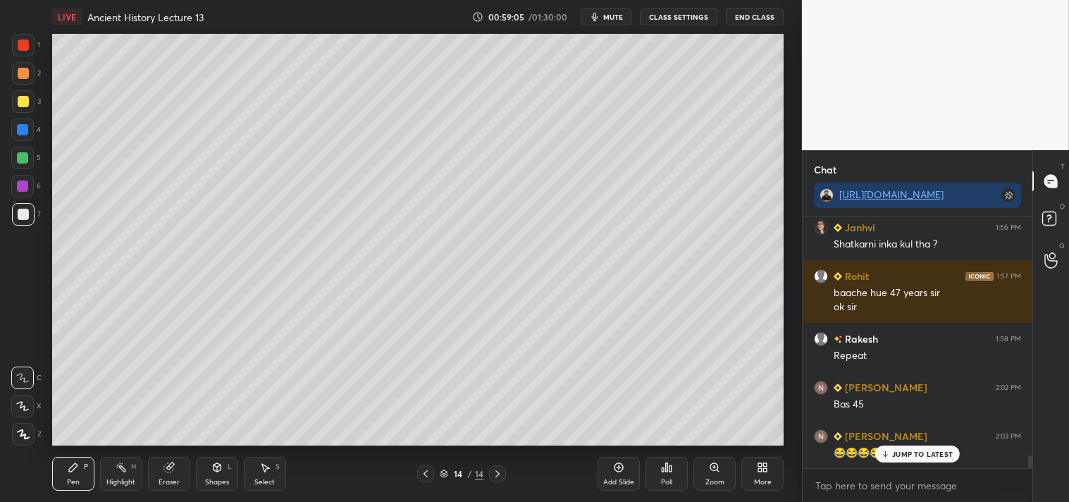
click at [614, 473] on div "Add Slide" at bounding box center [618, 473] width 42 height 34
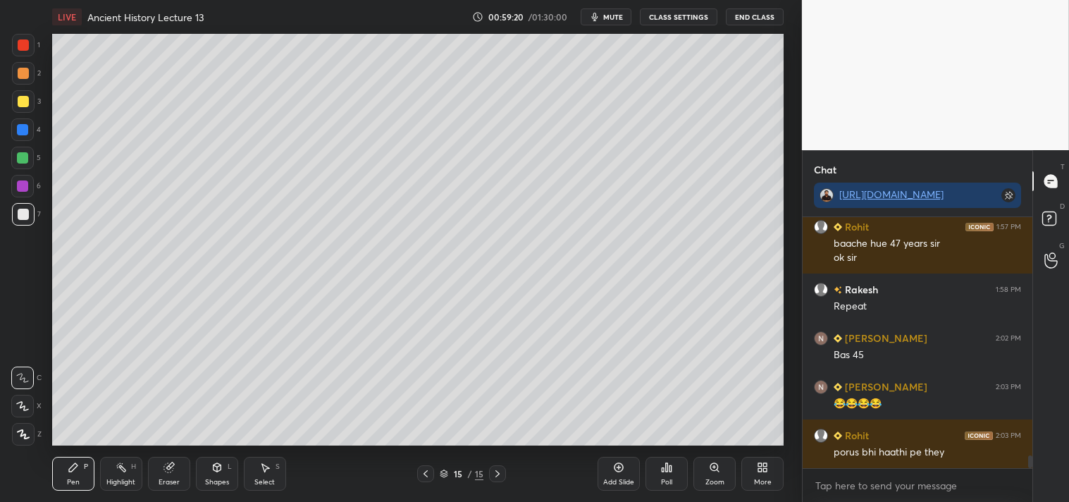
click at [20, 97] on div at bounding box center [23, 101] width 11 height 11
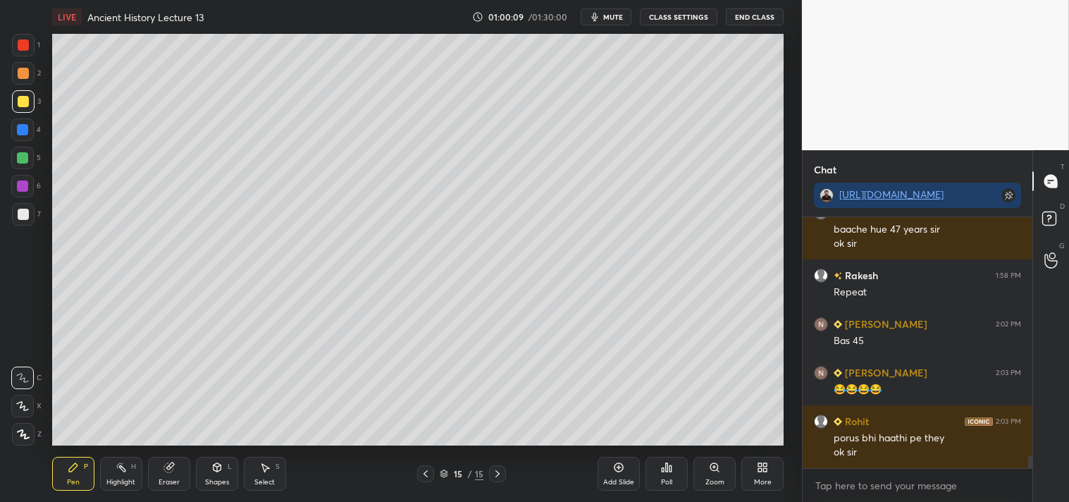
click at [21, 214] on div at bounding box center [23, 214] width 11 height 11
click at [18, 106] on div at bounding box center [23, 101] width 11 height 11
click at [19, 215] on div at bounding box center [23, 214] width 11 height 11
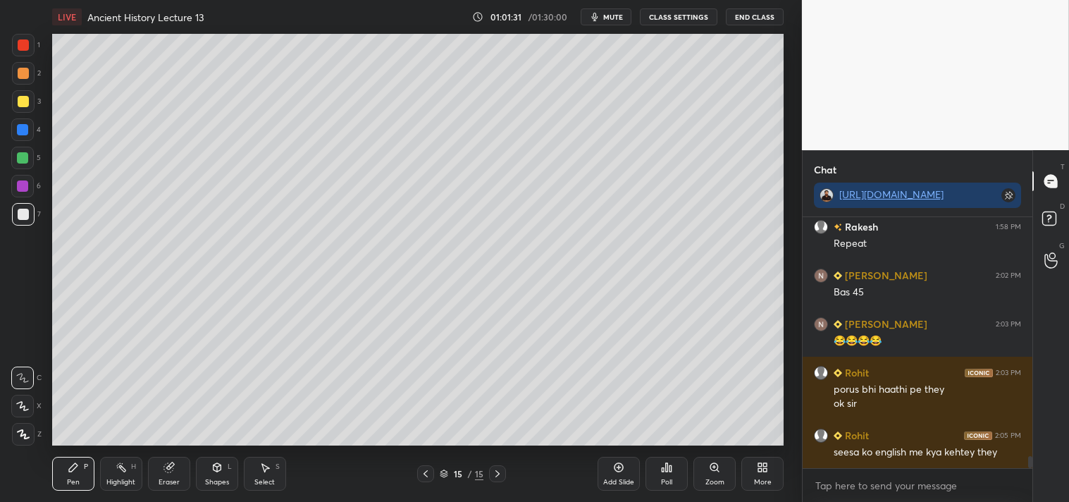
scroll to position [4898, 0]
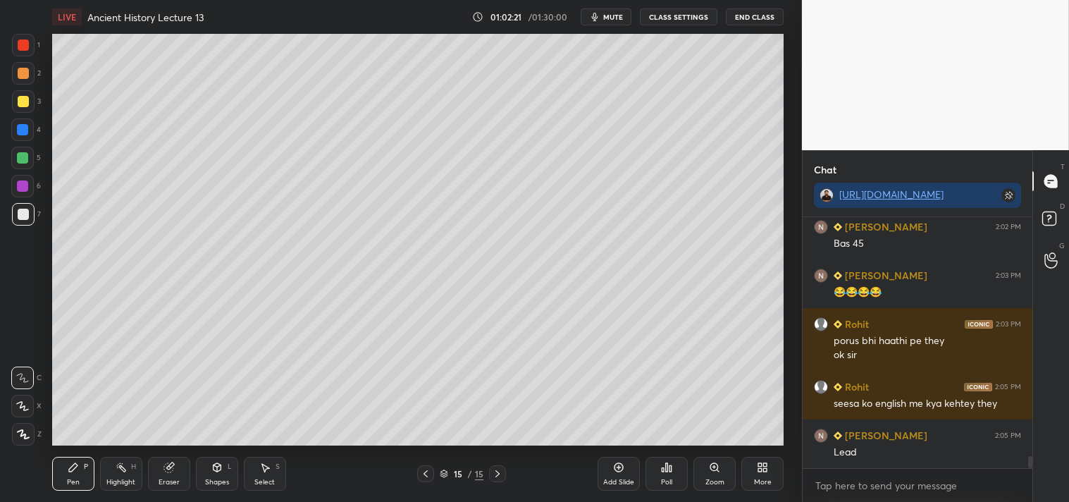
click at [22, 103] on div at bounding box center [23, 101] width 11 height 11
click at [173, 473] on div "Eraser" at bounding box center [169, 473] width 42 height 34
click at [69, 469] on icon at bounding box center [73, 467] width 8 height 8
click at [615, 468] on icon at bounding box center [618, 467] width 9 height 9
click at [424, 476] on icon at bounding box center [425, 473] width 11 height 11
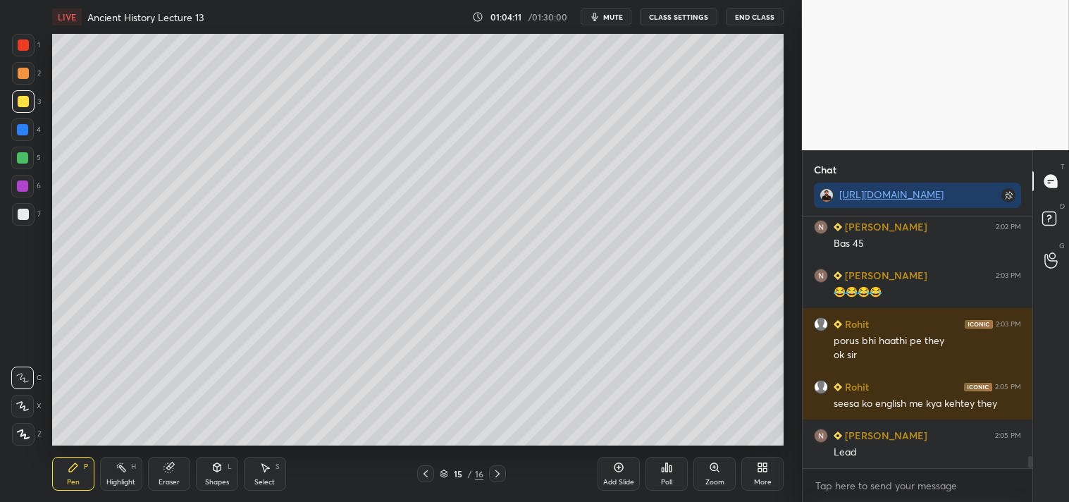
drag, startPoint x: 622, startPoint y: 476, endPoint x: 623, endPoint y: 469, distance: 7.2
click at [621, 475] on div "Add Slide" at bounding box center [618, 473] width 42 height 34
click at [22, 213] on div at bounding box center [23, 214] width 11 height 11
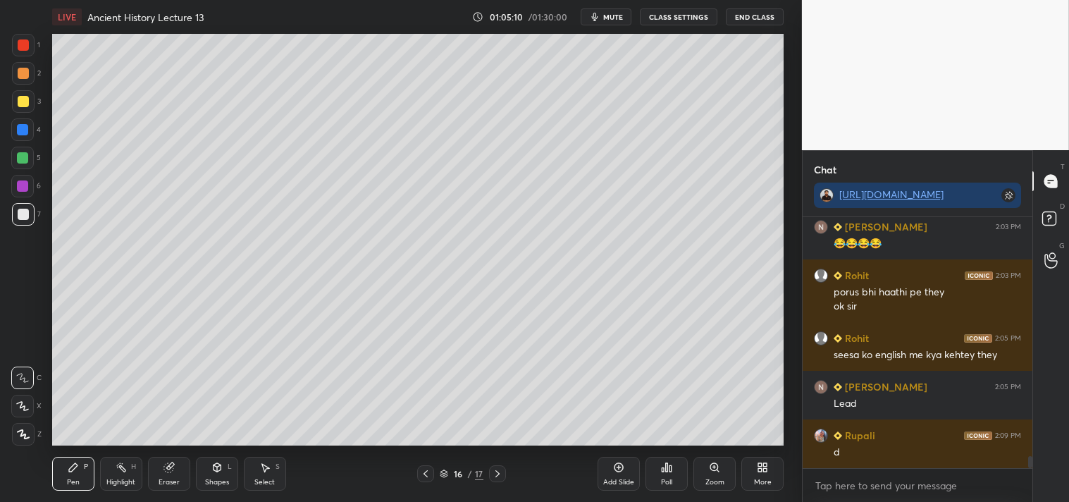
drag, startPoint x: 499, startPoint y: 470, endPoint x: 504, endPoint y: 463, distance: 8.6
click at [504, 468] on div at bounding box center [497, 473] width 17 height 17
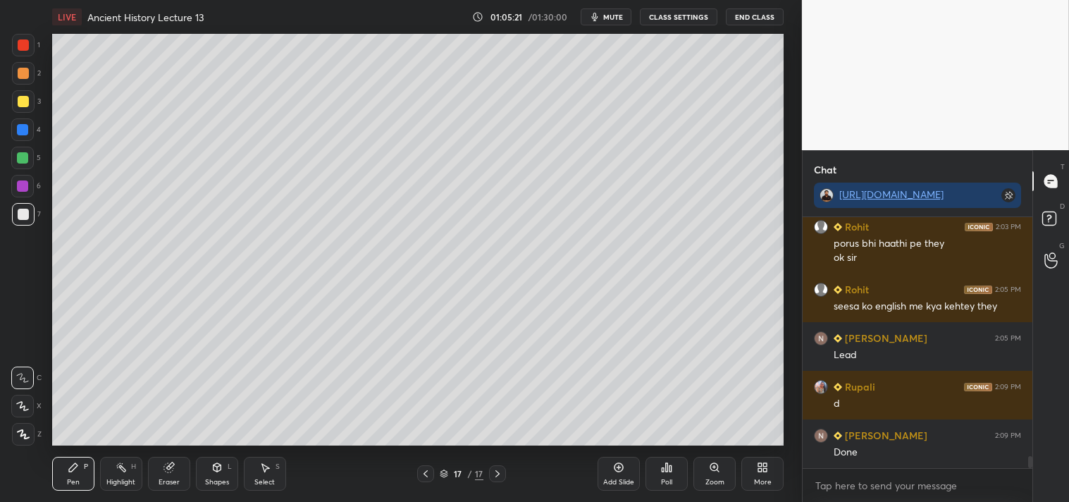
scroll to position [5044, 0]
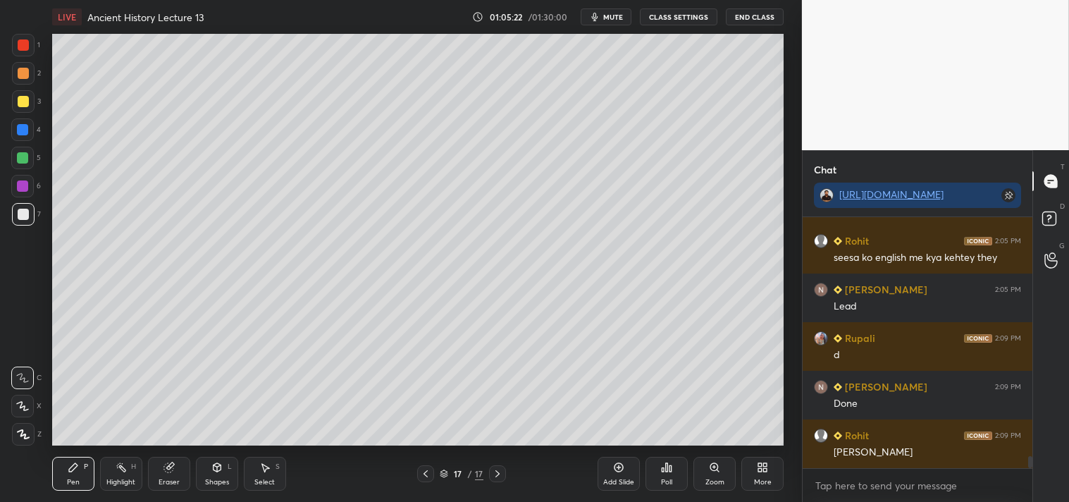
click at [170, 480] on div "Eraser" at bounding box center [169, 481] width 21 height 7
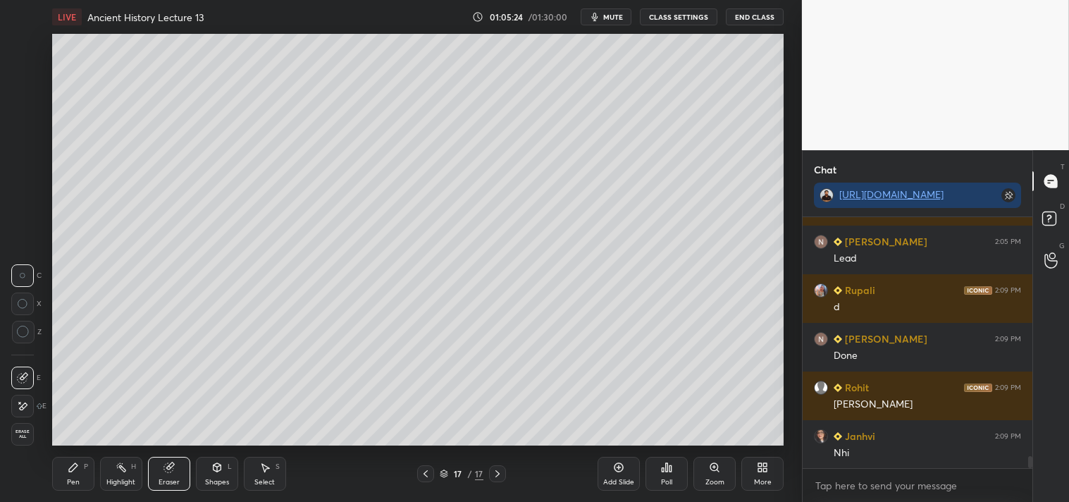
scroll to position [5140, 0]
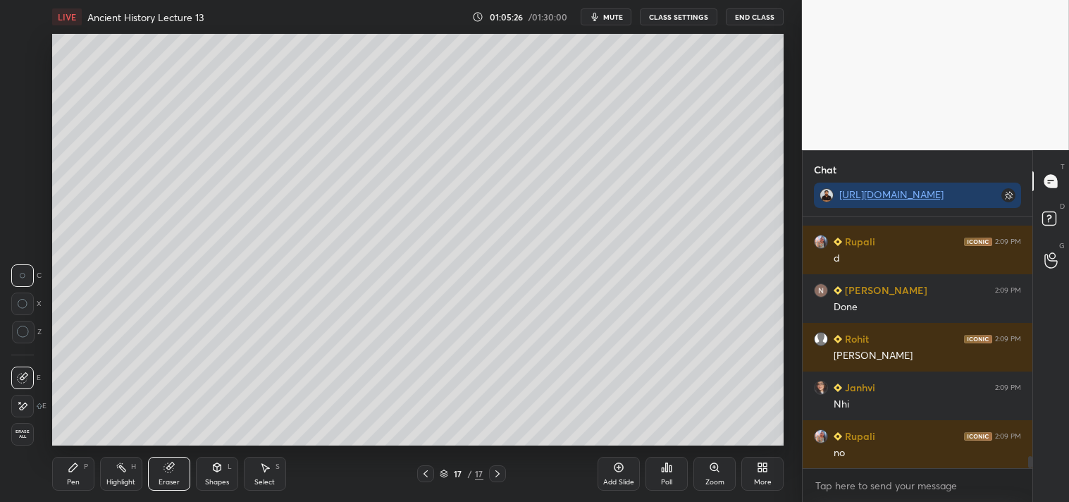
click at [75, 470] on icon at bounding box center [73, 466] width 11 height 11
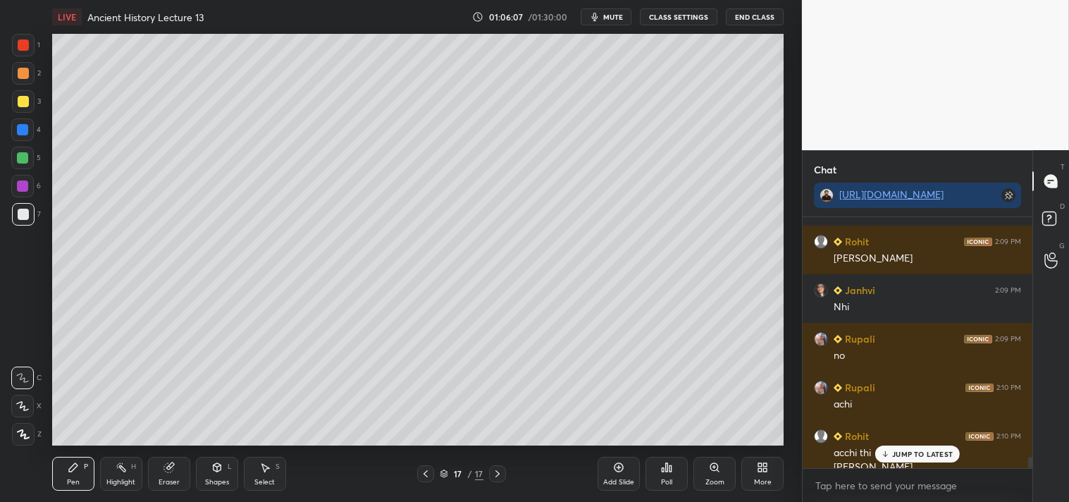
scroll to position [5252, 0]
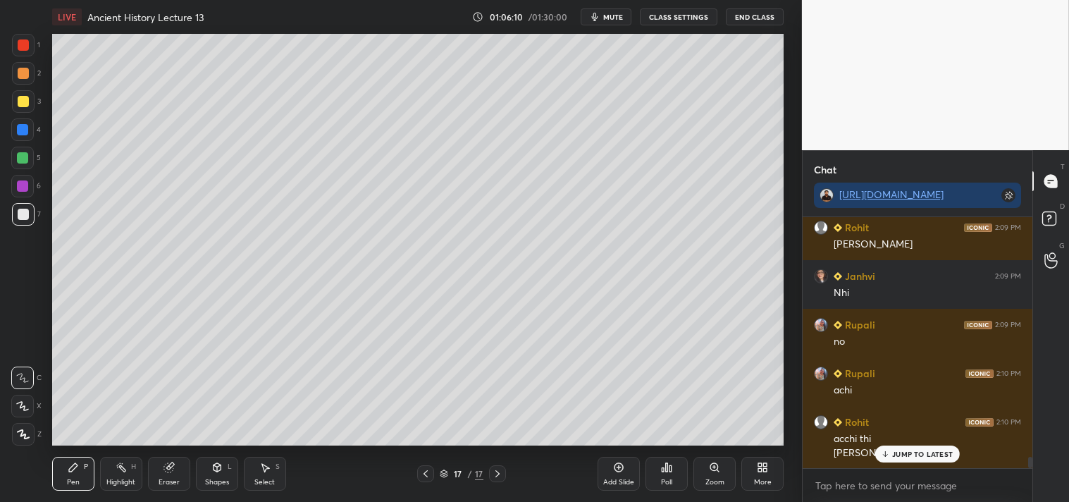
click at [916, 455] on p "JUMP TO LATEST" at bounding box center [922, 453] width 61 height 8
click at [685, 20] on button "CLASS SETTINGS" at bounding box center [678, 16] width 77 height 17
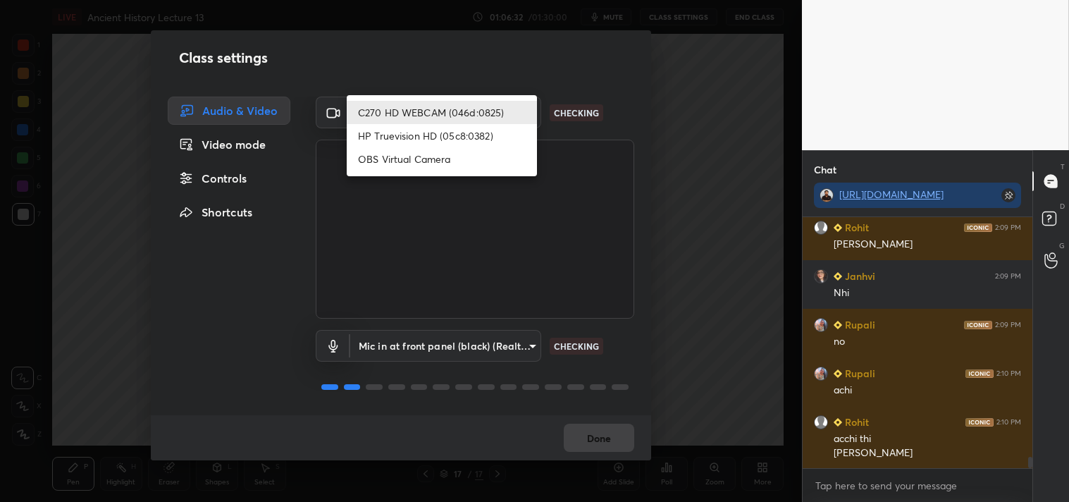
click at [451, 106] on body "1 2 3 4 5 6 7 C X Z C X Z E E Erase all H H LIVE Ancient History Lecture 13 01:…" at bounding box center [534, 251] width 1069 height 502
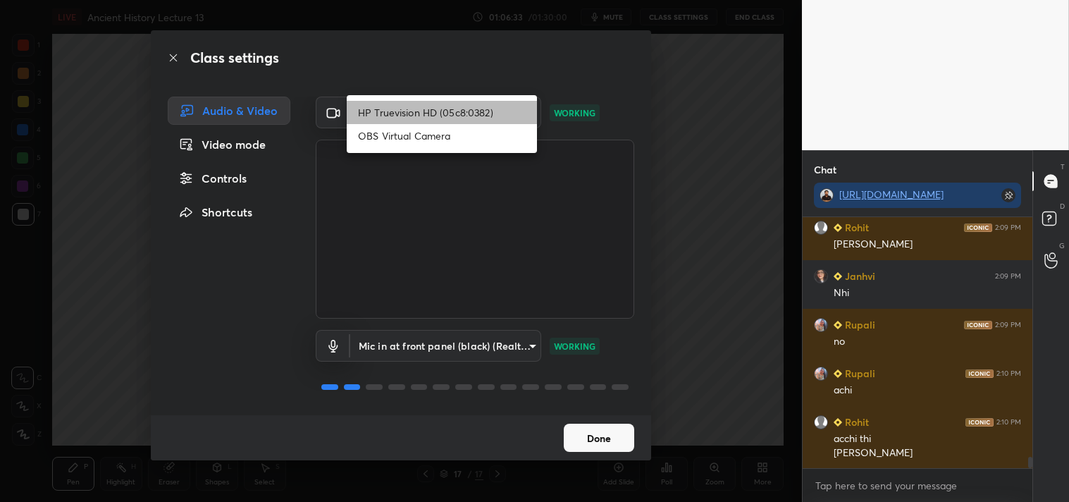
click at [459, 113] on li "HP Truevision HD (05c8:0382)" at bounding box center [442, 112] width 190 height 23
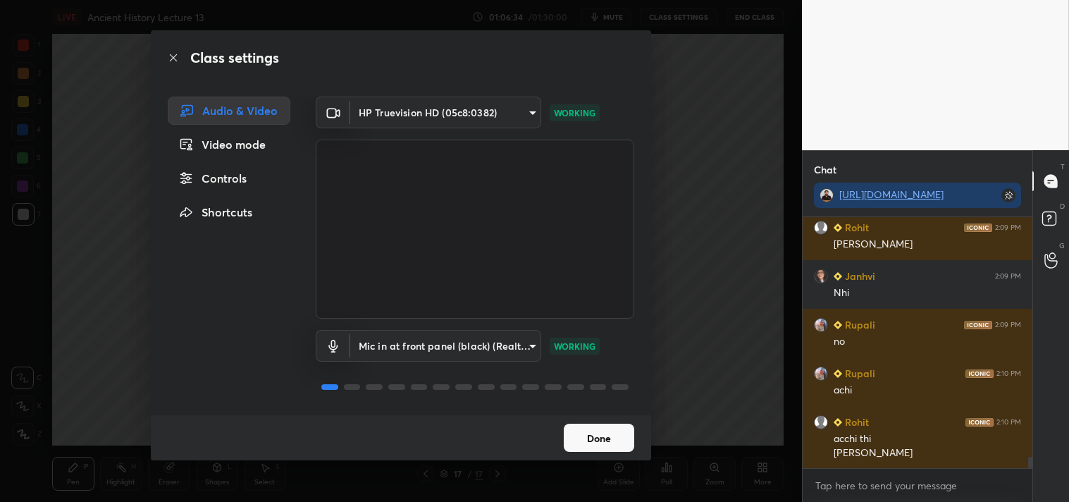
click at [462, 113] on body "1 2 3 4 5 6 7 C X Z C X Z E E Erase all H H LIVE Ancient History Lecture 13 01:…" at bounding box center [534, 251] width 1069 height 502
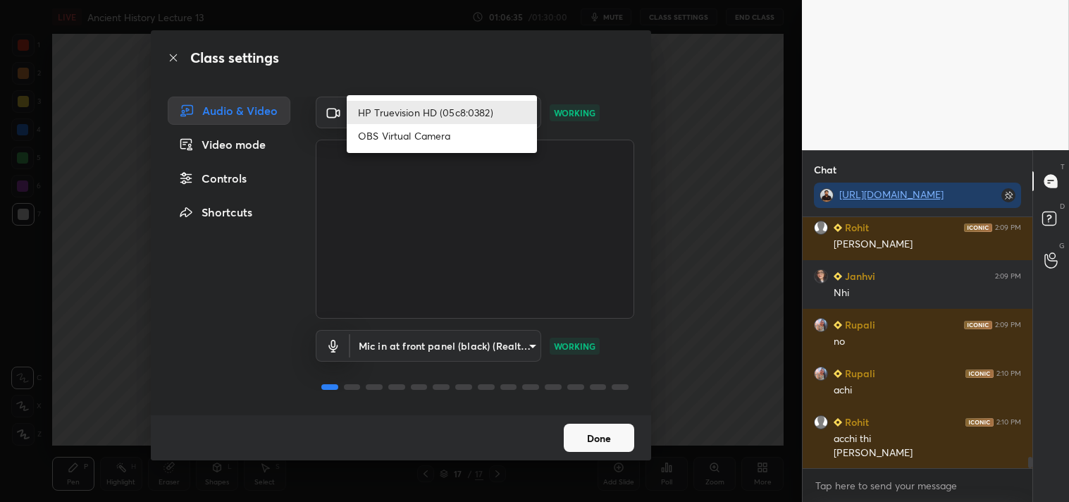
click at [448, 136] on li "OBS Virtual Camera" at bounding box center [442, 135] width 190 height 23
type input "c0490f981eeb2cc768ad26d749a23387ee19489e36dff92819cb57fb57732351"
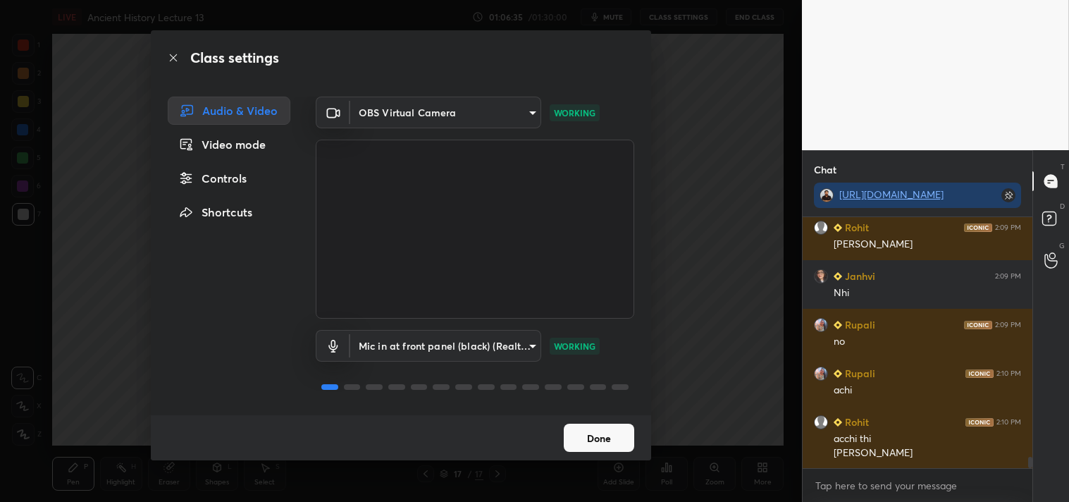
click at [473, 114] on body "1 2 3 4 5 6 7 C X Z C X Z E E Erase all H H LIVE Ancient History Lecture 13 01:…" at bounding box center [534, 251] width 1069 height 502
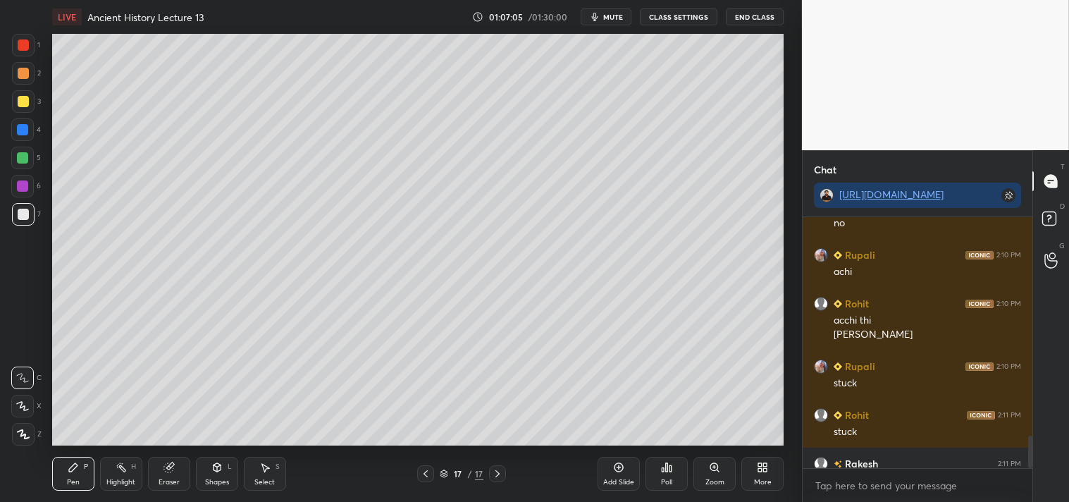
scroll to position [70033, 69699]
click at [682, 17] on button "CLASS SETTINGS" at bounding box center [678, 16] width 77 height 17
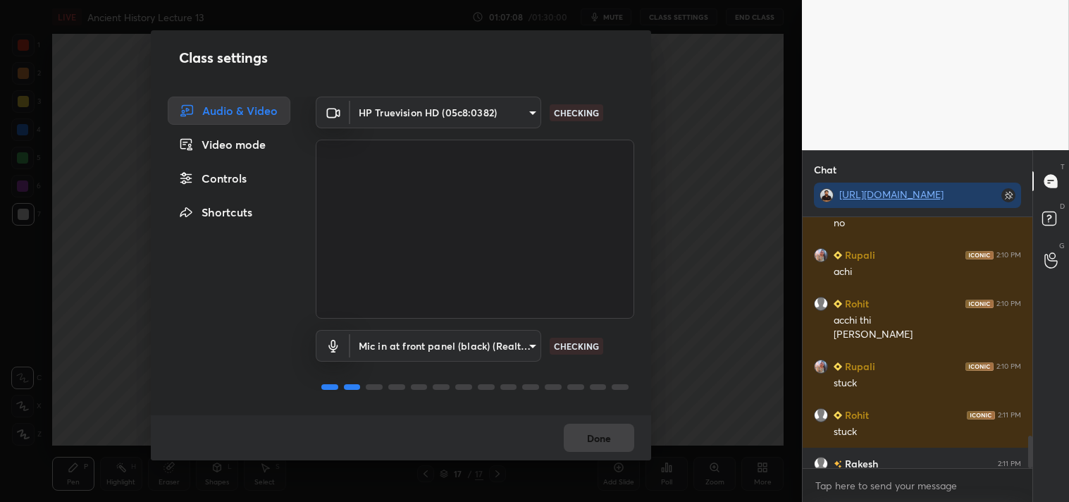
click at [477, 114] on body "1 2 3 4 5 6 7 C X Z C X Z E E Erase all H H LIVE Ancient History Lecture 13 01:…" at bounding box center [534, 251] width 1069 height 502
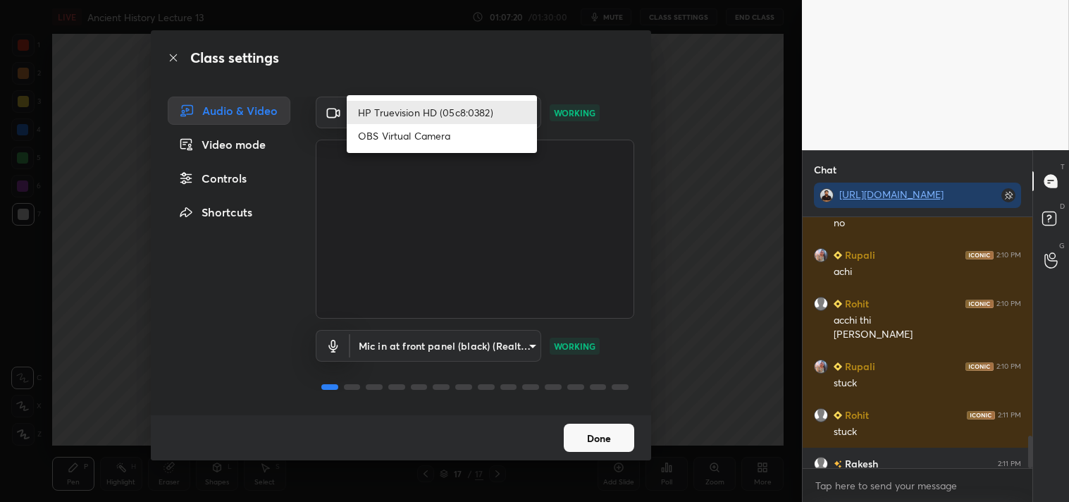
click at [453, 196] on div at bounding box center [534, 251] width 1069 height 502
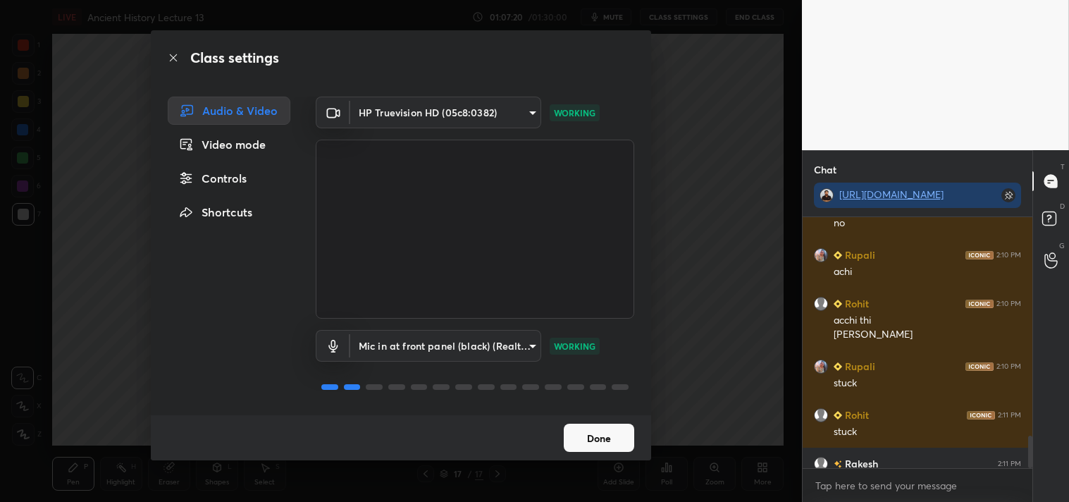
click at [435, 111] on body "1 2 3 4 5 6 7 C X Z C X Z E E Erase all H H LIVE Ancient History Lecture 13 01:…" at bounding box center [534, 251] width 1069 height 502
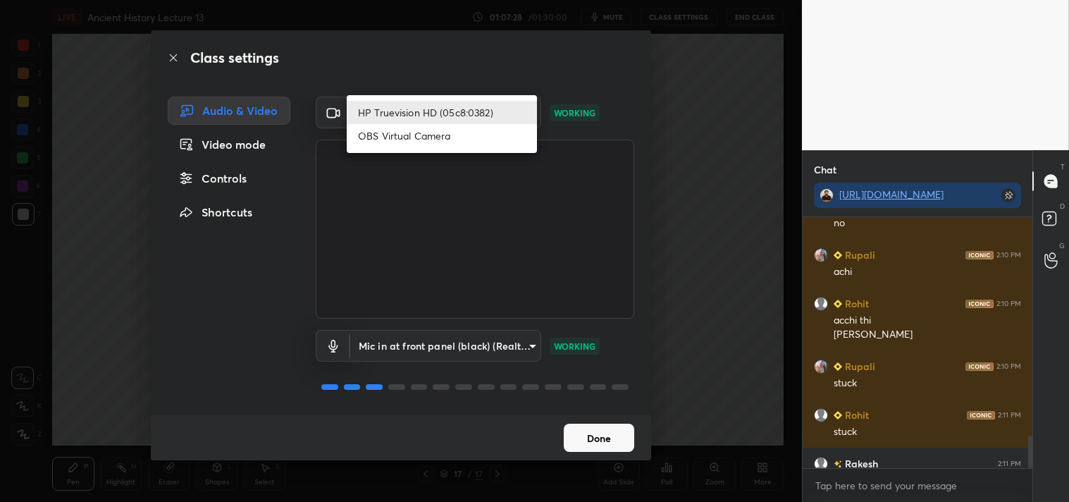
click at [387, 188] on div at bounding box center [534, 251] width 1069 height 502
click at [302, 151] on div "HP Truevision HD (05c8:0382) OBS Virtual Camera" at bounding box center [534, 251] width 1069 height 502
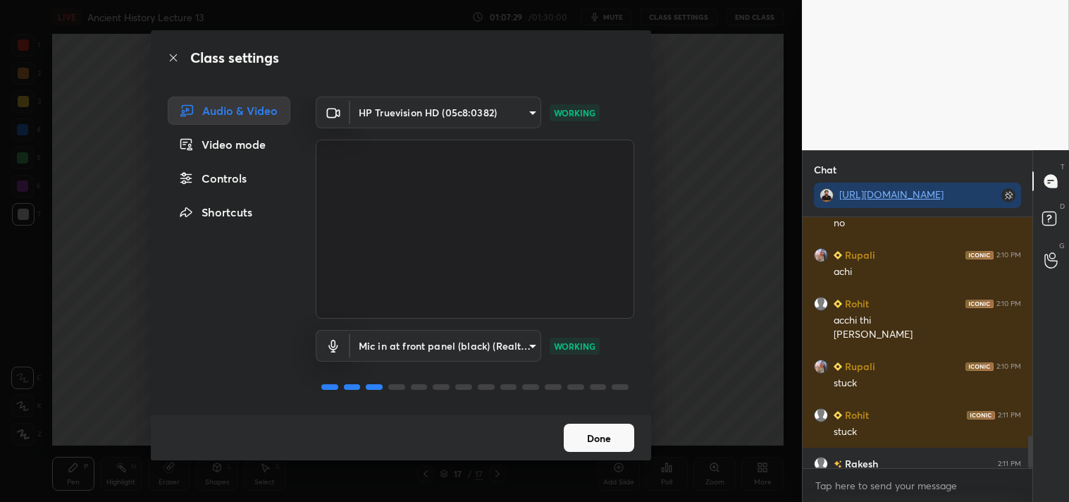
click at [247, 149] on div "Video mode" at bounding box center [229, 144] width 123 height 28
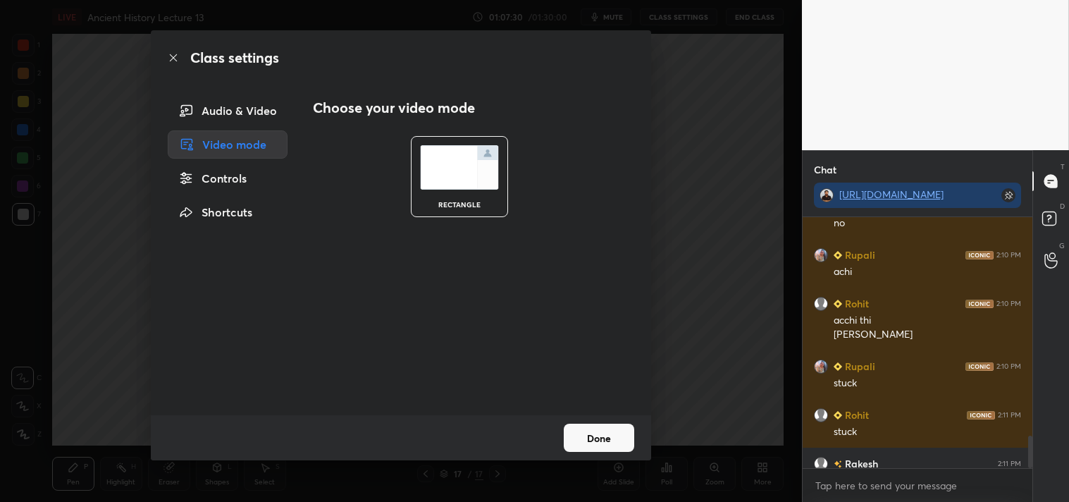
drag, startPoint x: 227, startPoint y: 108, endPoint x: 235, endPoint y: 106, distance: 8.6
click at [230, 108] on div "Audio & Video" at bounding box center [228, 111] width 120 height 28
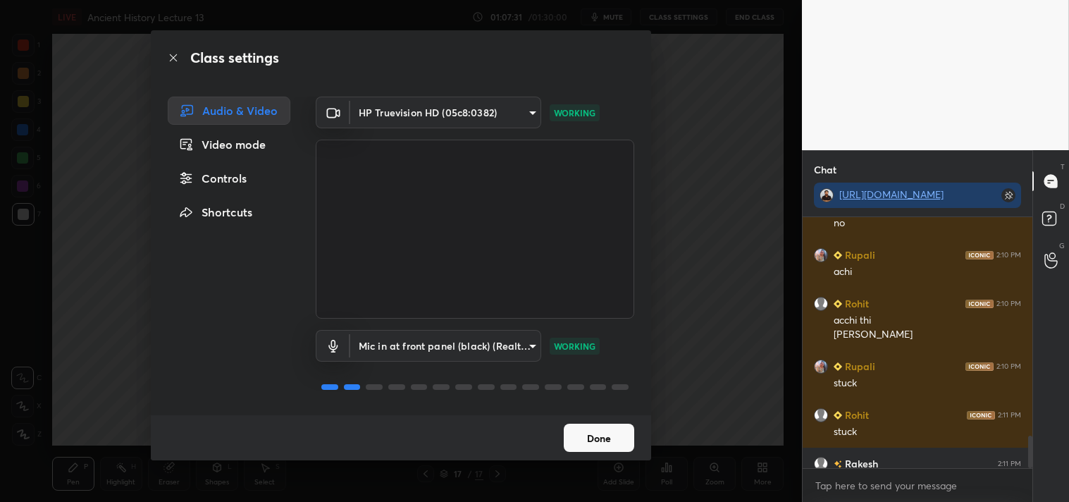
click at [447, 113] on body "1 2 3 4 5 6 7 C X Z C X Z E E Erase all H H LIVE Ancient History Lecture 13 01:…" at bounding box center [534, 251] width 1069 height 502
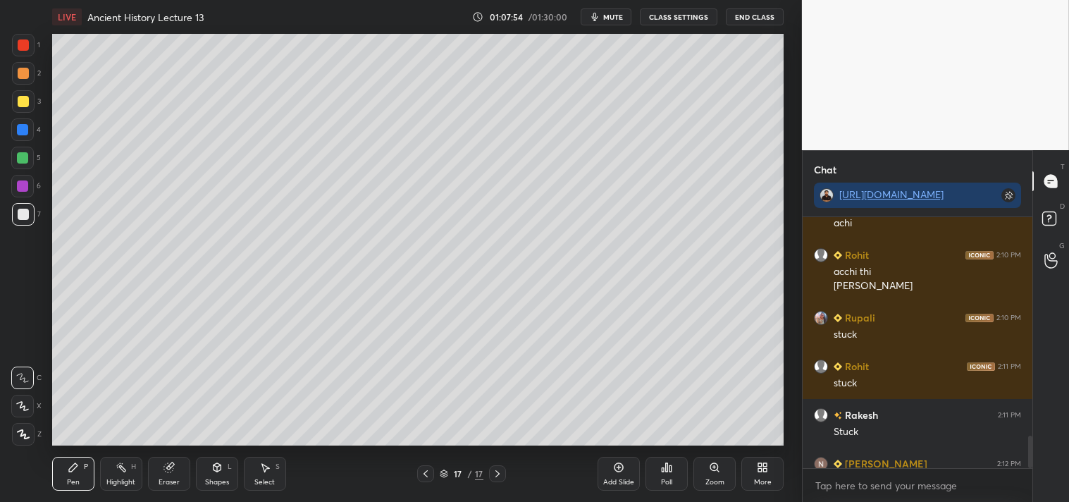
scroll to position [70033, 69699]
click at [677, 20] on button "CLASS SETTINGS" at bounding box center [678, 16] width 77 height 17
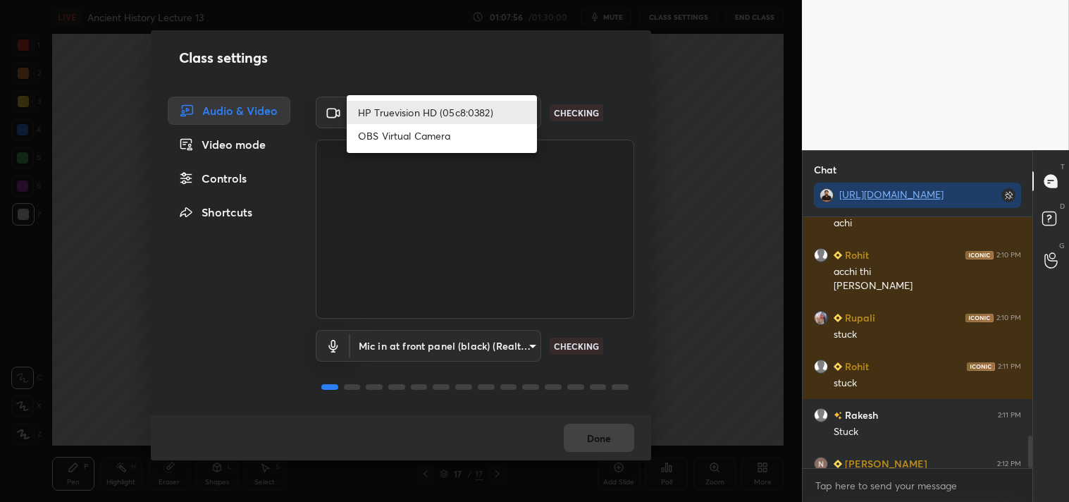
click at [499, 106] on body "1 2 3 4 5 6 7 C X Z C X Z E E Erase all H H LIVE Ancient History Lecture 13 01:…" at bounding box center [534, 251] width 1069 height 502
click at [502, 106] on li "HP Truevision HD (05c8:0382)" at bounding box center [442, 112] width 190 height 23
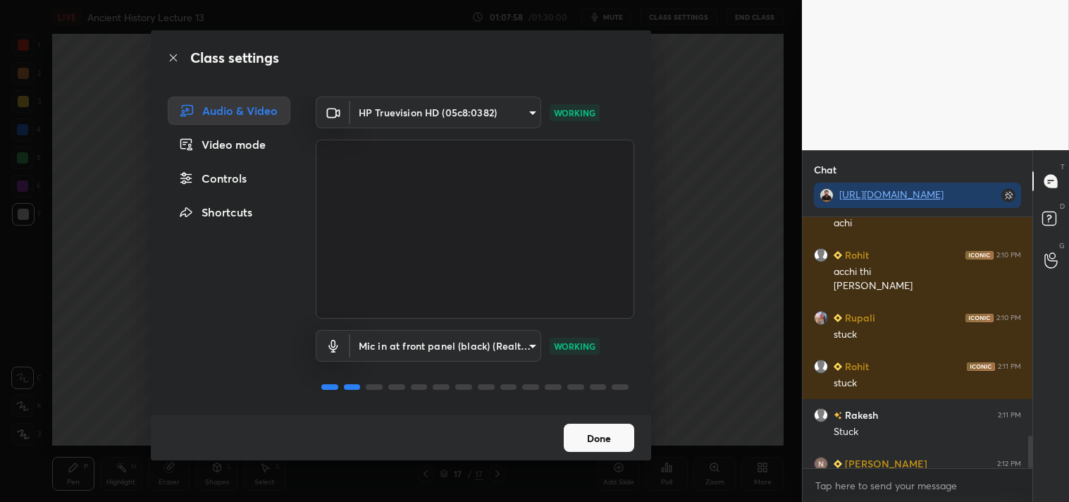
click at [502, 111] on body "1 2 3 4 5 6 7 C X Z C X Z E E Erase all H H LIVE Ancient History Lecture 13 01:…" at bounding box center [534, 251] width 1069 height 502
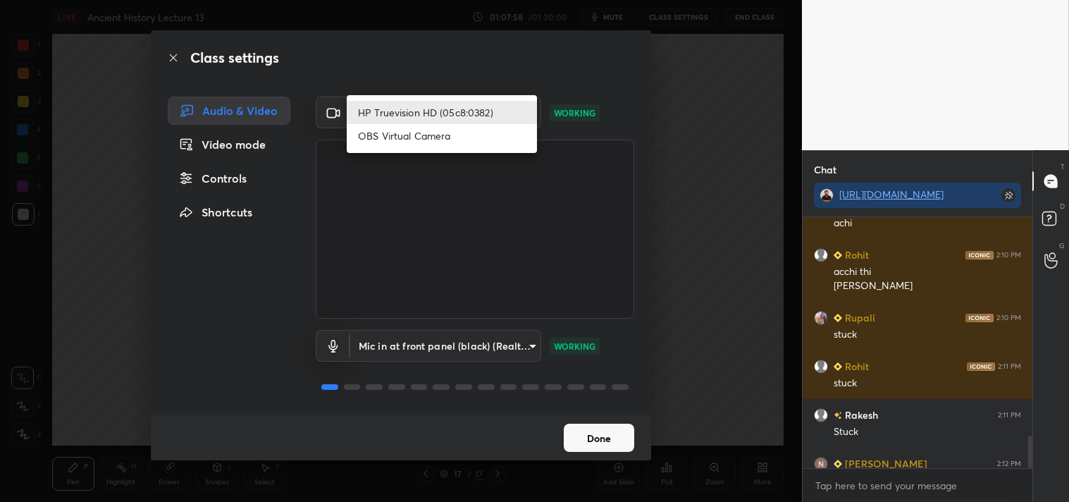
click at [494, 108] on li "HP Truevision HD (05c8:0382)" at bounding box center [442, 112] width 190 height 23
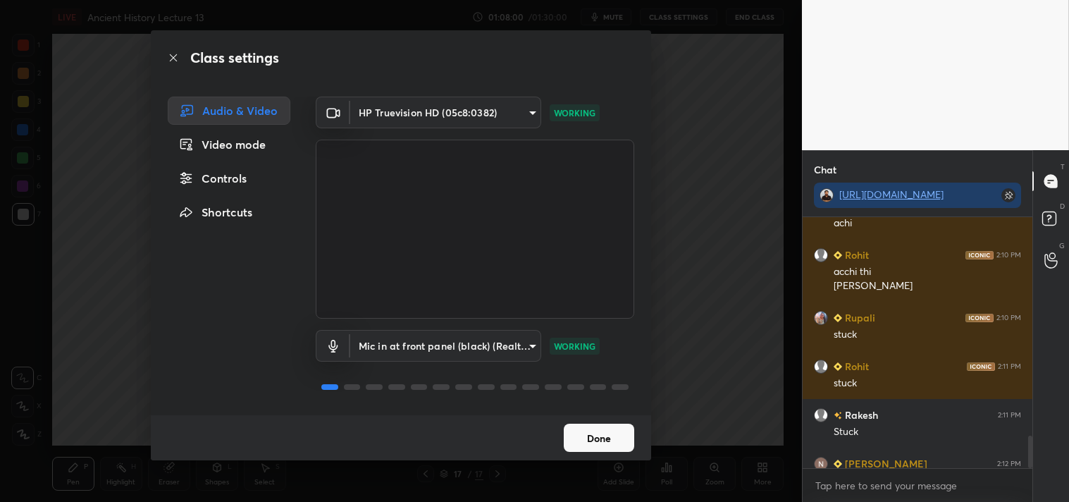
click at [1060, 467] on div "T Messages (T) D Doubts (D) G Raise Hand (G)" at bounding box center [1050, 326] width 37 height 352
click at [1055, 456] on div "T Messages (T) D Doubts (D) G Raise Hand (G)" at bounding box center [1050, 326] width 37 height 352
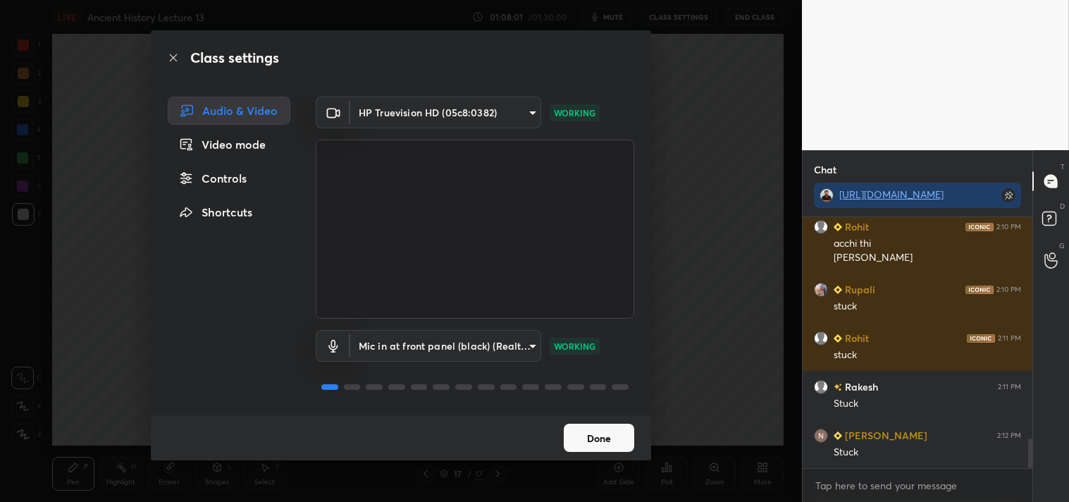
drag, startPoint x: 1029, startPoint y: 453, endPoint x: 1024, endPoint y: 480, distance: 27.1
click at [1023, 483] on div "Rupali 2:10 PM achi Rohit 2:10 PM acchi thi gautami putra Rupali 2:10 PM stuck …" at bounding box center [917, 359] width 230 height 285
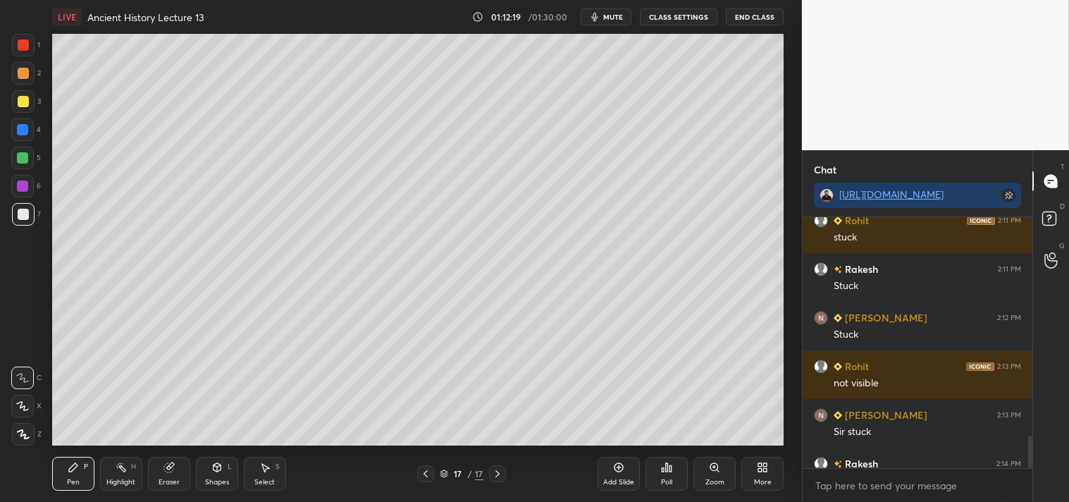
scroll to position [70033, 69699]
click at [691, 14] on button "CLASS SETTINGS" at bounding box center [678, 16] width 77 height 17
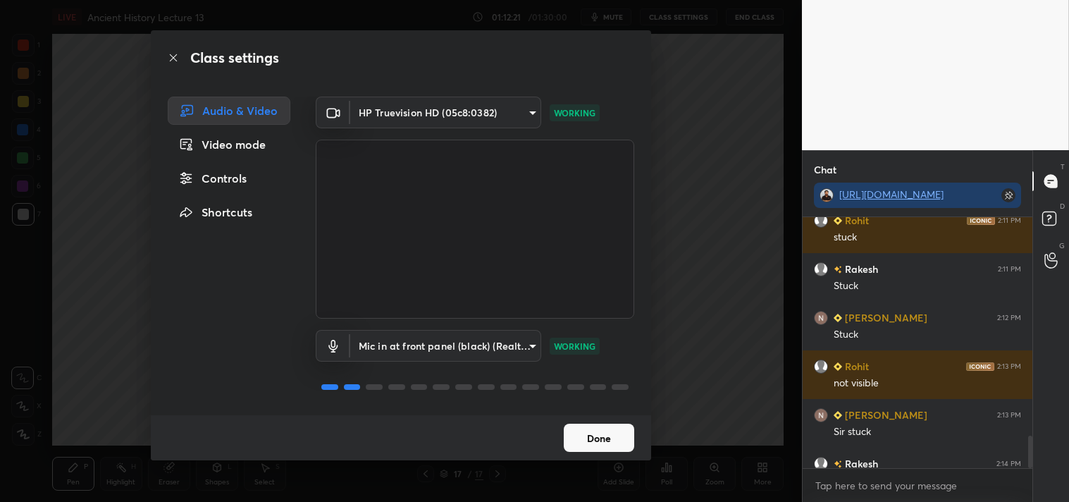
click at [467, 114] on body "1 2 3 4 5 6 7 C X Z C X Z E E Erase all H H LIVE Ancient History Lecture 13 01:…" at bounding box center [534, 251] width 1069 height 502
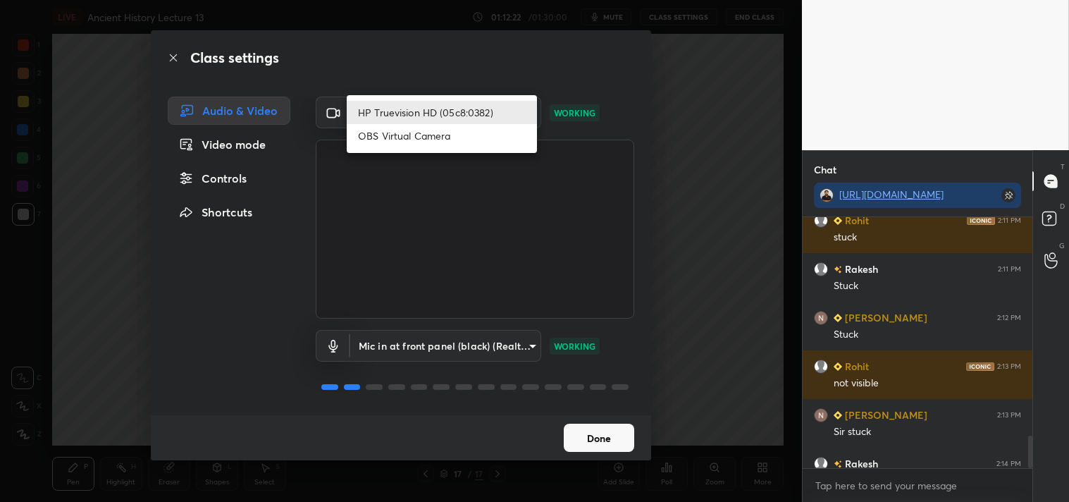
click at [466, 113] on li "HP Truevision HD (05c8:0382)" at bounding box center [442, 112] width 190 height 23
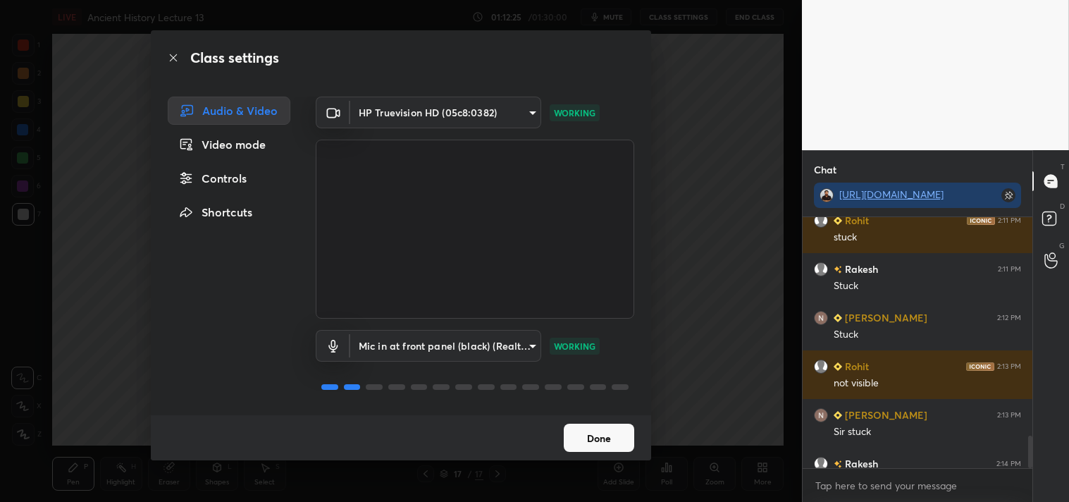
scroll to position [1905, 0]
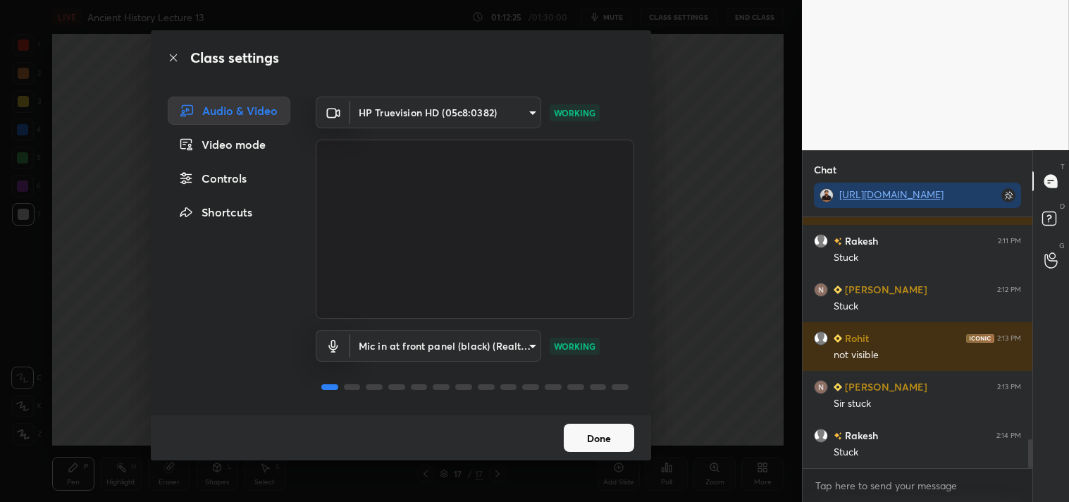
drag, startPoint x: 1027, startPoint y: 456, endPoint x: 1023, endPoint y: 472, distance: 16.1
click at [1023, 476] on div "Rupali 2:10 PM stuck Rohit 2:11 PM stuck Rakesh 2:11 PM Stuck Shah 2:12 PM Stuc…" at bounding box center [917, 359] width 230 height 285
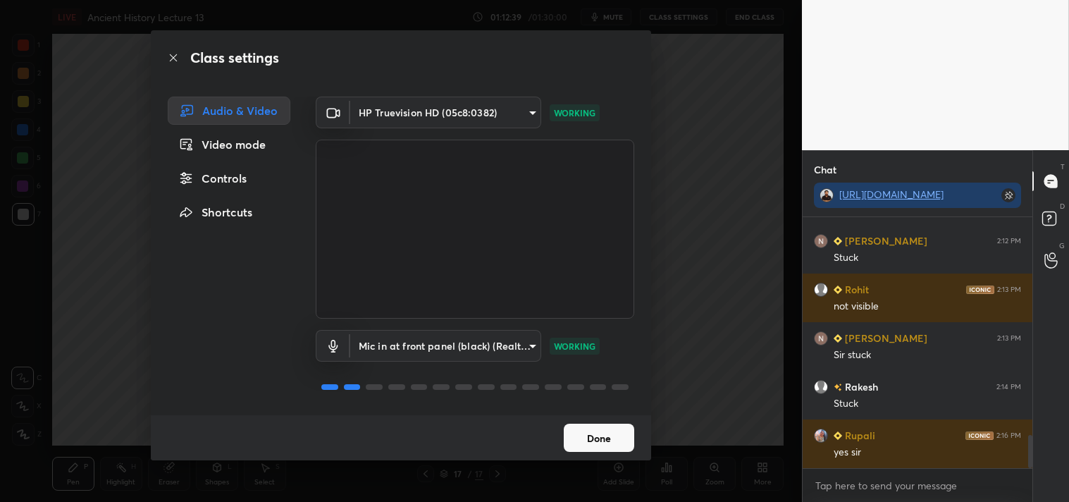
scroll to position [1652, 0]
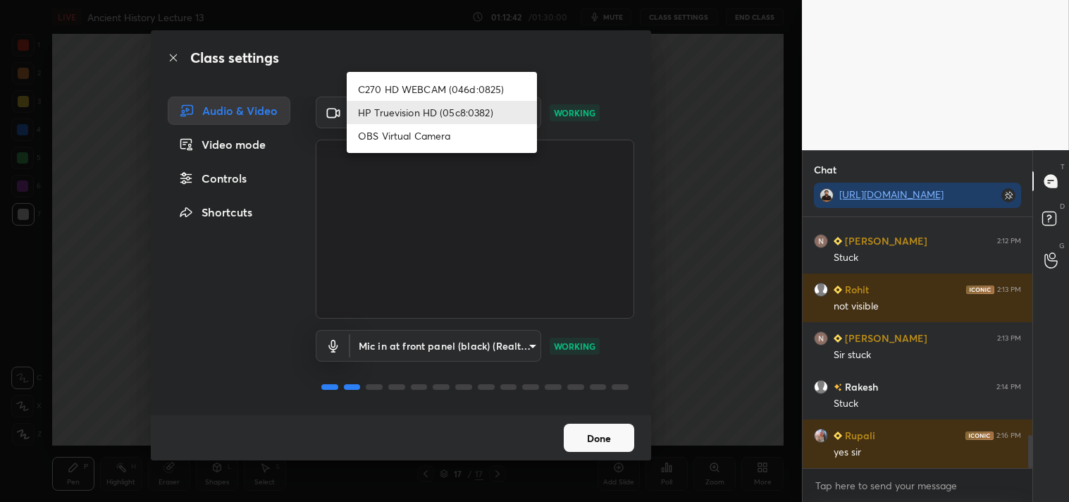
click at [471, 117] on body "1 2 3 4 5 6 7 C X Z C X Z E E Erase all H H LIVE Ancient History Lecture 13 01:…" at bounding box center [534, 251] width 1069 height 502
click at [455, 93] on li "C270 HD WEBCAM (046d:0825)" at bounding box center [442, 88] width 190 height 23
type input "7ec9bb56eb2b31a4c70addefc2309db67b4a47a9b487bd512d091c302c3c3067"
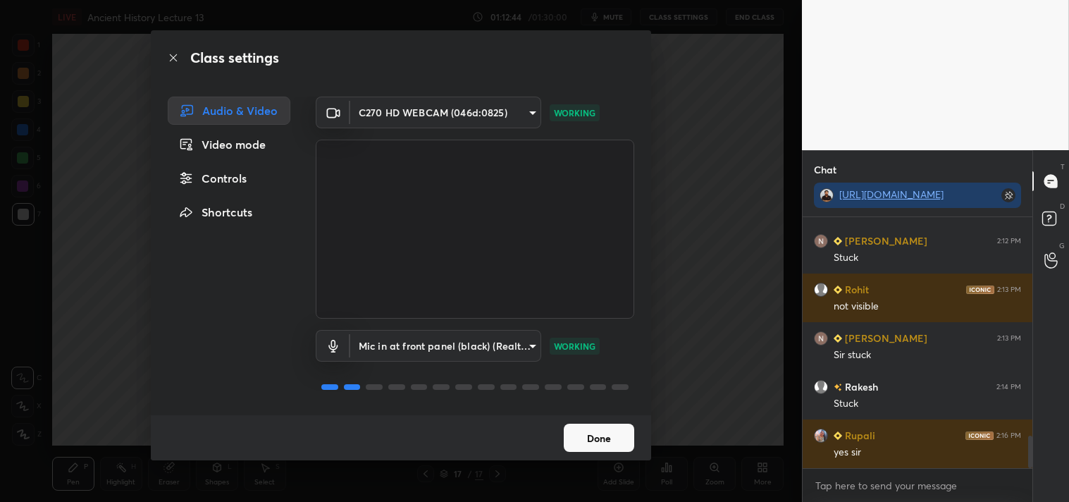
scroll to position [1701, 0]
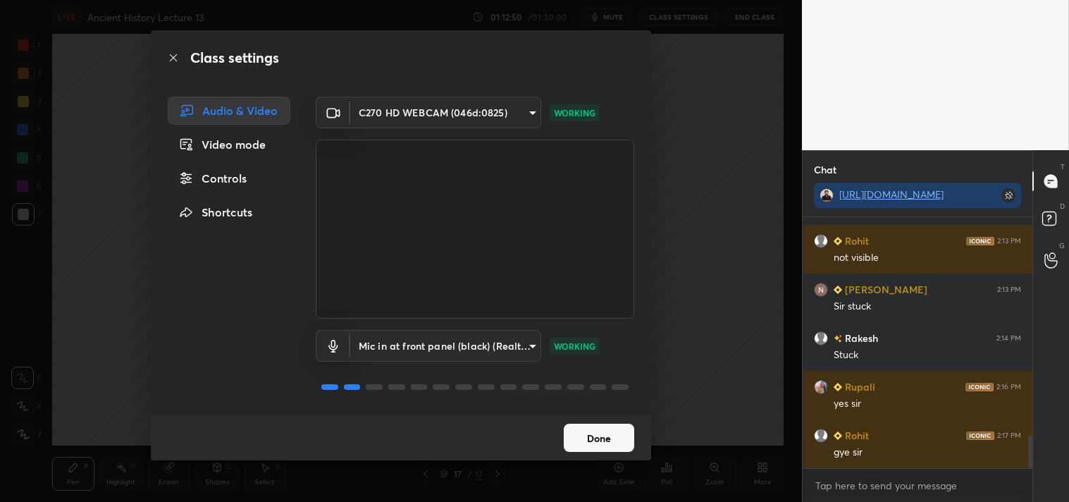
click at [602, 437] on button "Done" at bounding box center [599, 437] width 70 height 28
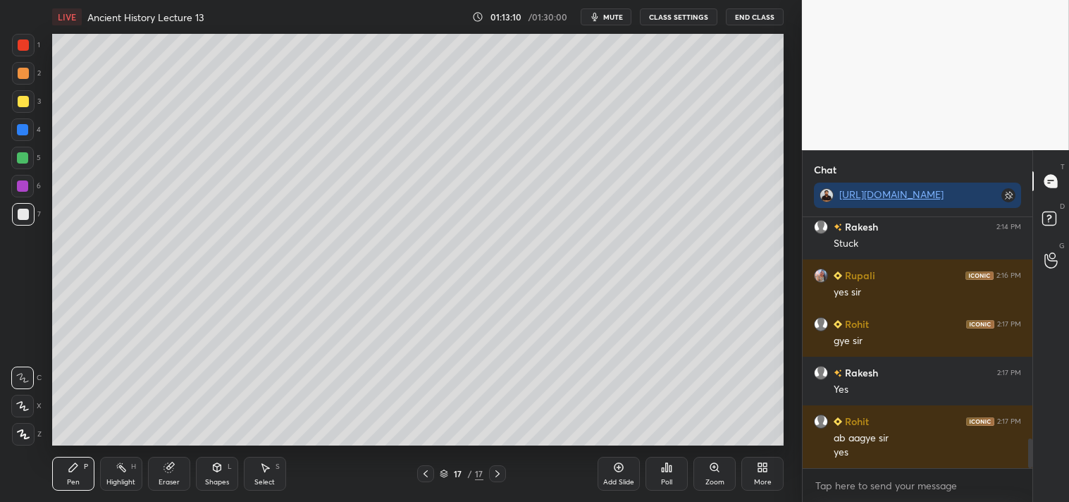
scroll to position [1860, 0]
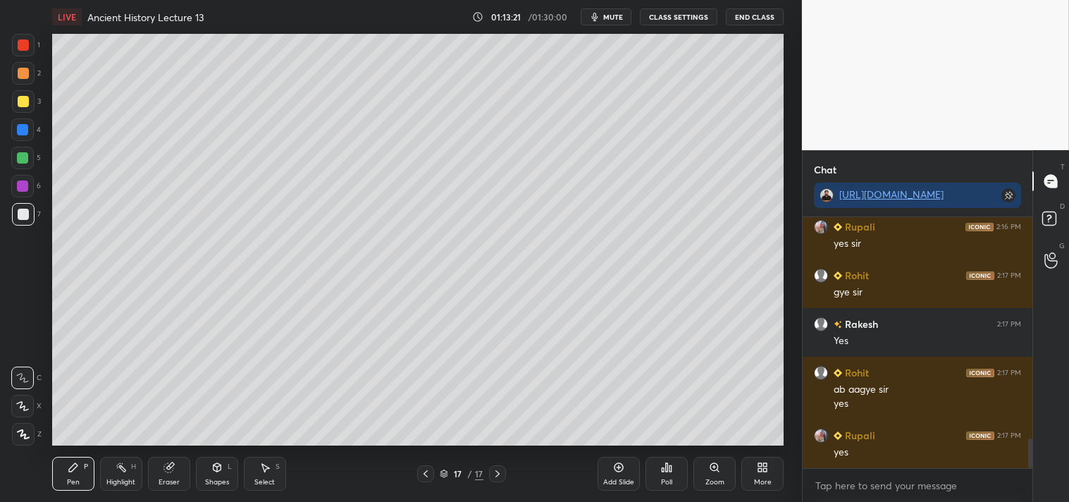
click at [616, 17] on span "mute" at bounding box center [613, 17] width 20 height 10
click at [616, 19] on span "unmute" at bounding box center [612, 17] width 30 height 10
click at [614, 15] on span "mute" at bounding box center [613, 17] width 20 height 10
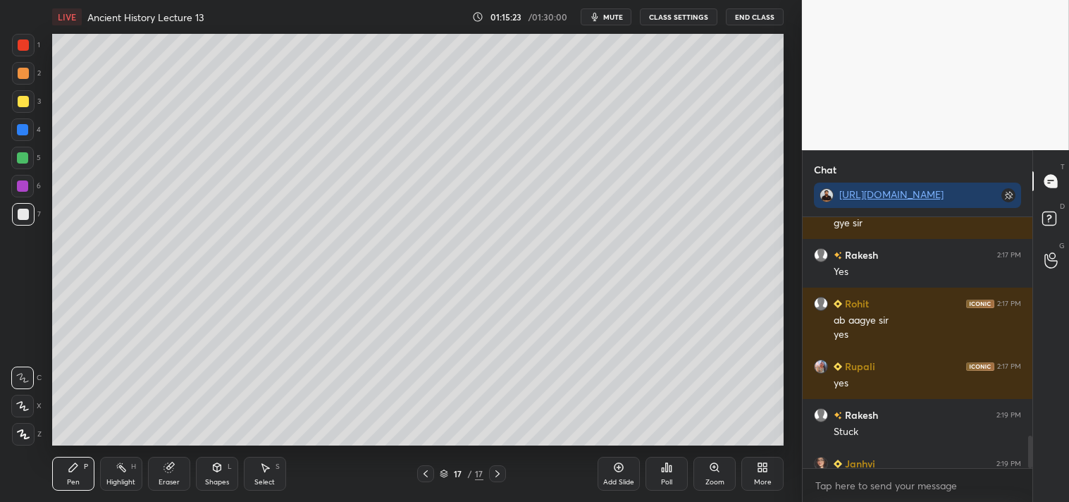
scroll to position [1918, 0]
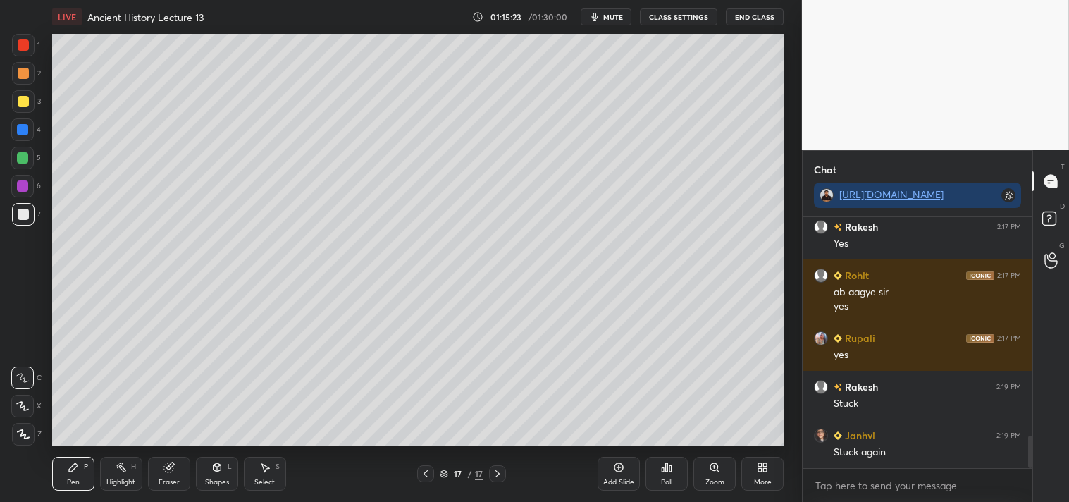
drag, startPoint x: 1029, startPoint y: 453, endPoint x: 1029, endPoint y: 468, distance: 15.5
click at [1029, 468] on div "[PERSON_NAME] 2:16 PM yes [PERSON_NAME] 2:17 PM [PERSON_NAME] 2:17 PM Yes Rohit…" at bounding box center [917, 359] width 230 height 285
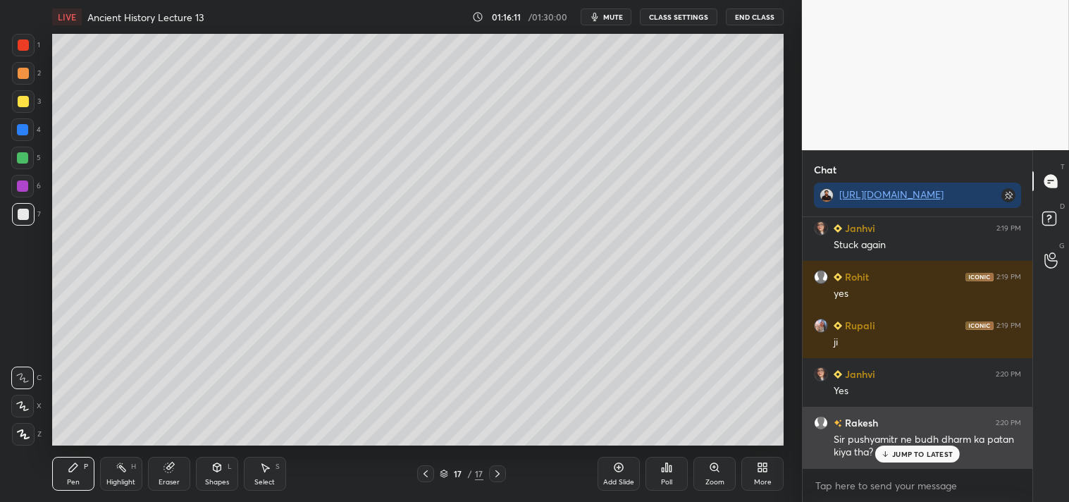
scroll to position [1823, 0]
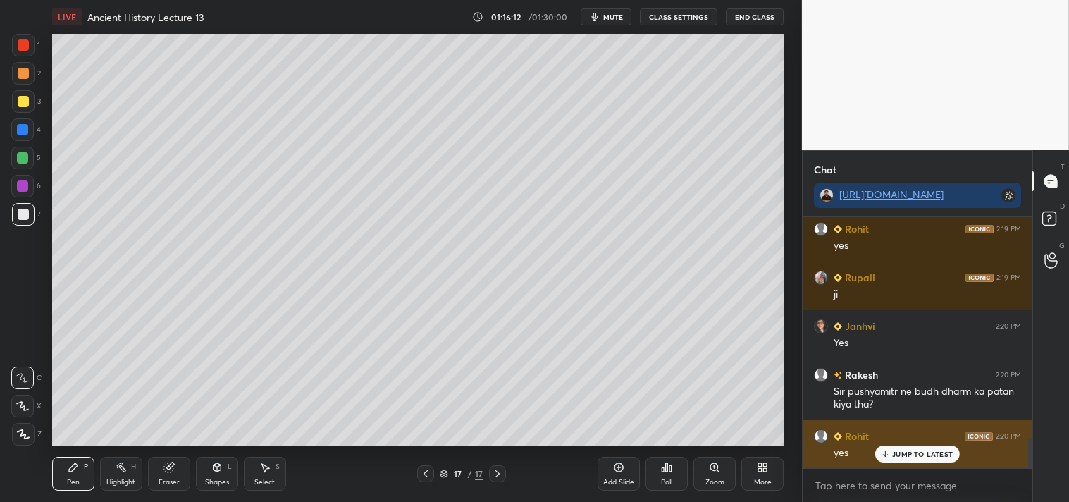
click at [919, 452] on p "JUMP TO LATEST" at bounding box center [922, 453] width 61 height 8
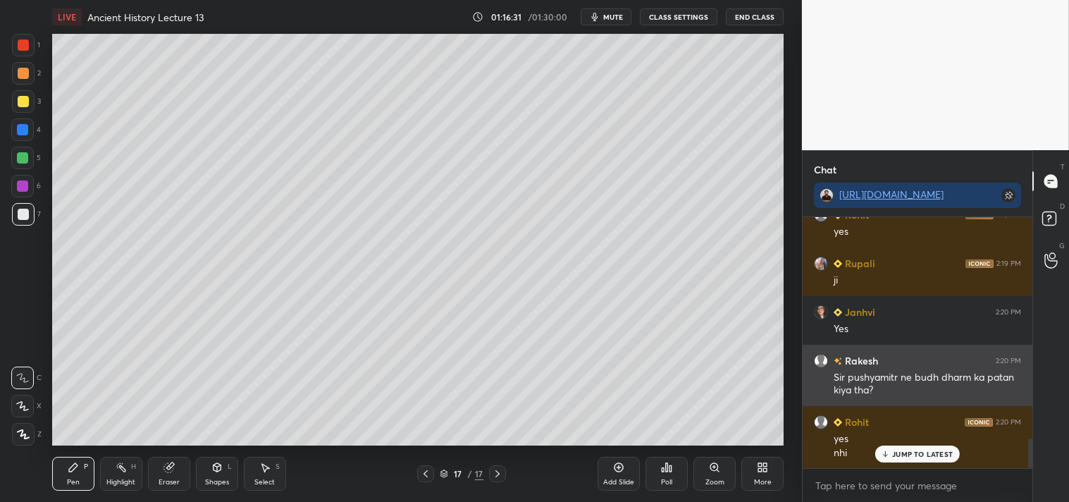
scroll to position [1886, 0]
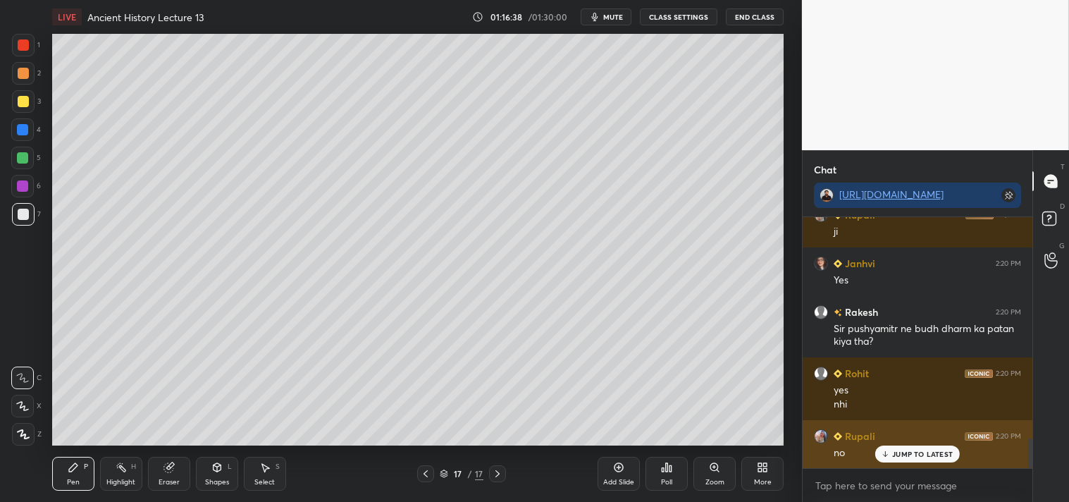
click at [925, 455] on p "JUMP TO LATEST" at bounding box center [922, 453] width 61 height 8
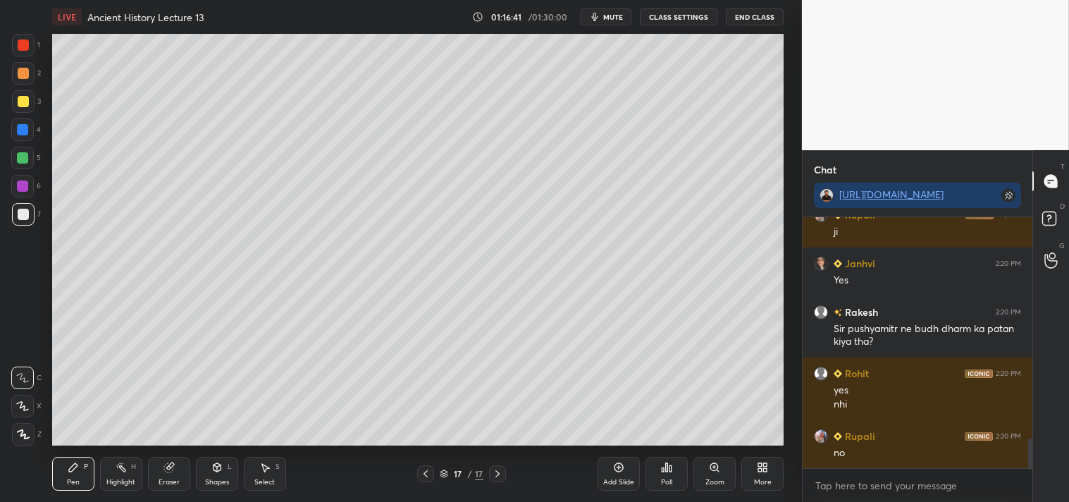
scroll to position [1934, 0]
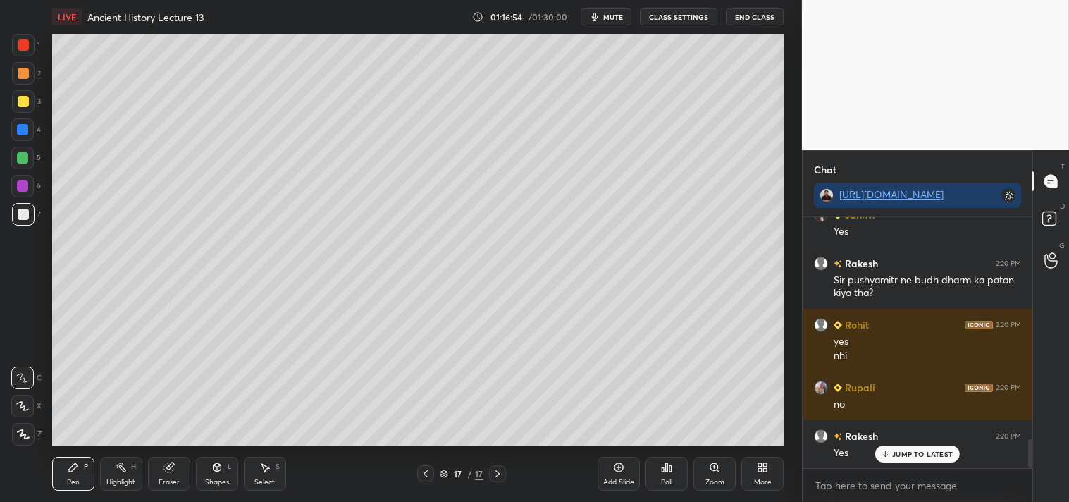
click at [23, 103] on div at bounding box center [23, 101] width 11 height 11
click at [23, 216] on div at bounding box center [23, 214] width 11 height 11
click at [173, 473] on div "Eraser" at bounding box center [169, 473] width 42 height 34
click at [72, 474] on div "Pen P" at bounding box center [73, 473] width 42 height 34
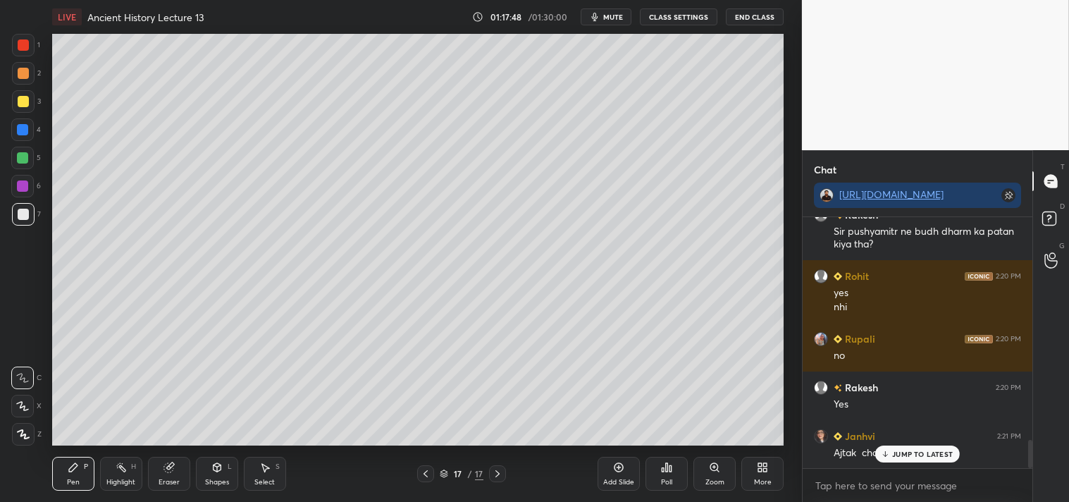
click at [925, 456] on p "JUMP TO LATEST" at bounding box center [922, 453] width 61 height 8
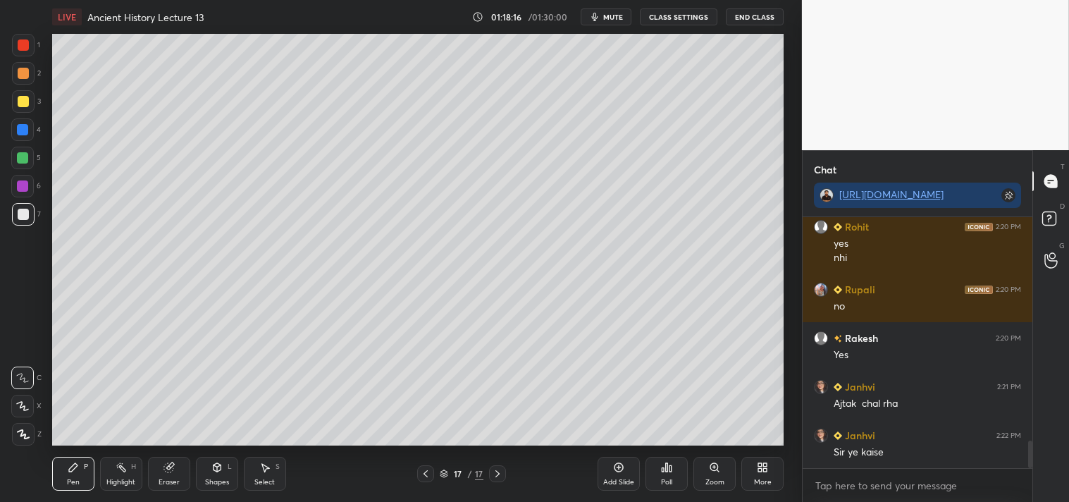
click at [622, 475] on div "Add Slide" at bounding box center [618, 473] width 42 height 34
click at [25, 106] on div at bounding box center [23, 101] width 11 height 11
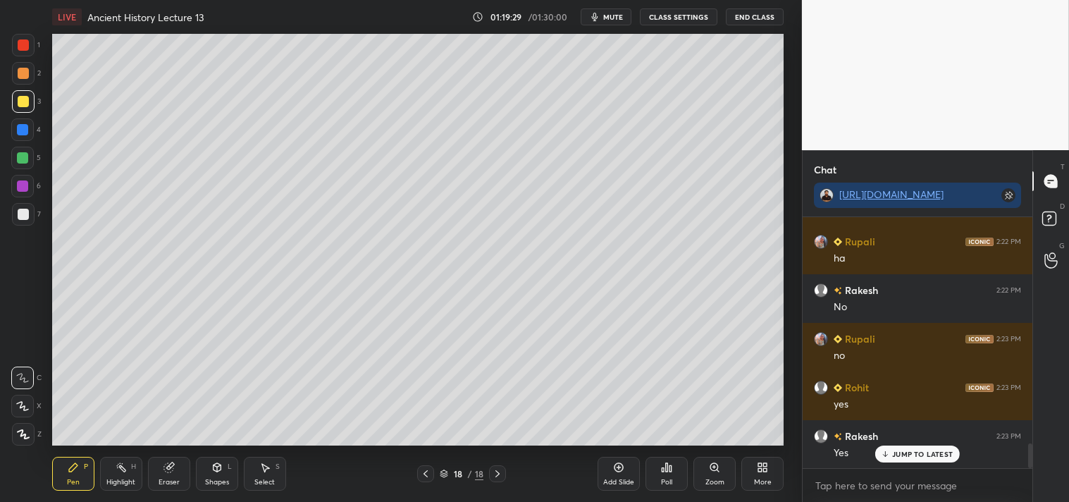
scroll to position [2372, 0]
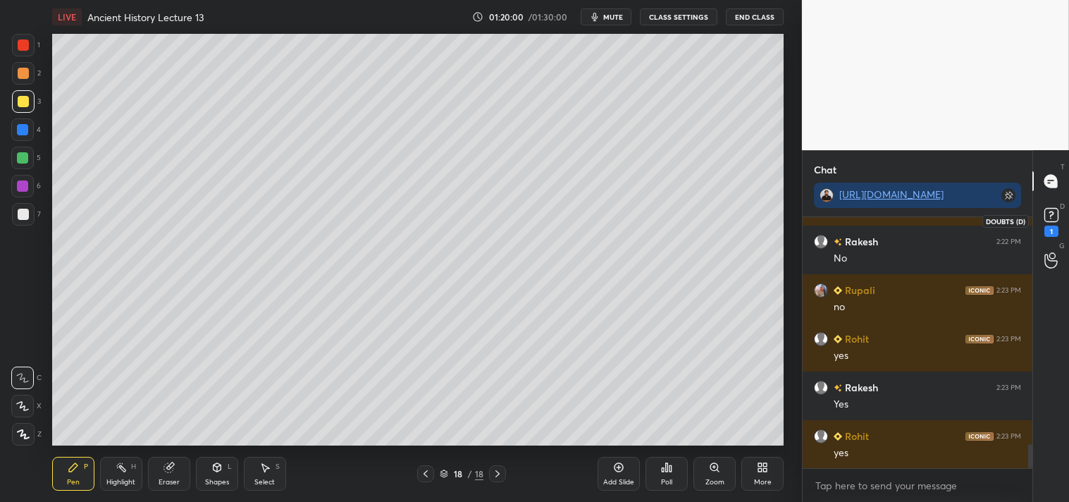
click at [1052, 217] on rect at bounding box center [1050, 215] width 13 height 13
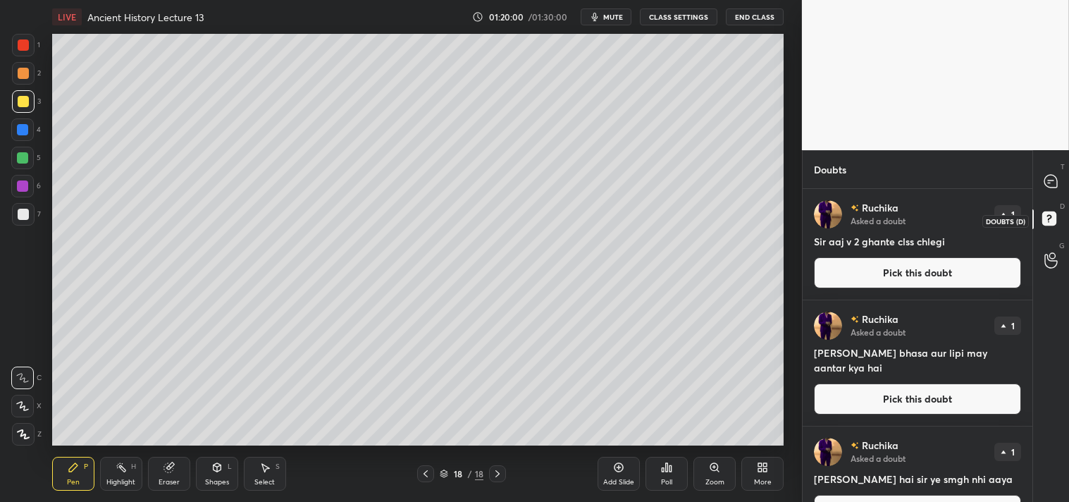
scroll to position [309, 225]
click at [1052, 185] on icon at bounding box center [1050, 181] width 13 height 13
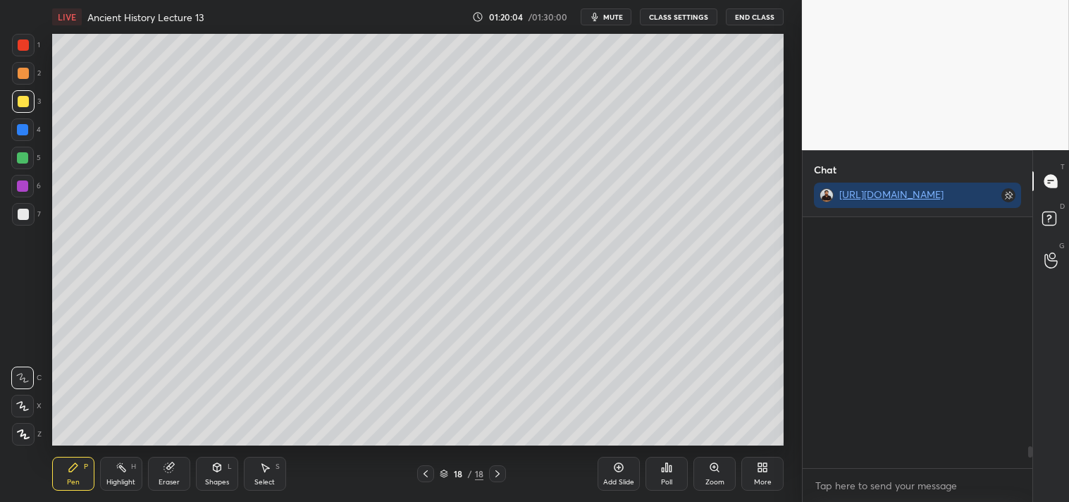
scroll to position [247, 225]
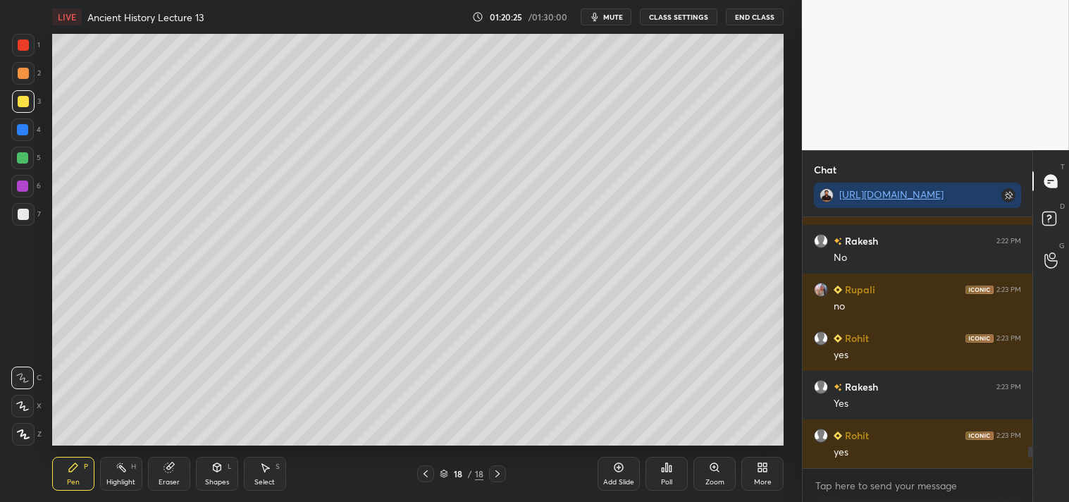
click at [25, 212] on div at bounding box center [23, 214] width 11 height 11
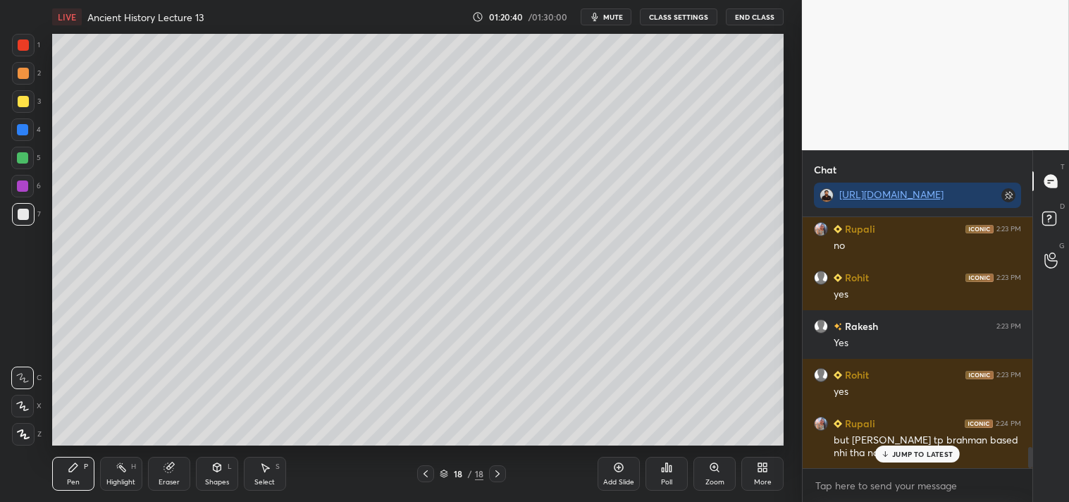
click at [18, 102] on div at bounding box center [23, 101] width 11 height 11
click at [23, 216] on div at bounding box center [23, 214] width 11 height 11
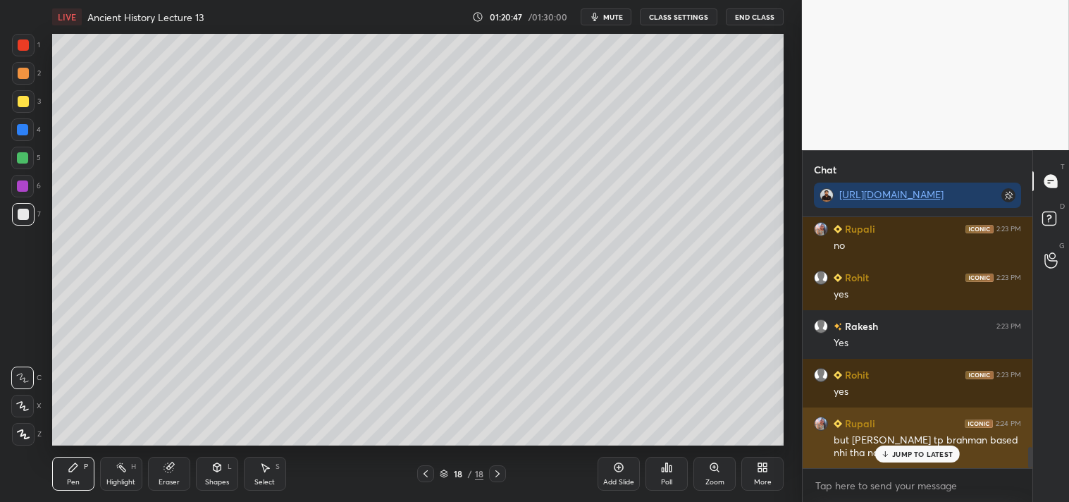
click at [926, 454] on p "JUMP TO LATEST" at bounding box center [922, 453] width 61 height 8
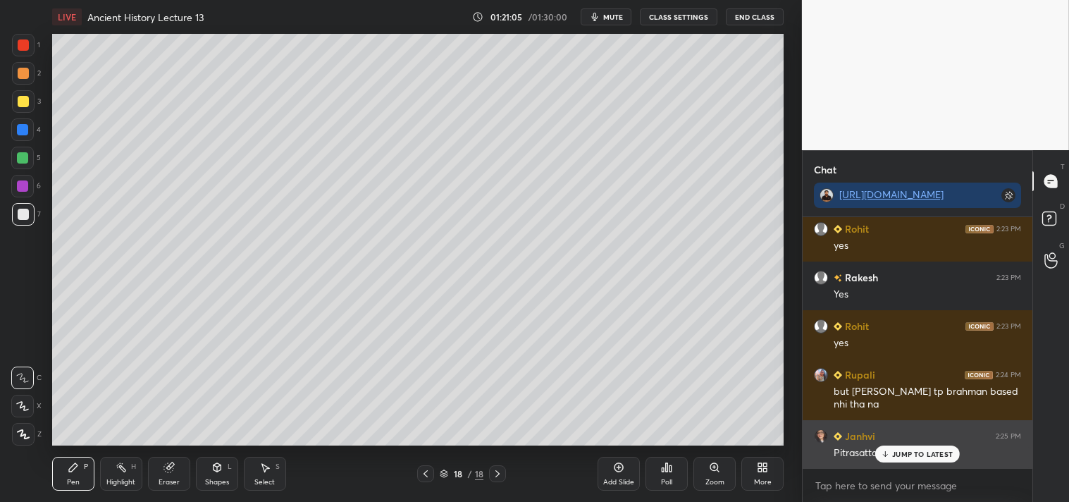
click at [916, 453] on p "JUMP TO LATEST" at bounding box center [922, 453] width 61 height 8
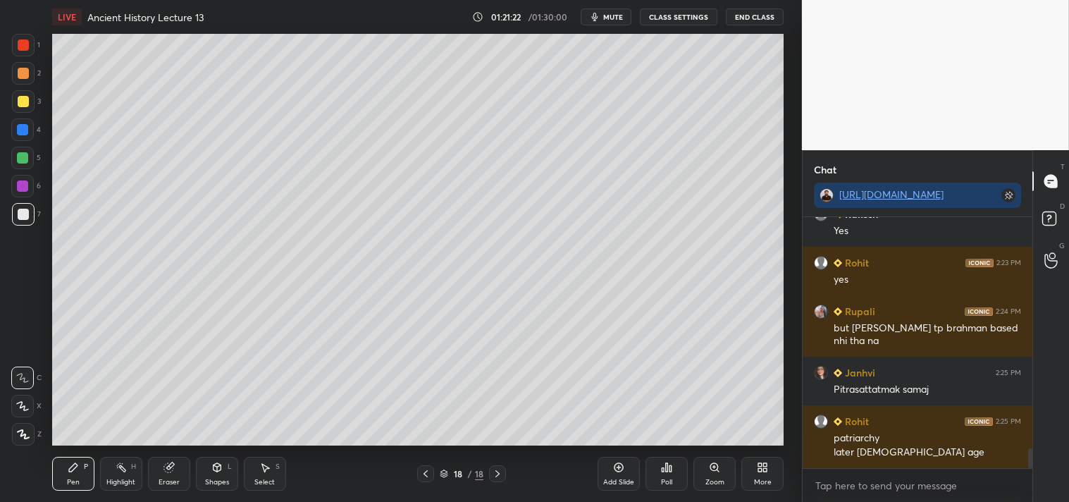
scroll to position [2877, 0]
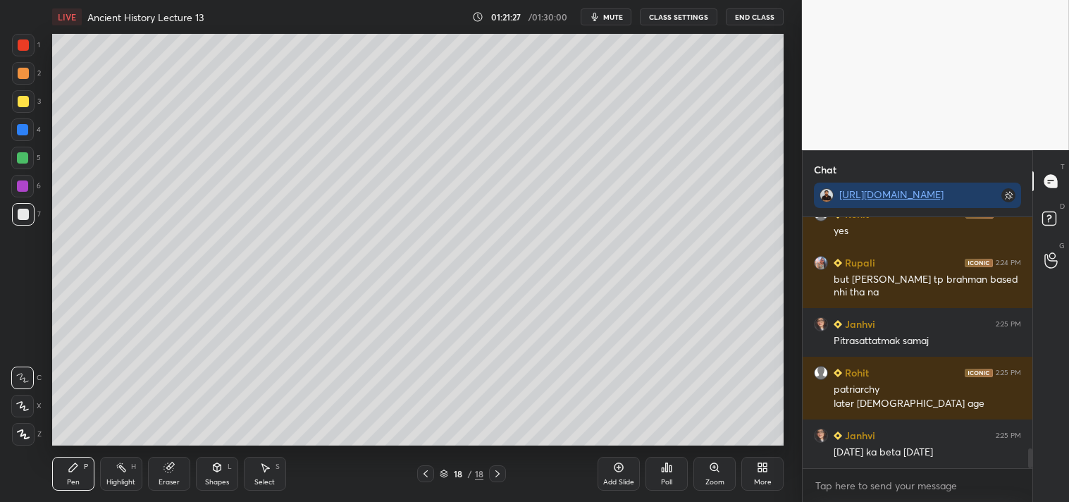
click at [170, 473] on div "Eraser" at bounding box center [169, 473] width 42 height 34
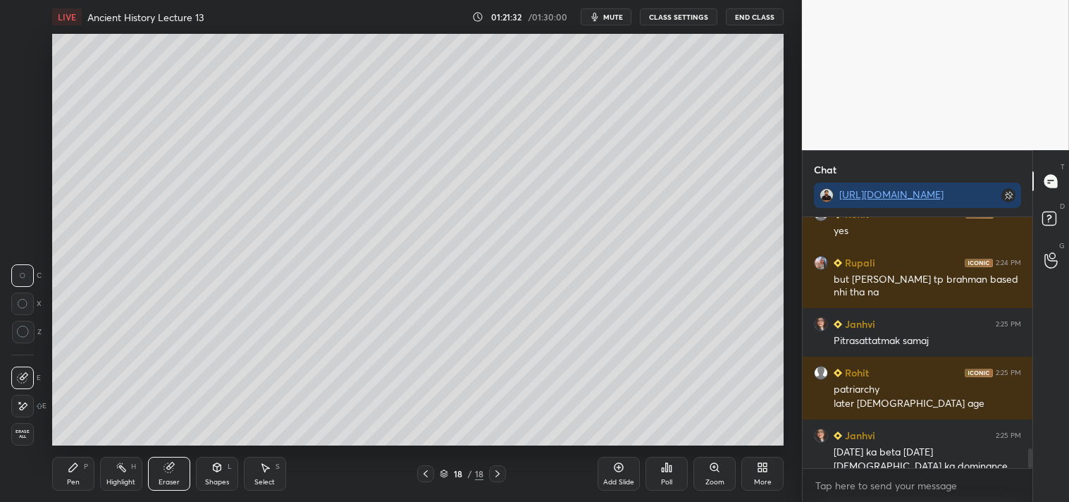
scroll to position [2891, 0]
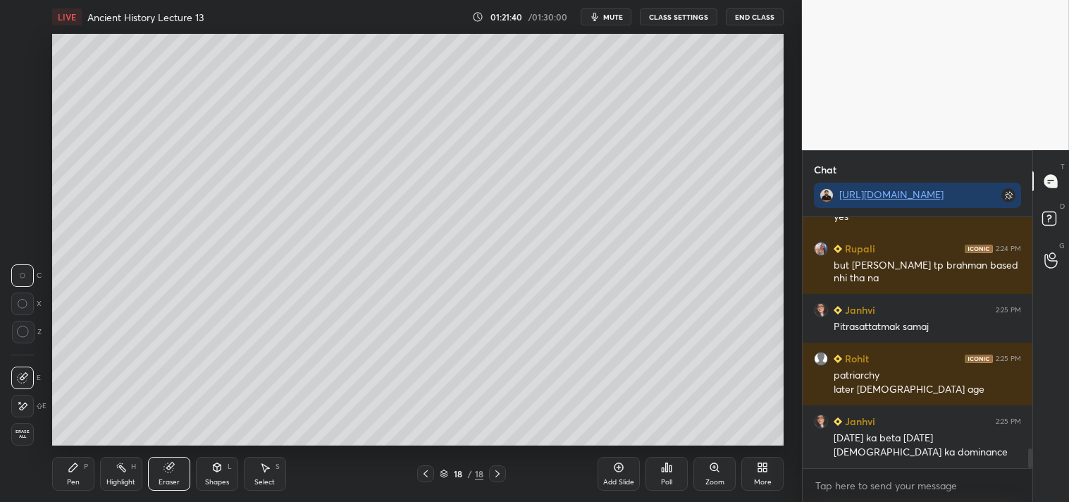
drag, startPoint x: 79, startPoint y: 473, endPoint x: 82, endPoint y: 462, distance: 11.6
click at [80, 473] on div "Pen P" at bounding box center [73, 473] width 42 height 34
click at [623, 473] on icon at bounding box center [618, 466] width 11 height 11
click at [23, 101] on div at bounding box center [23, 101] width 11 height 11
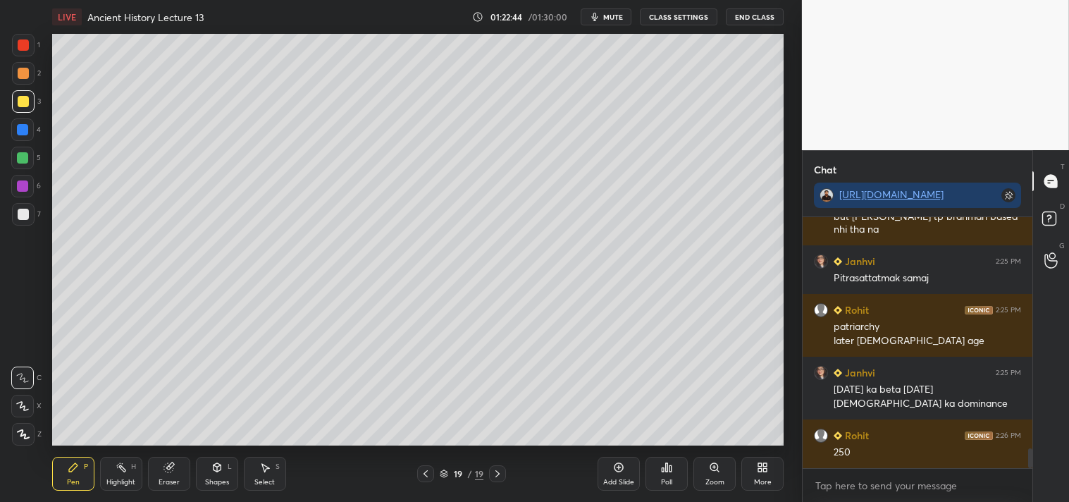
click at [176, 476] on div "Eraser" at bounding box center [169, 473] width 42 height 34
click at [61, 471] on div "Pen P" at bounding box center [73, 473] width 42 height 34
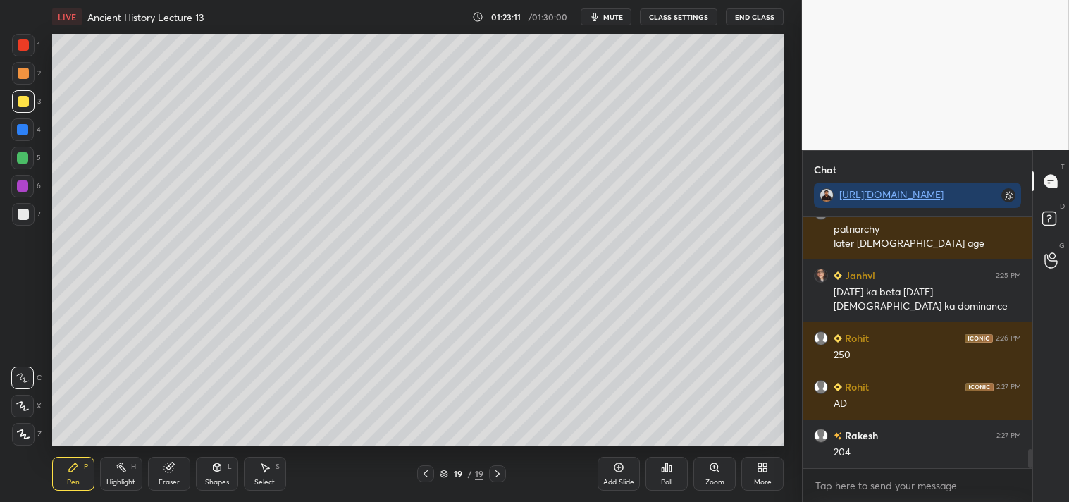
scroll to position [3158, 0]
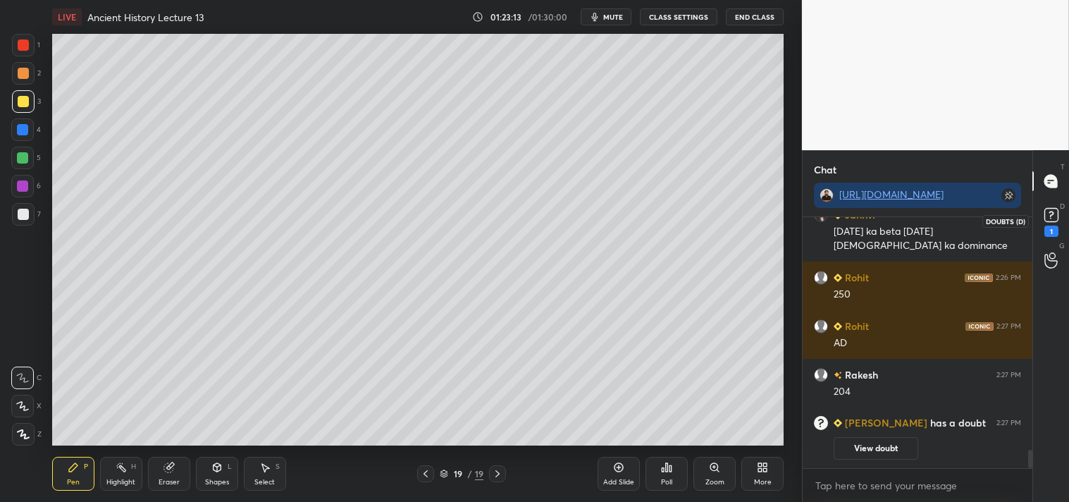
click at [1054, 215] on rect at bounding box center [1050, 215] width 13 height 13
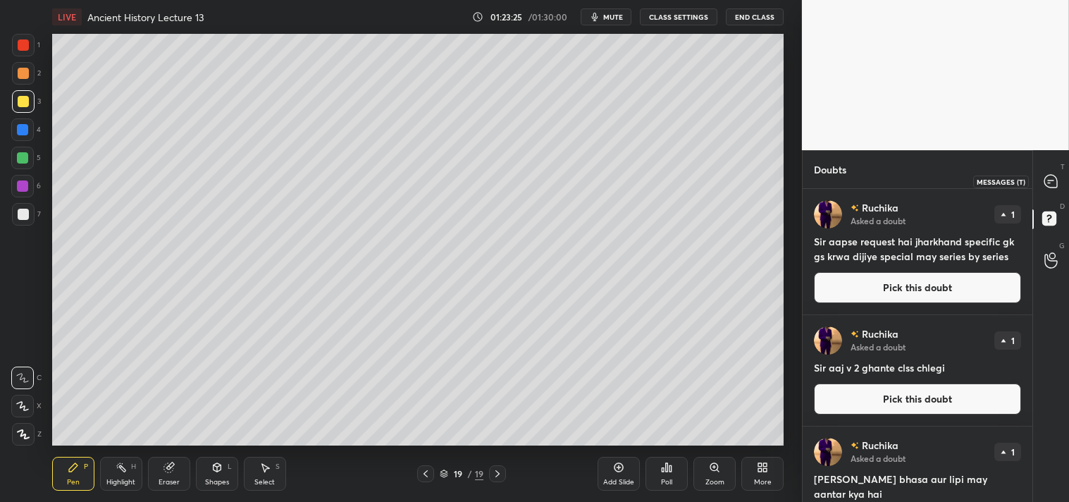
click at [1053, 181] on icon at bounding box center [1050, 181] width 13 height 13
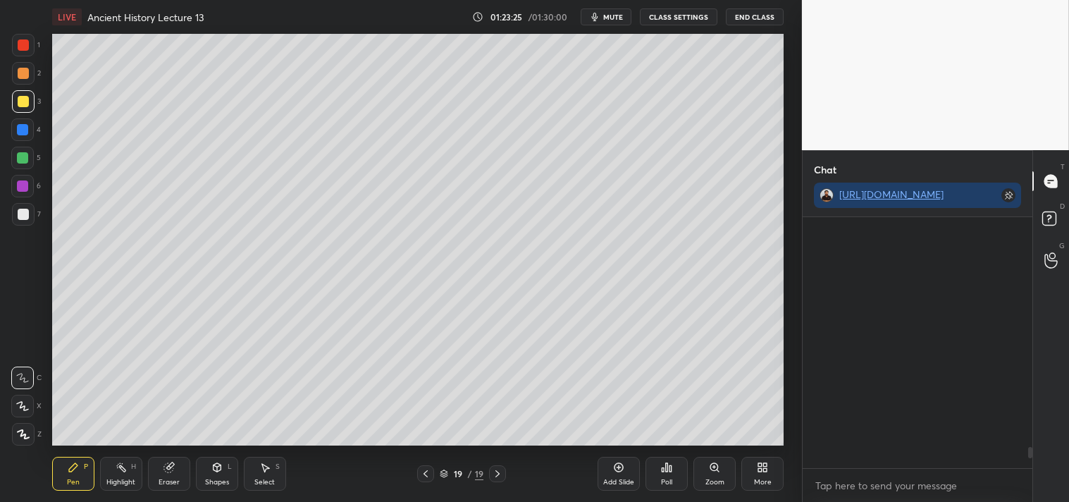
scroll to position [247, 225]
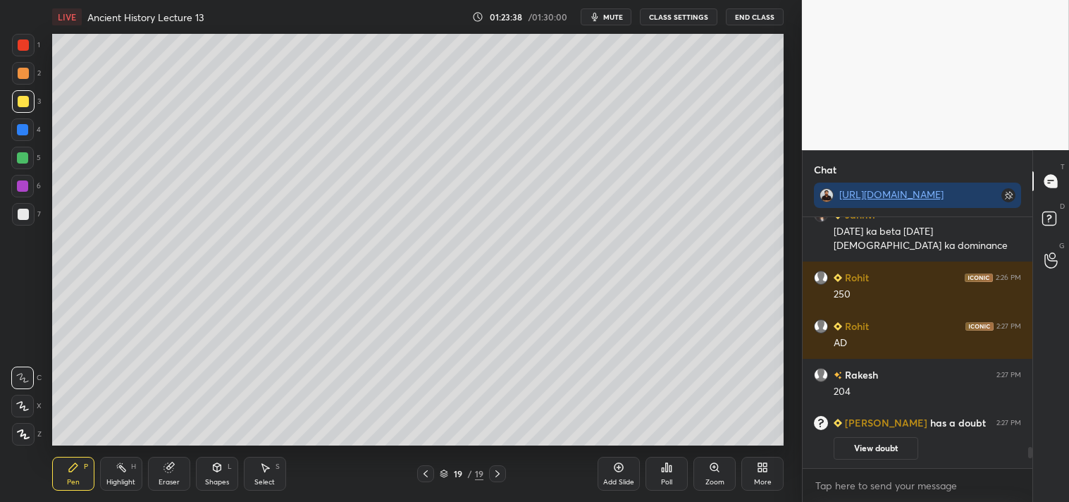
click at [24, 216] on div at bounding box center [23, 214] width 11 height 11
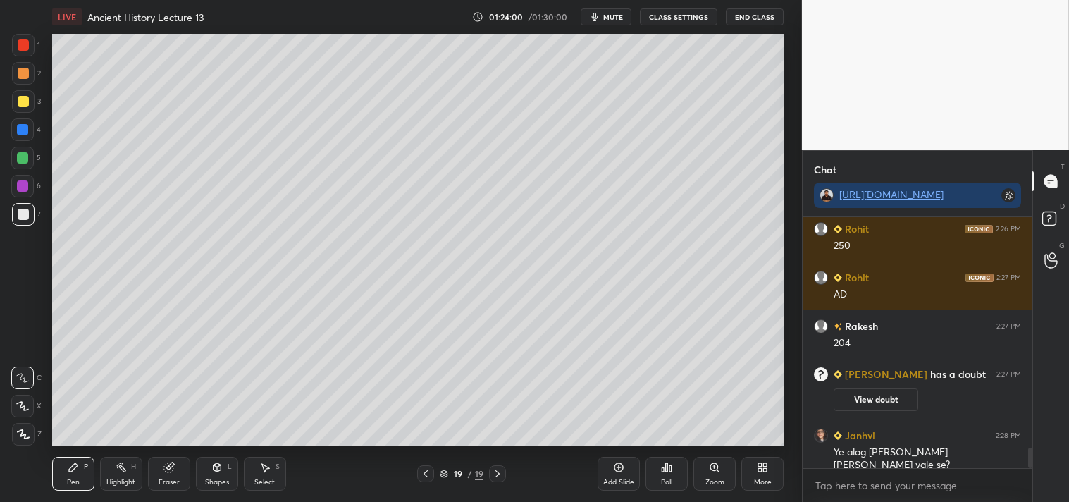
click at [23, 97] on div at bounding box center [23, 101] width 11 height 11
click at [23, 214] on div at bounding box center [23, 214] width 11 height 11
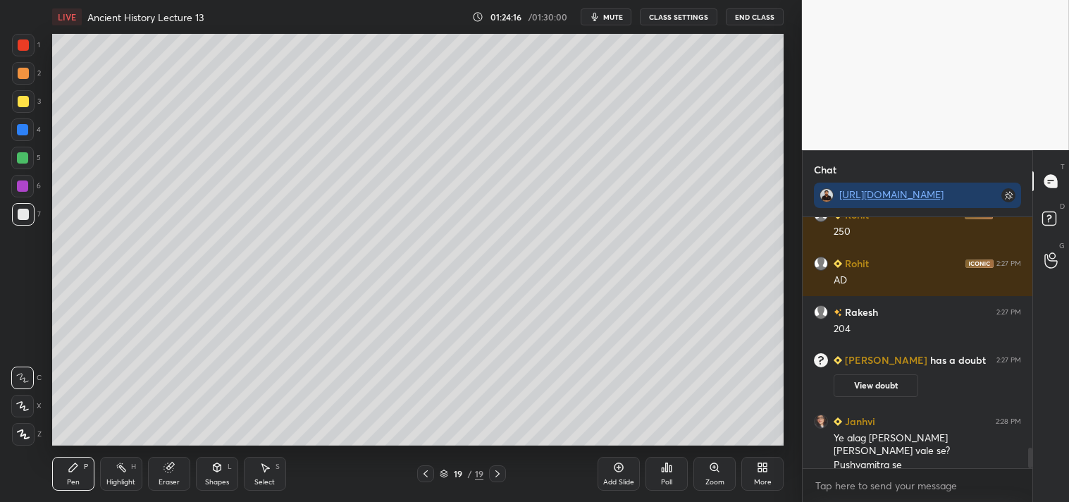
click at [24, 104] on div at bounding box center [23, 101] width 11 height 11
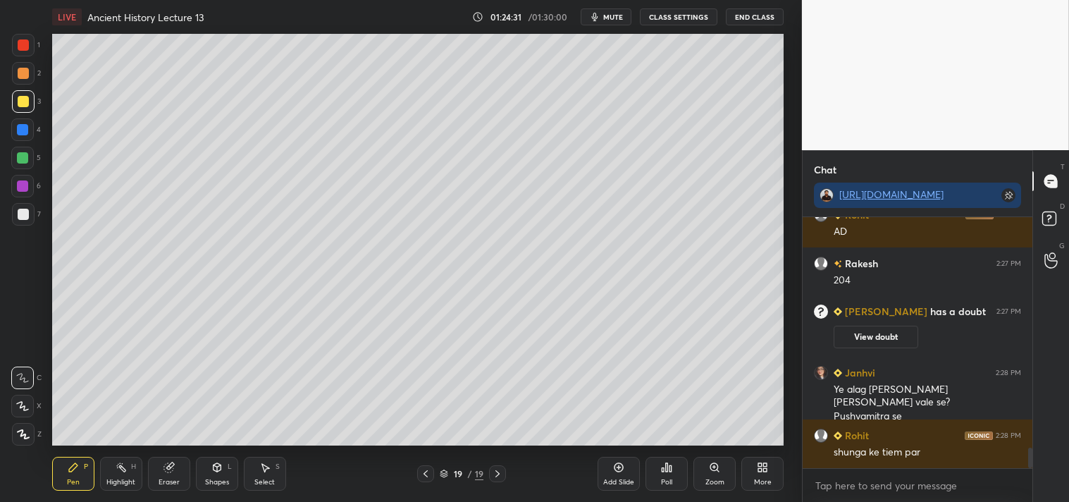
click at [25, 215] on div at bounding box center [23, 214] width 11 height 11
click at [23, 101] on div at bounding box center [23, 101] width 11 height 11
click at [623, 474] on div "Add Slide" at bounding box center [618, 473] width 42 height 34
click at [428, 473] on icon at bounding box center [424, 473] width 11 height 11
click at [621, 468] on icon at bounding box center [618, 466] width 11 height 11
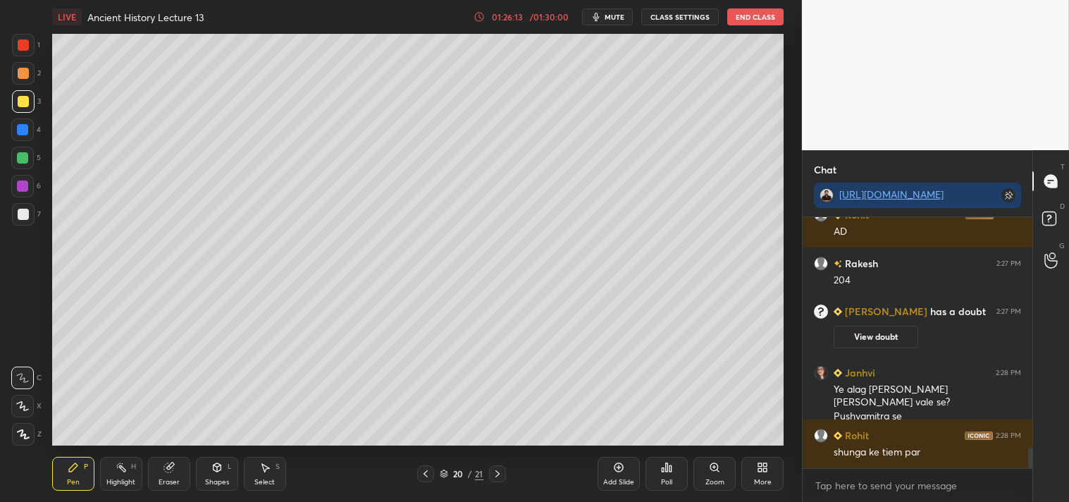
scroll to position [2901, 0]
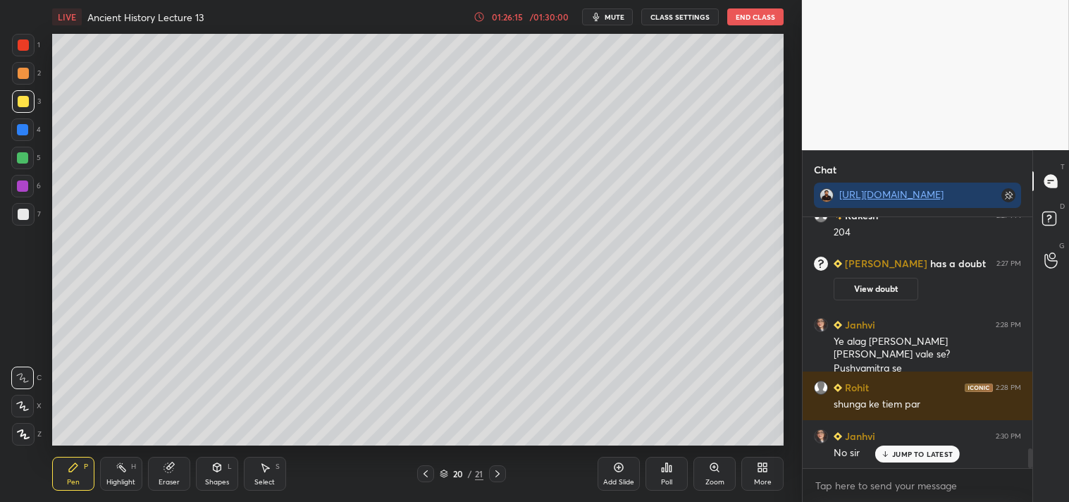
click at [617, 473] on div "Add Slide" at bounding box center [618, 473] width 42 height 34
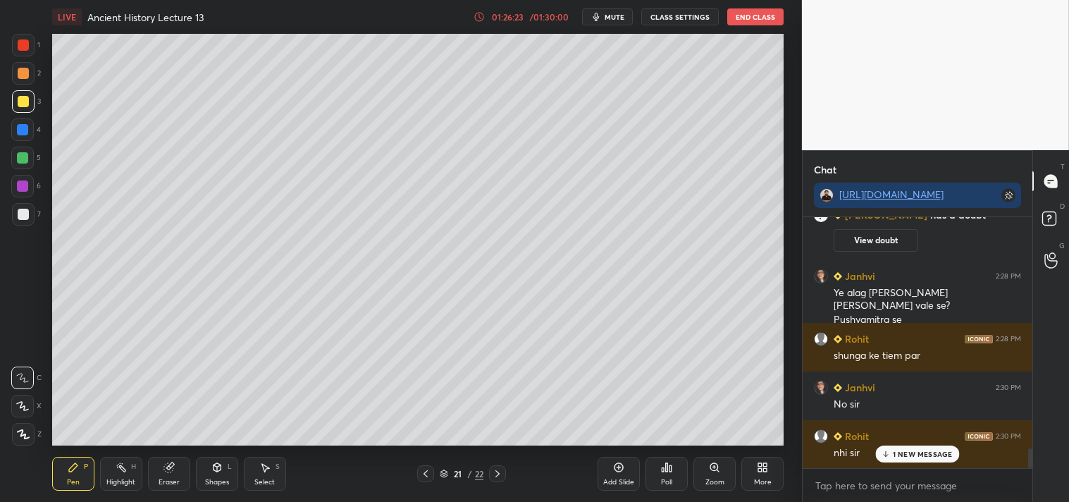
scroll to position [2998, 0]
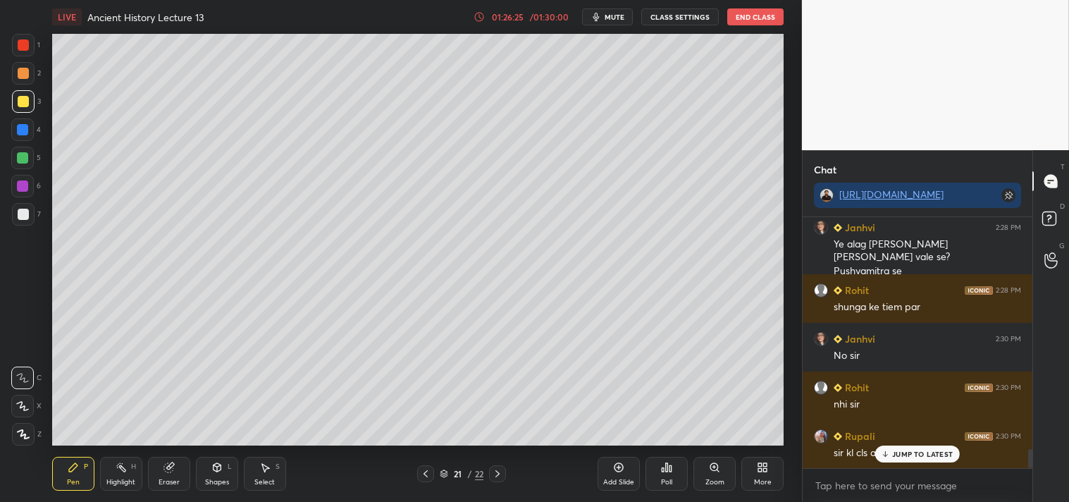
click at [912, 452] on p "JUMP TO LATEST" at bounding box center [922, 453] width 61 height 8
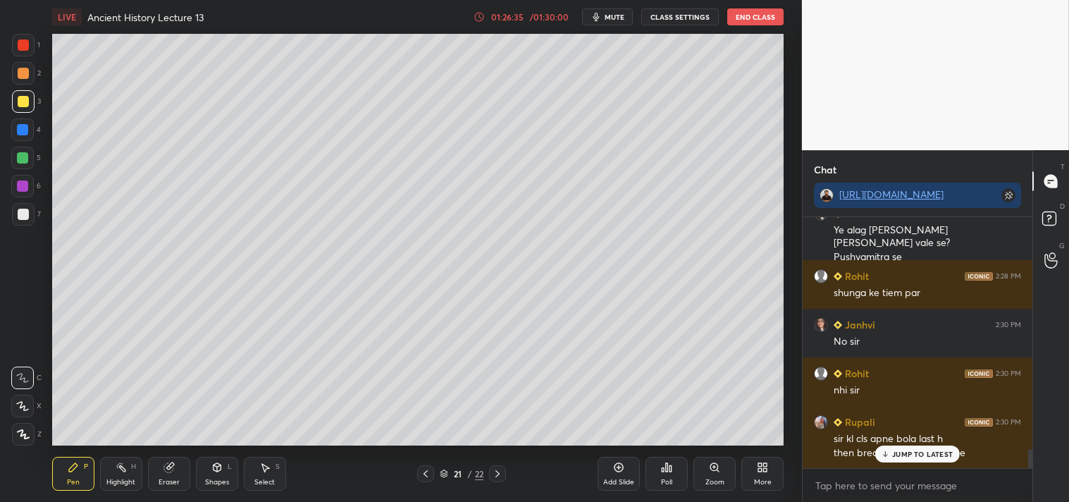
click at [907, 452] on p "JUMP TO LATEST" at bounding box center [922, 453] width 61 height 8
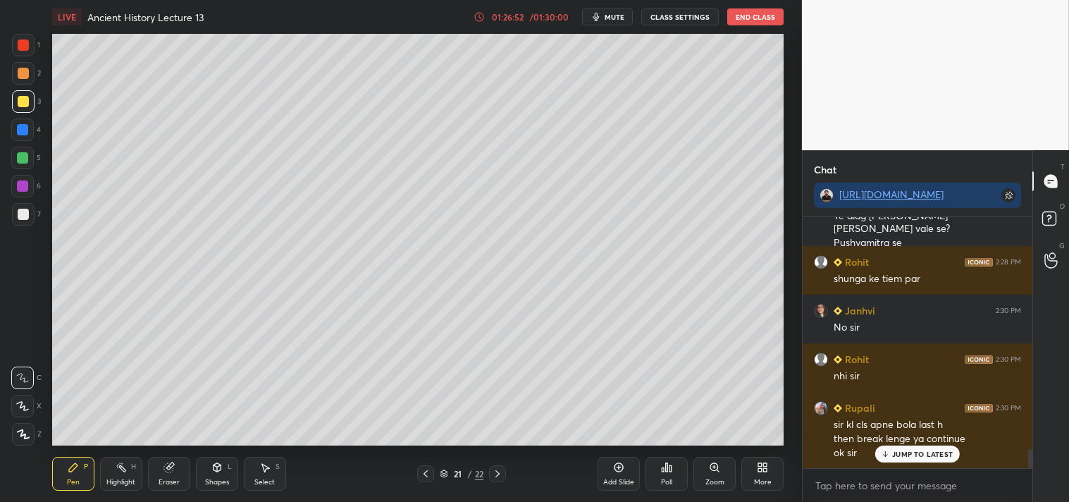
scroll to position [3075, 0]
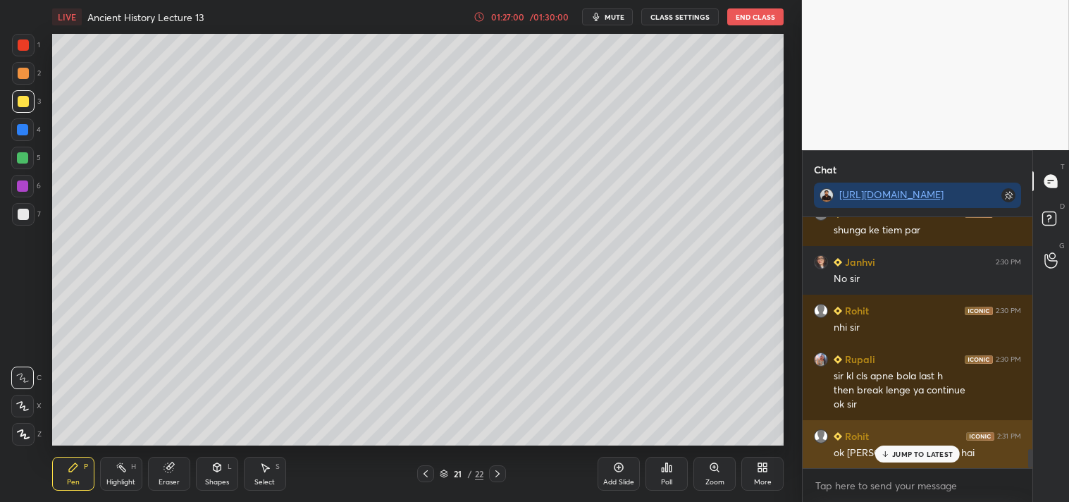
drag, startPoint x: 924, startPoint y: 452, endPoint x: 914, endPoint y: 449, distance: 10.1
click at [921, 452] on p "JUMP TO LATEST" at bounding box center [922, 453] width 61 height 8
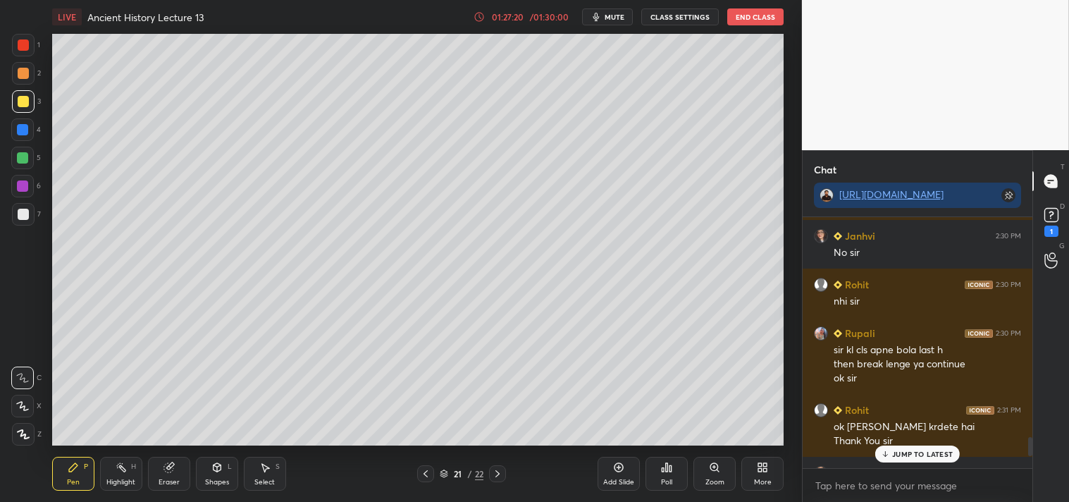
scroll to position [3199, 0]
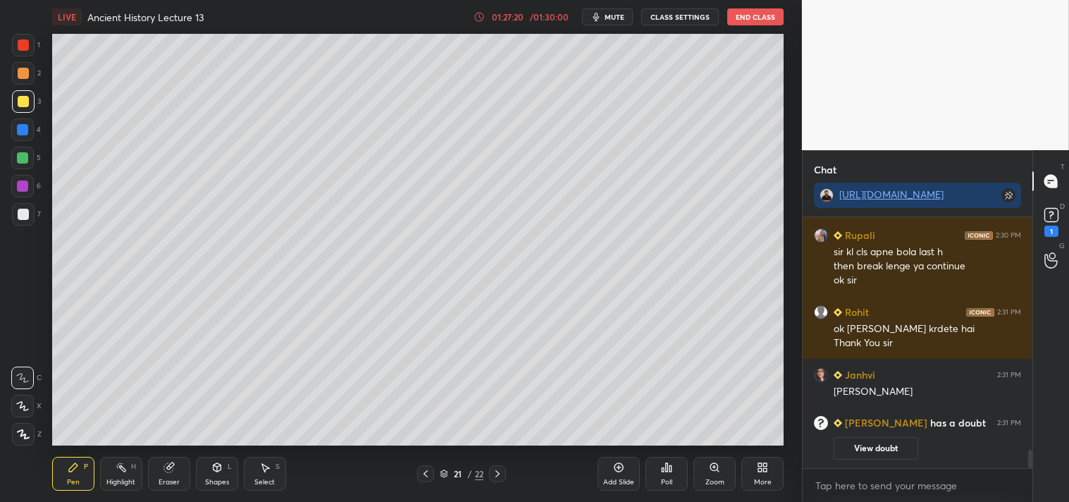
drag, startPoint x: 1029, startPoint y: 461, endPoint x: 1029, endPoint y: 490, distance: 28.9
click at [1029, 490] on div "Janhvi 2:30 PM No [PERSON_NAME] 2:30 PM nhi [PERSON_NAME] 2:30 PM sir kl cls ap…" at bounding box center [917, 359] width 230 height 285
click at [1052, 217] on rect at bounding box center [1050, 215] width 13 height 13
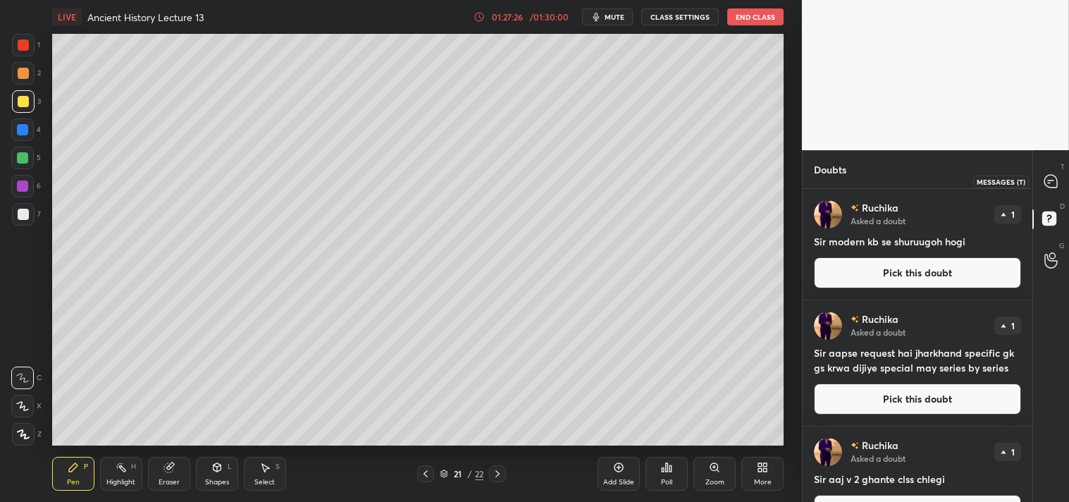
click at [1047, 181] on icon at bounding box center [1050, 181] width 13 height 13
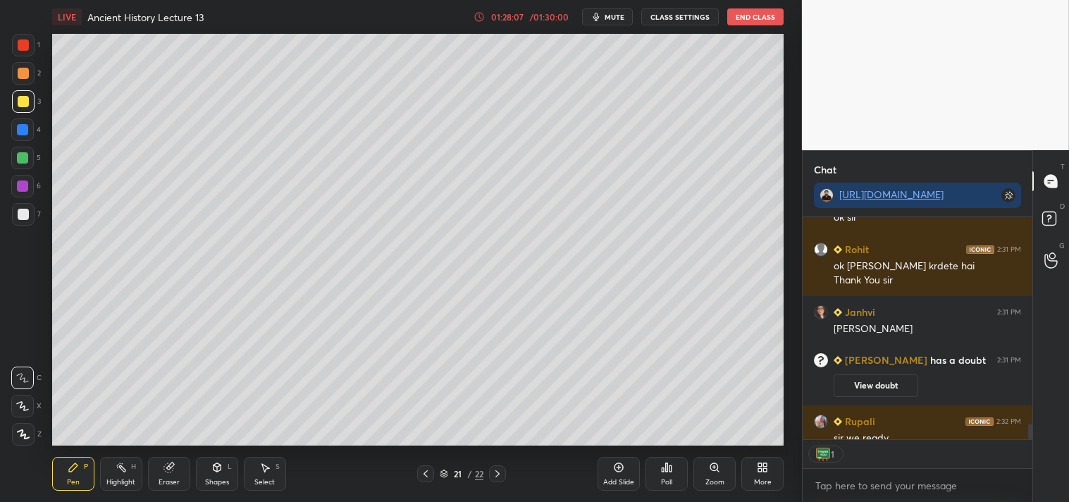
scroll to position [4, 4]
click at [756, 15] on button "End Class" at bounding box center [755, 16] width 56 height 17
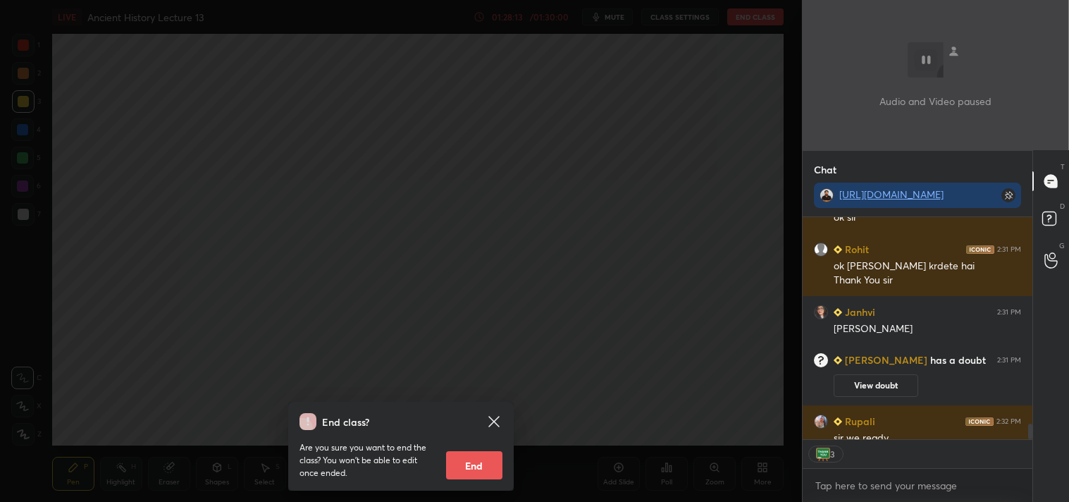
click at [484, 467] on button "End" at bounding box center [474, 465] width 56 height 28
type textarea "x"
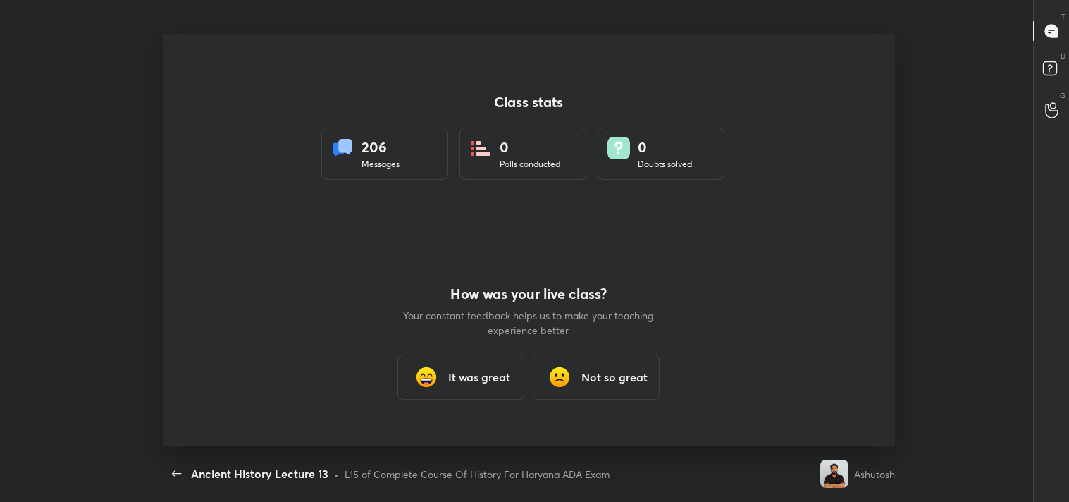
scroll to position [0, 0]
